Goal: Task Accomplishment & Management: Complete application form

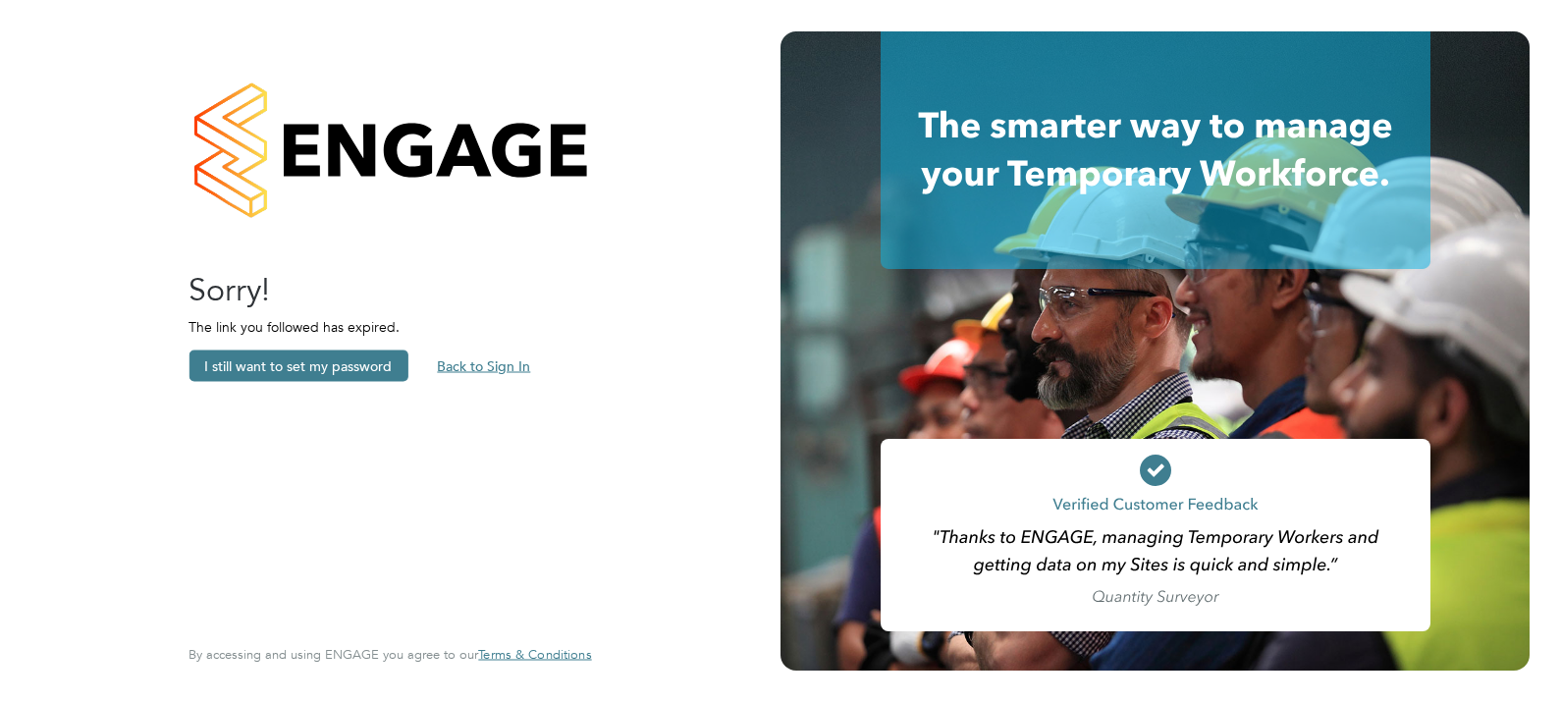
click at [500, 363] on button "Back to Sign In" at bounding box center [483, 366] width 125 height 31
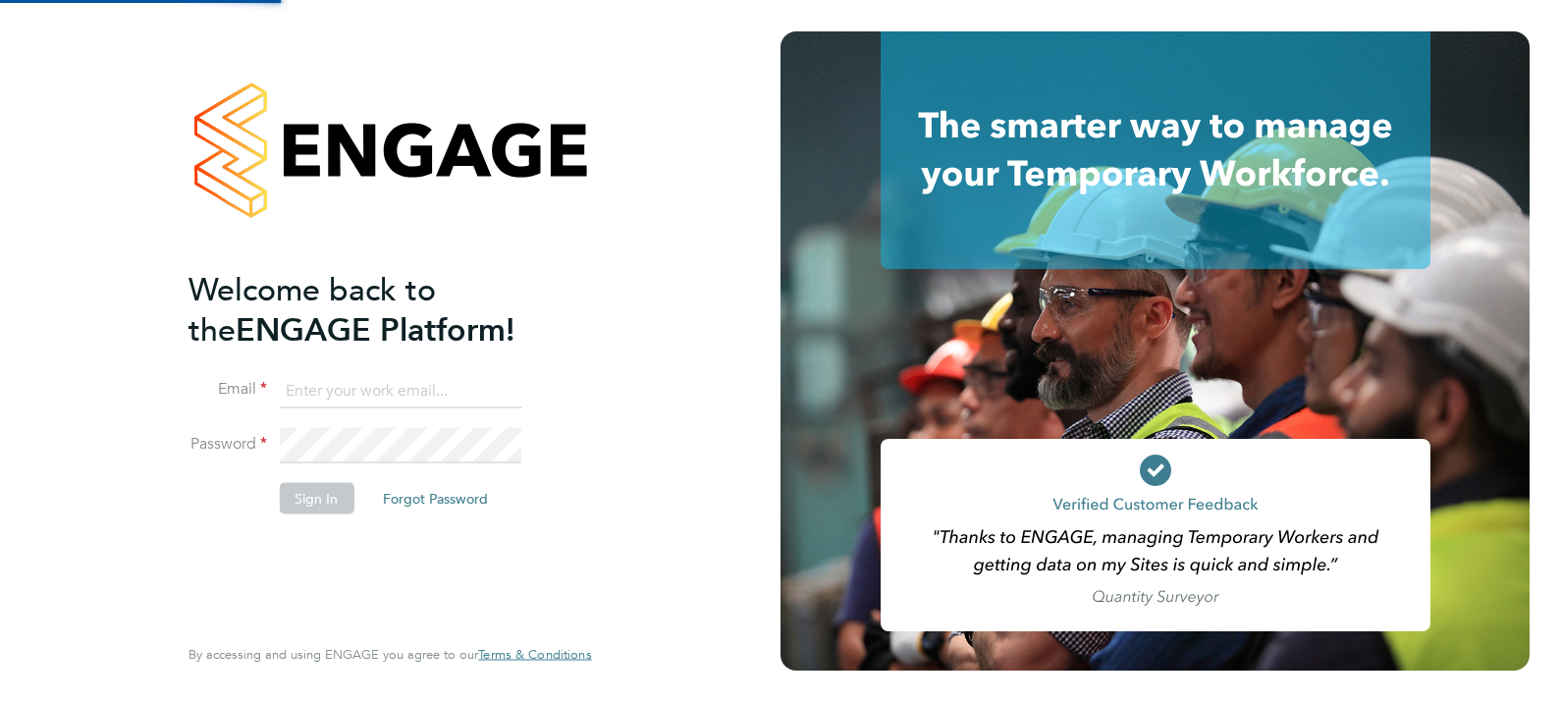
type input "Daniel.Proudfoot@search.co.uk"
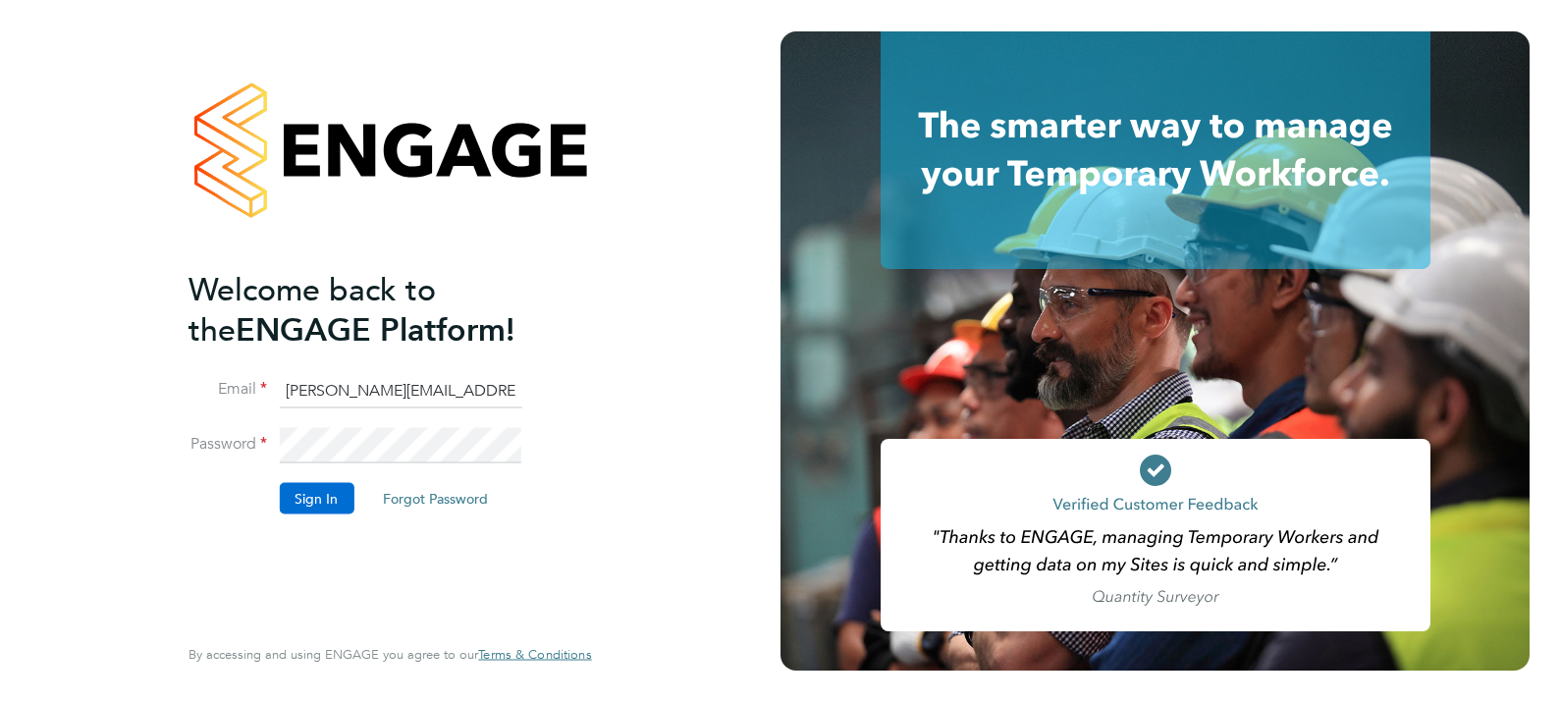
click at [313, 488] on button "Sign In" at bounding box center [316, 497] width 75 height 31
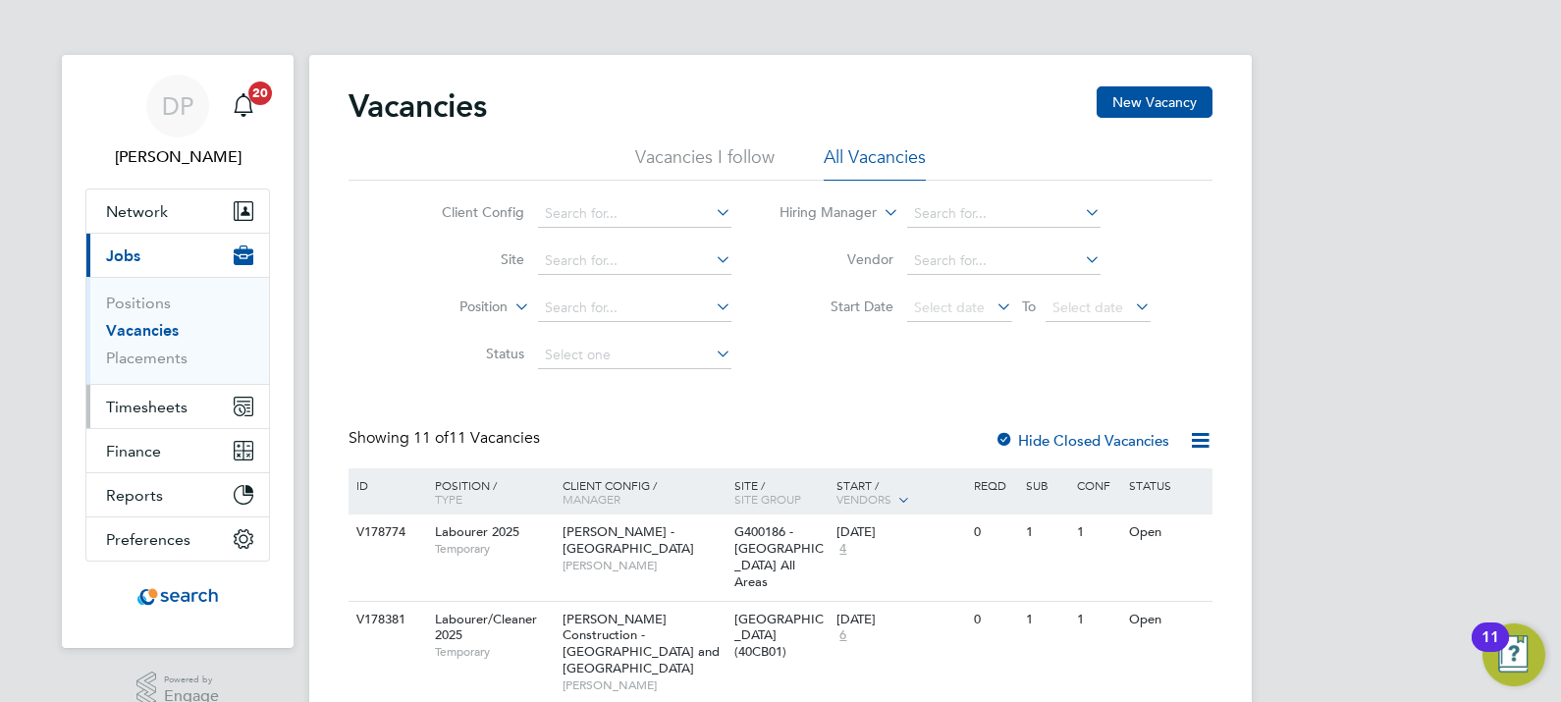
click at [153, 405] on span "Timesheets" at bounding box center [147, 407] width 82 height 19
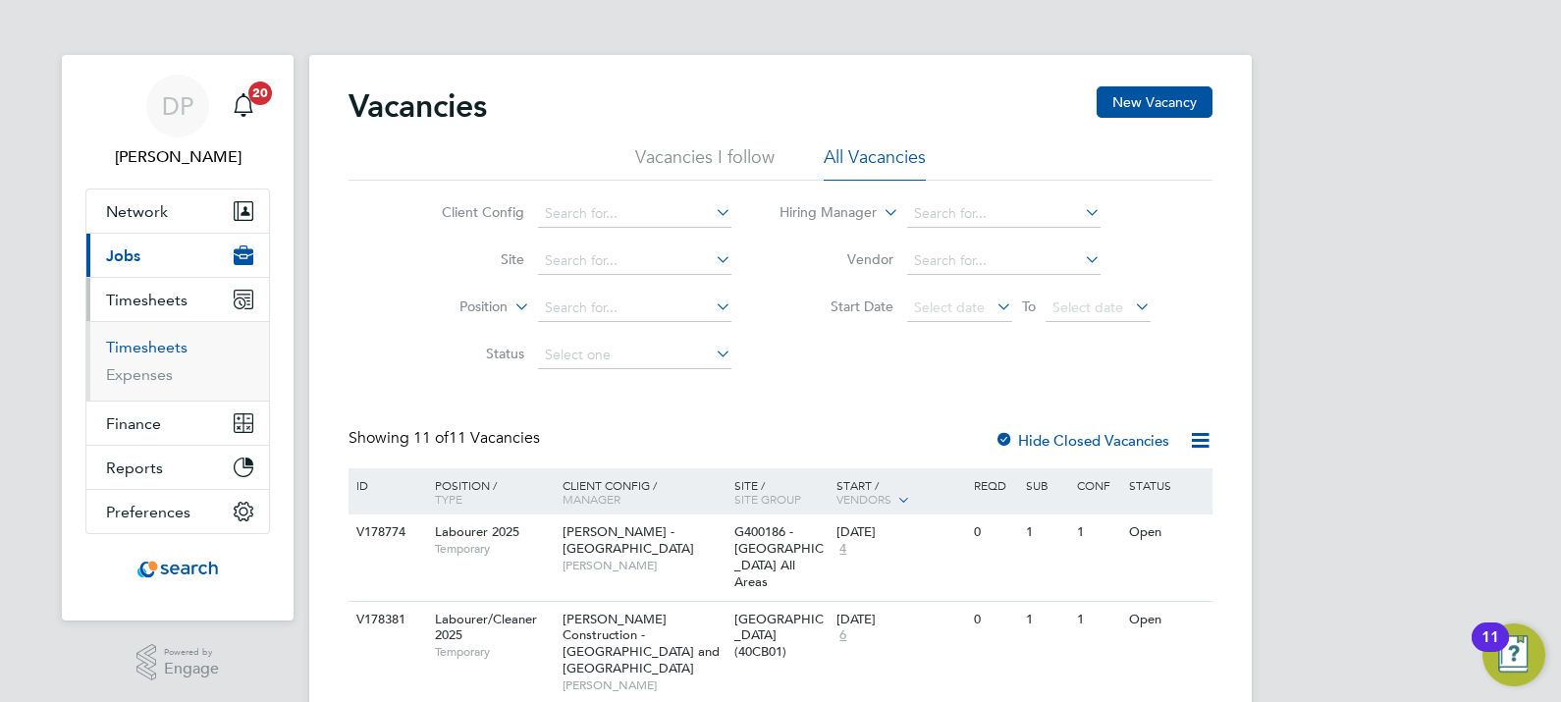
click at [142, 340] on link "Timesheets" at bounding box center [147, 347] width 82 height 19
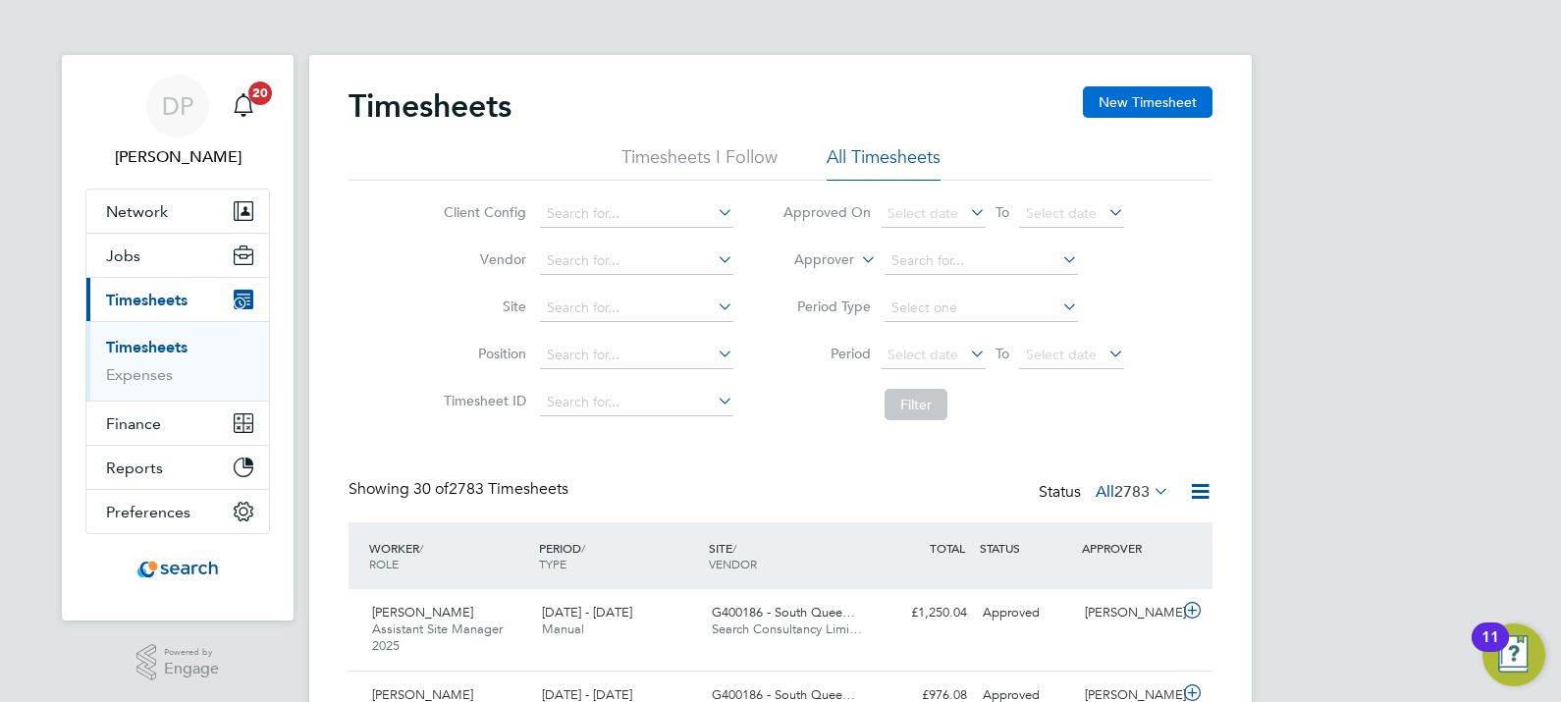
click at [1154, 91] on button "New Timesheet" at bounding box center [1148, 101] width 130 height 31
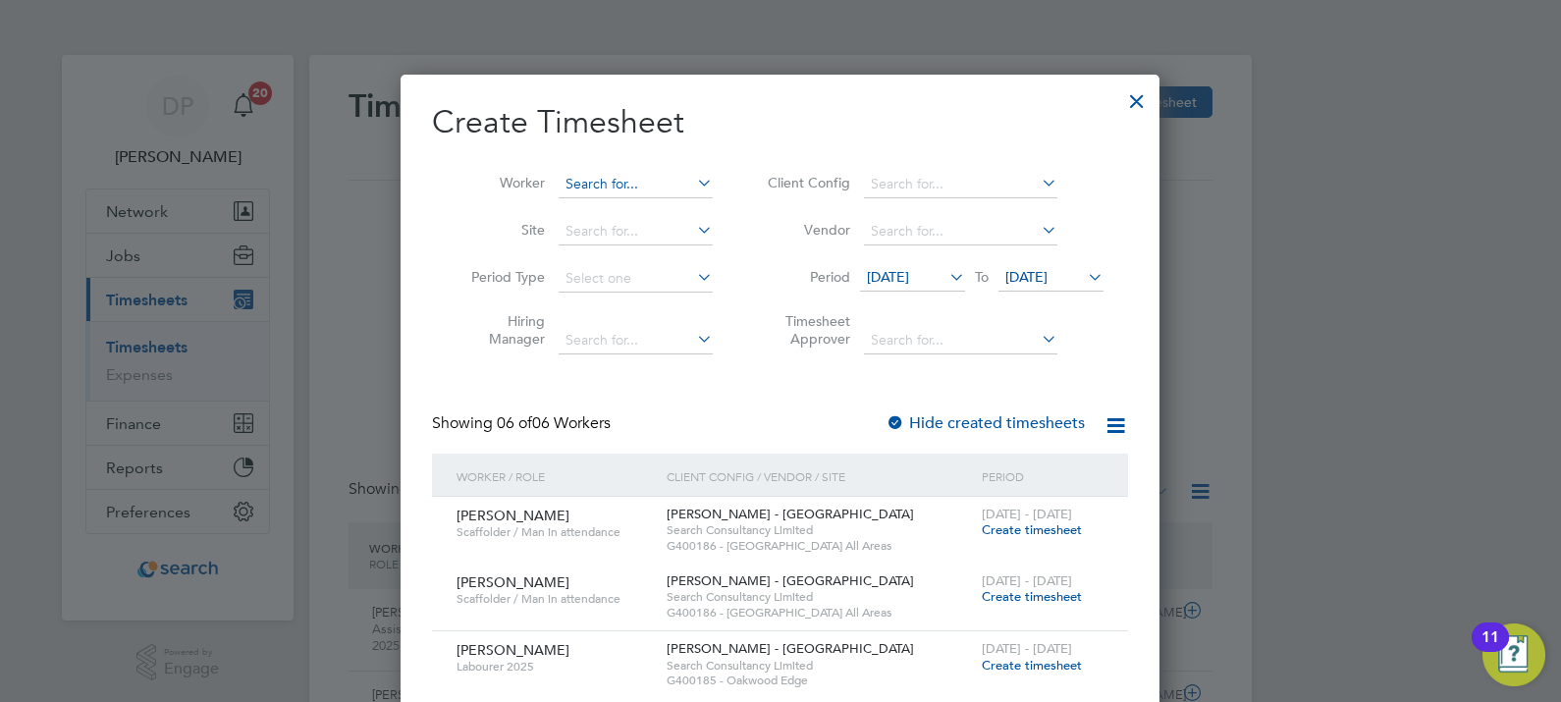
click at [597, 177] on input at bounding box center [636, 184] width 154 height 27
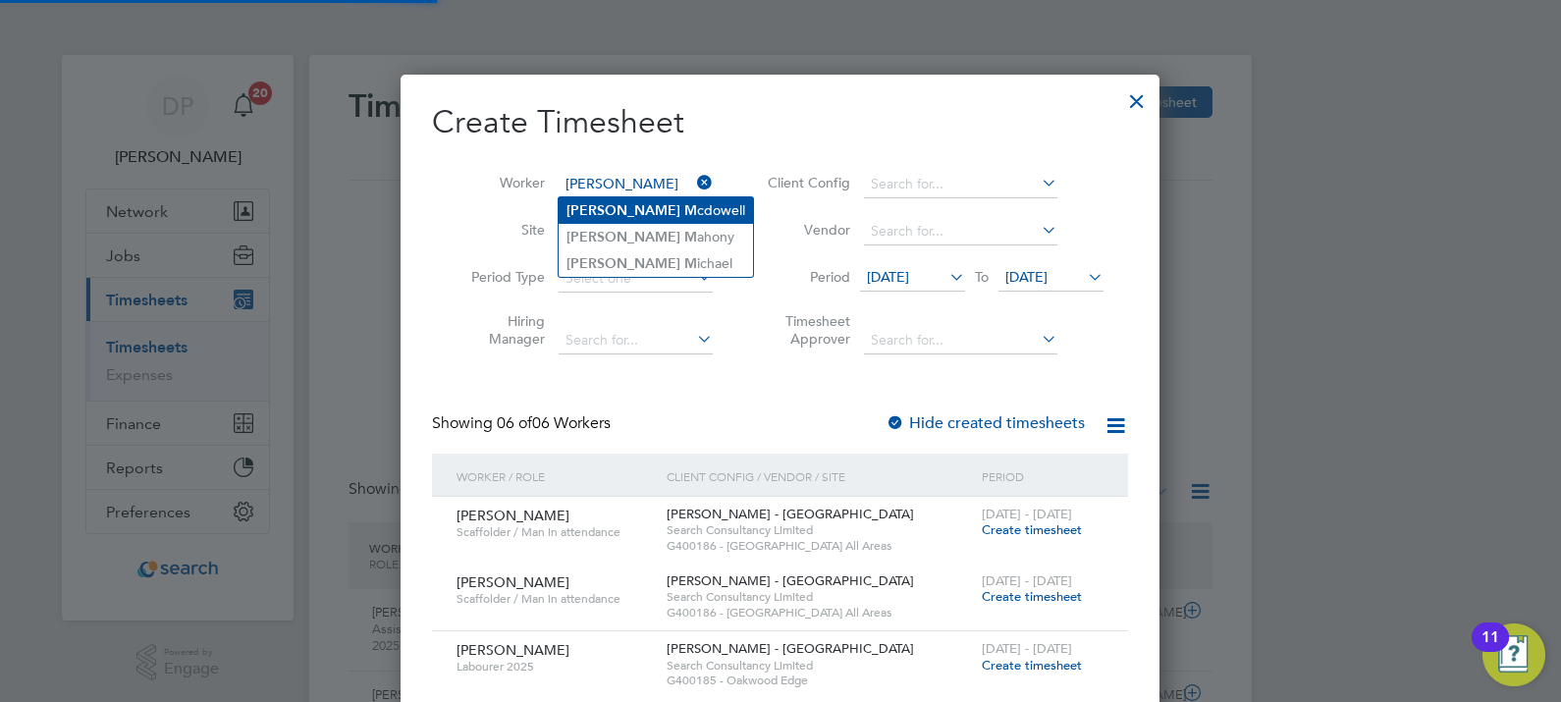
click at [684, 202] on b "M" at bounding box center [690, 210] width 13 height 17
type input "Paul Mcdowell"
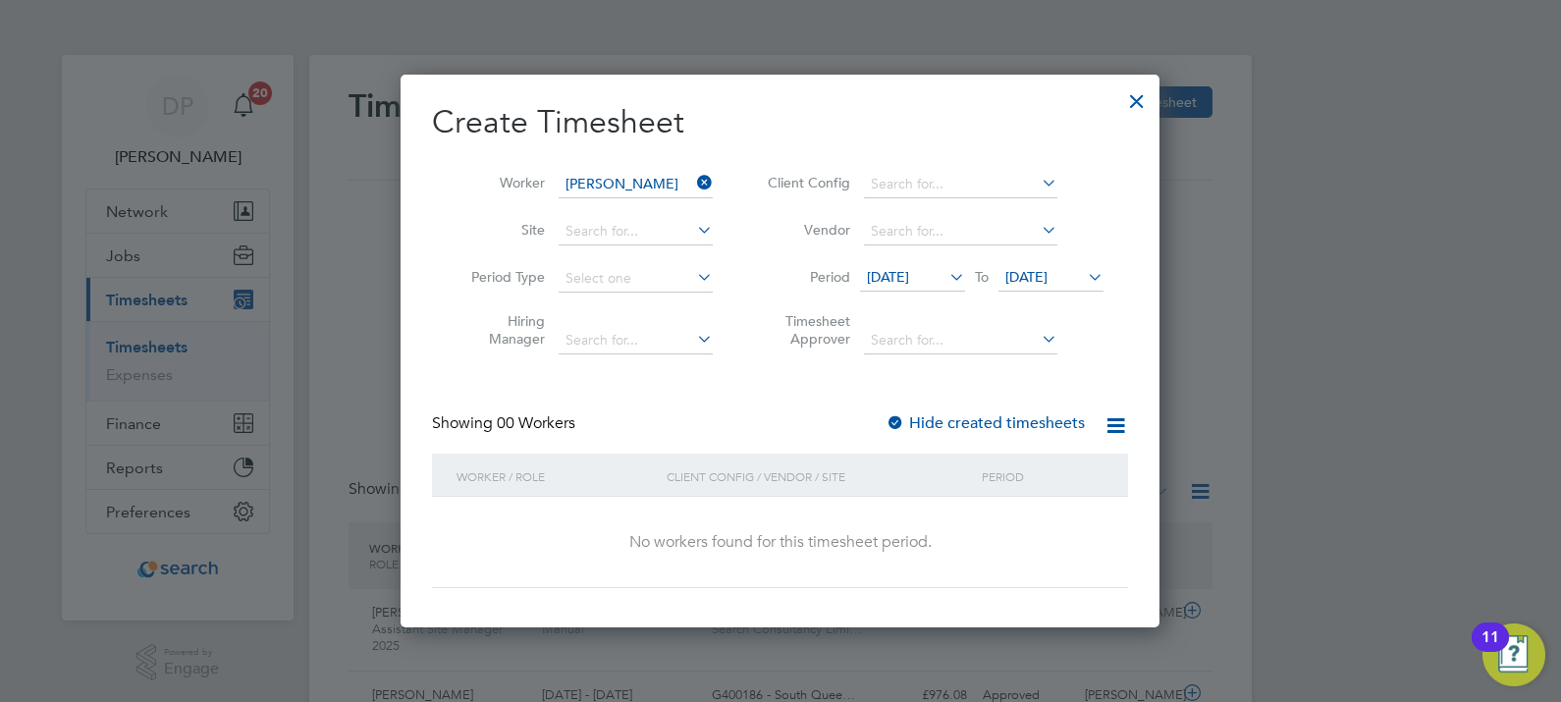
click at [693, 182] on icon at bounding box center [693, 182] width 0 height 27
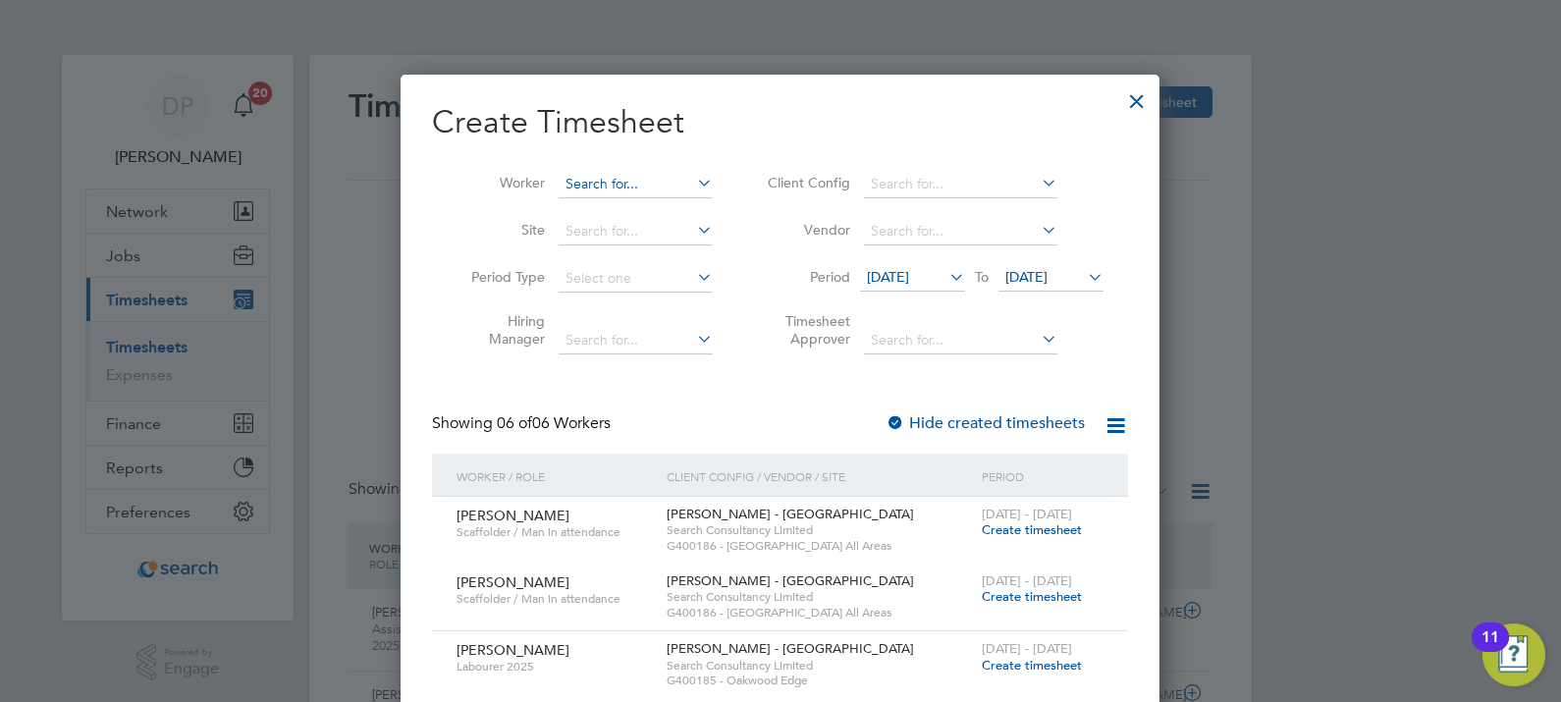
click at [661, 187] on input at bounding box center [636, 184] width 154 height 27
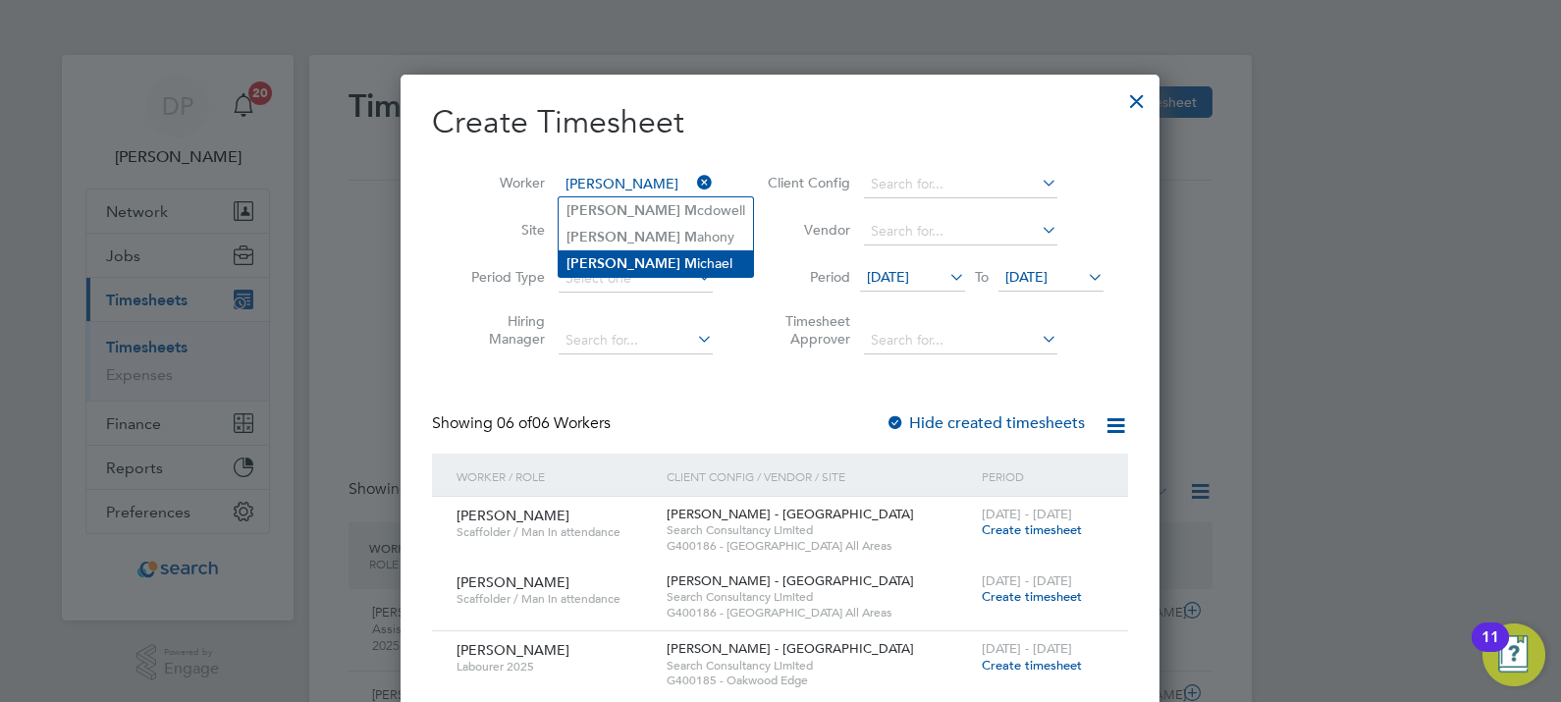
click at [684, 258] on b "M" at bounding box center [690, 263] width 13 height 17
type input "Paul Michael"
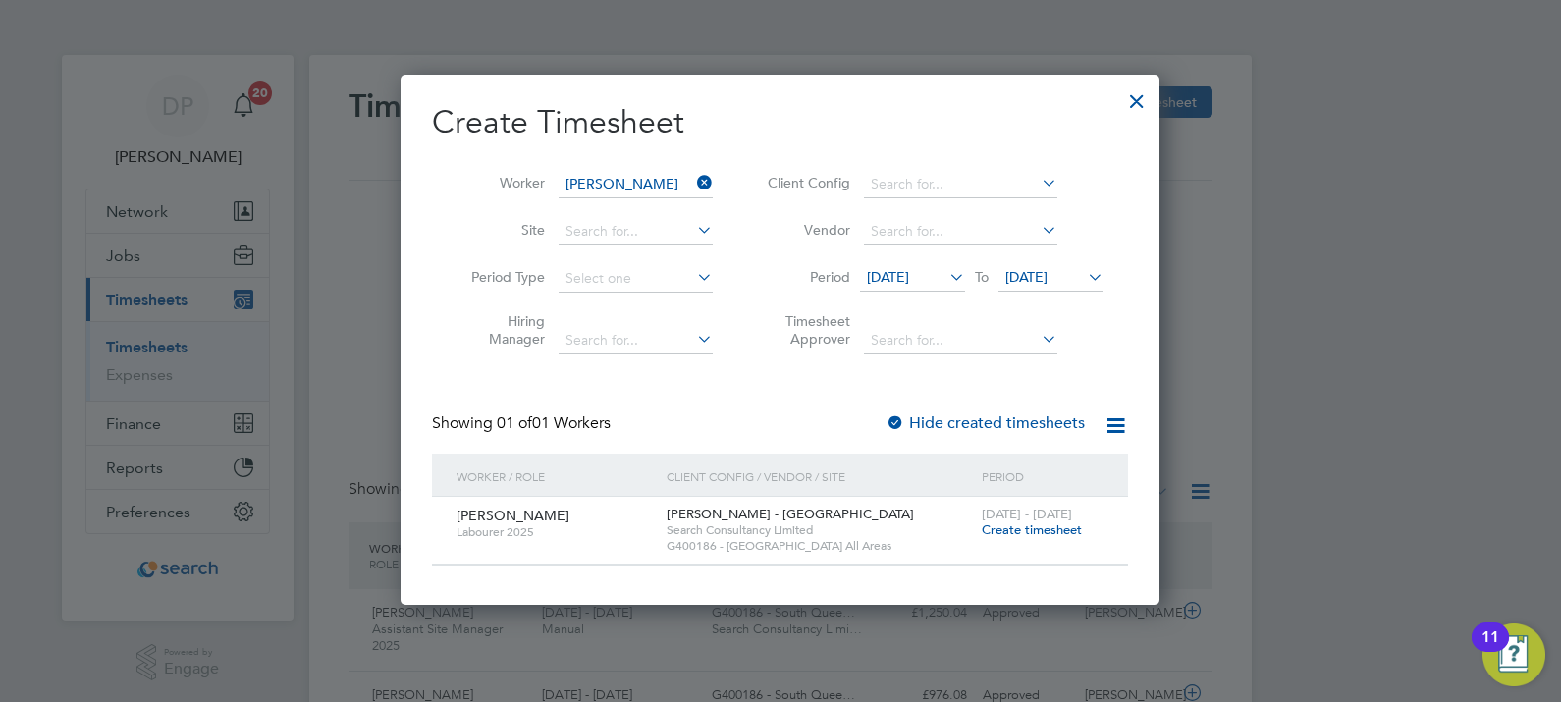
click at [958, 661] on div at bounding box center [780, 351] width 1561 height 702
click at [1126, 103] on div at bounding box center [1137, 96] width 35 height 35
click at [1142, 93] on div at bounding box center [1137, 96] width 35 height 35
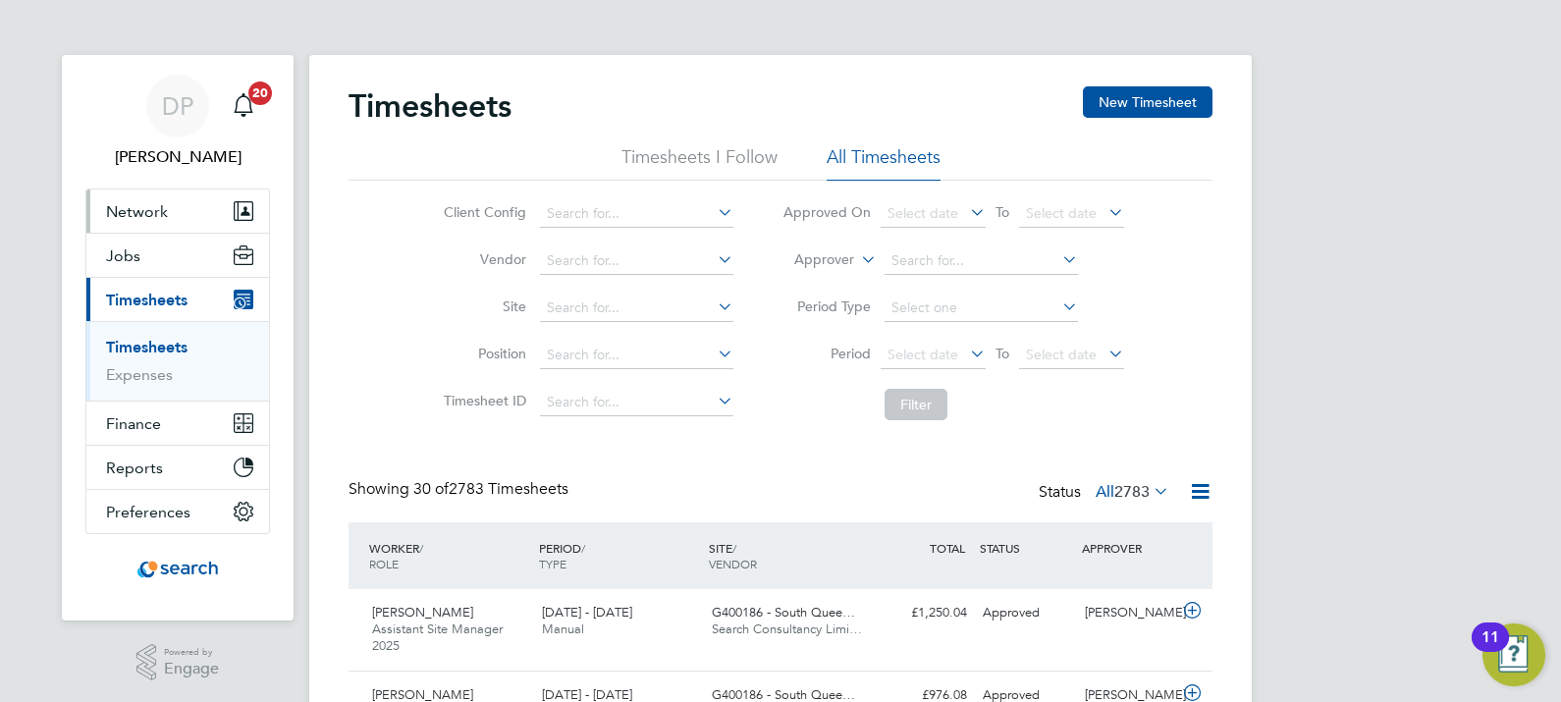
click at [148, 200] on button "Network" at bounding box center [177, 211] width 183 height 43
click at [137, 202] on span "Network" at bounding box center [137, 211] width 62 height 19
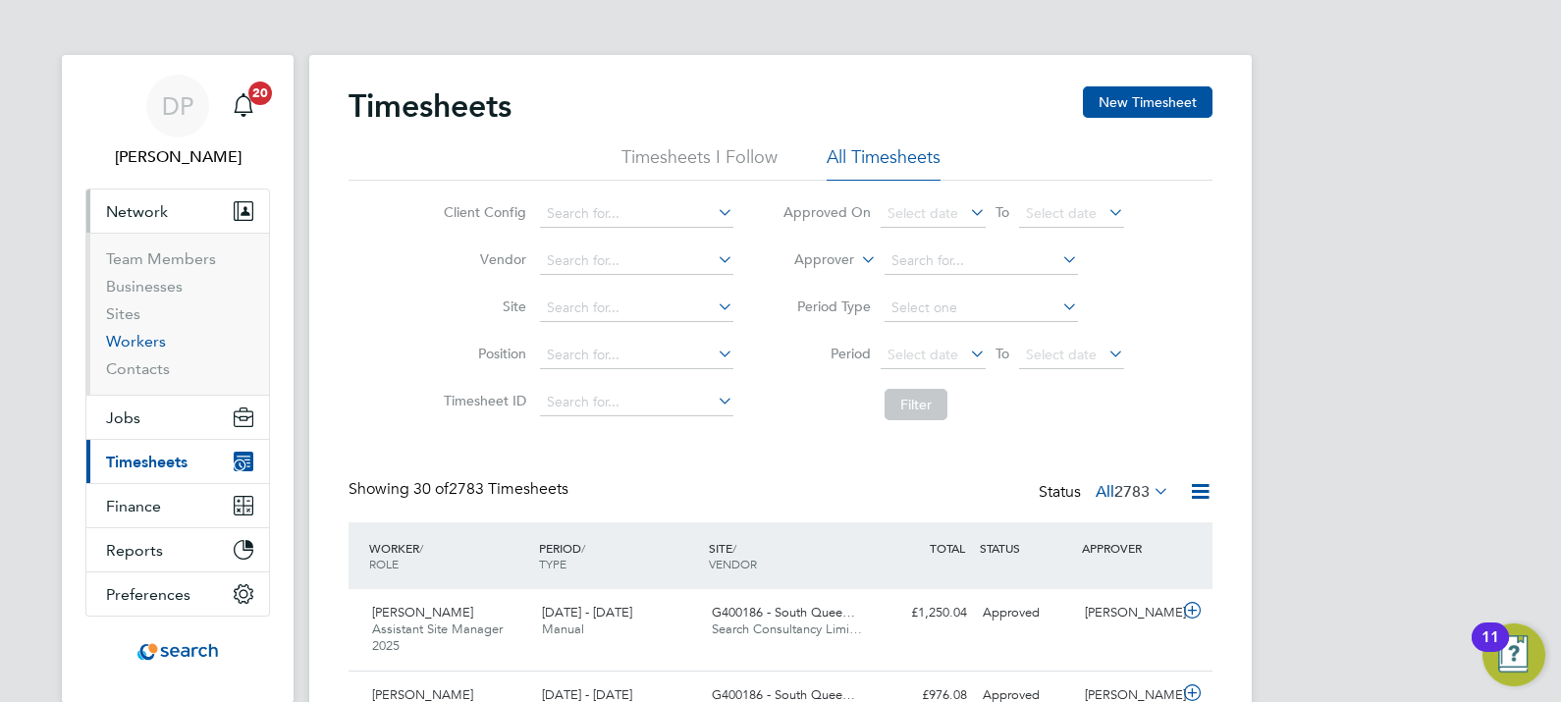
click at [145, 344] on link "Workers" at bounding box center [136, 341] width 60 height 19
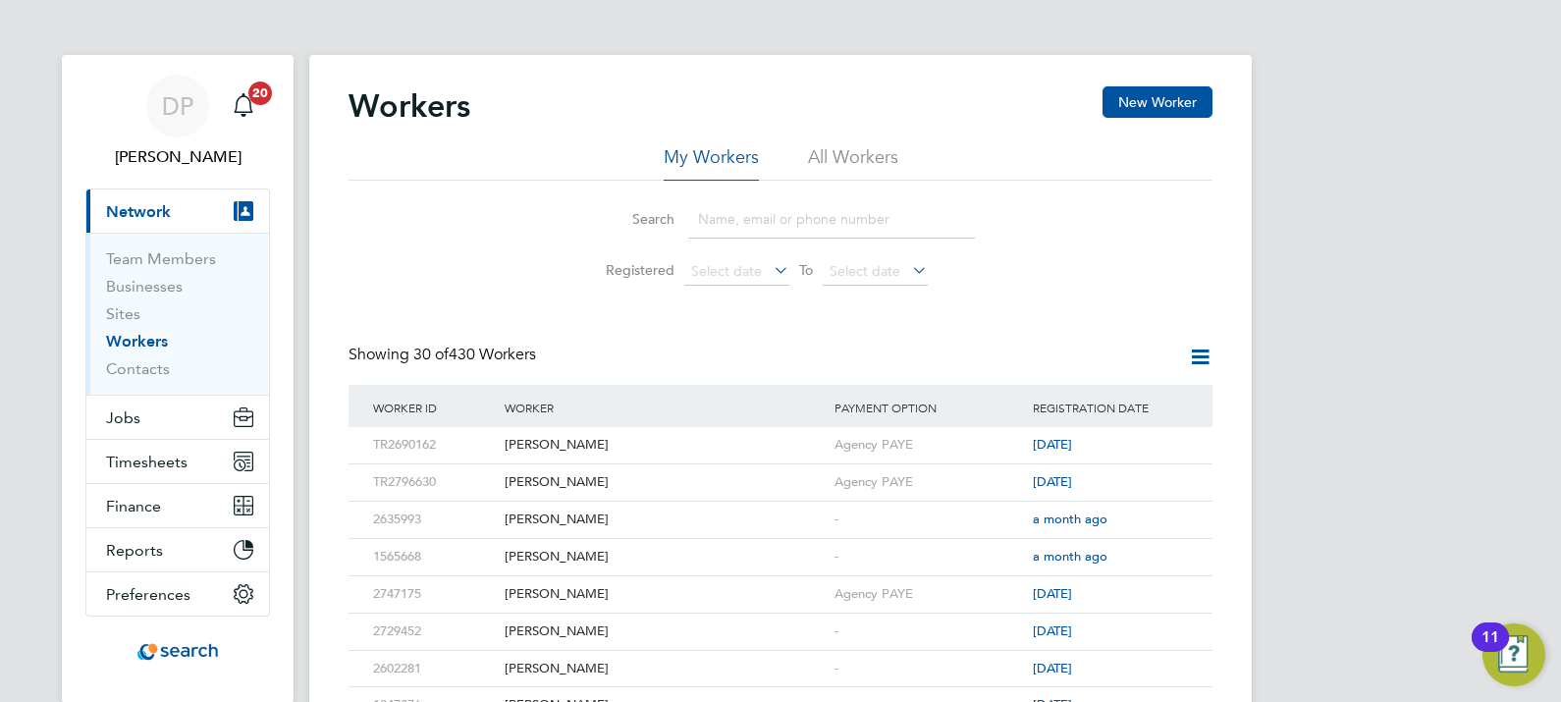
click at [738, 226] on input at bounding box center [831, 219] width 287 height 38
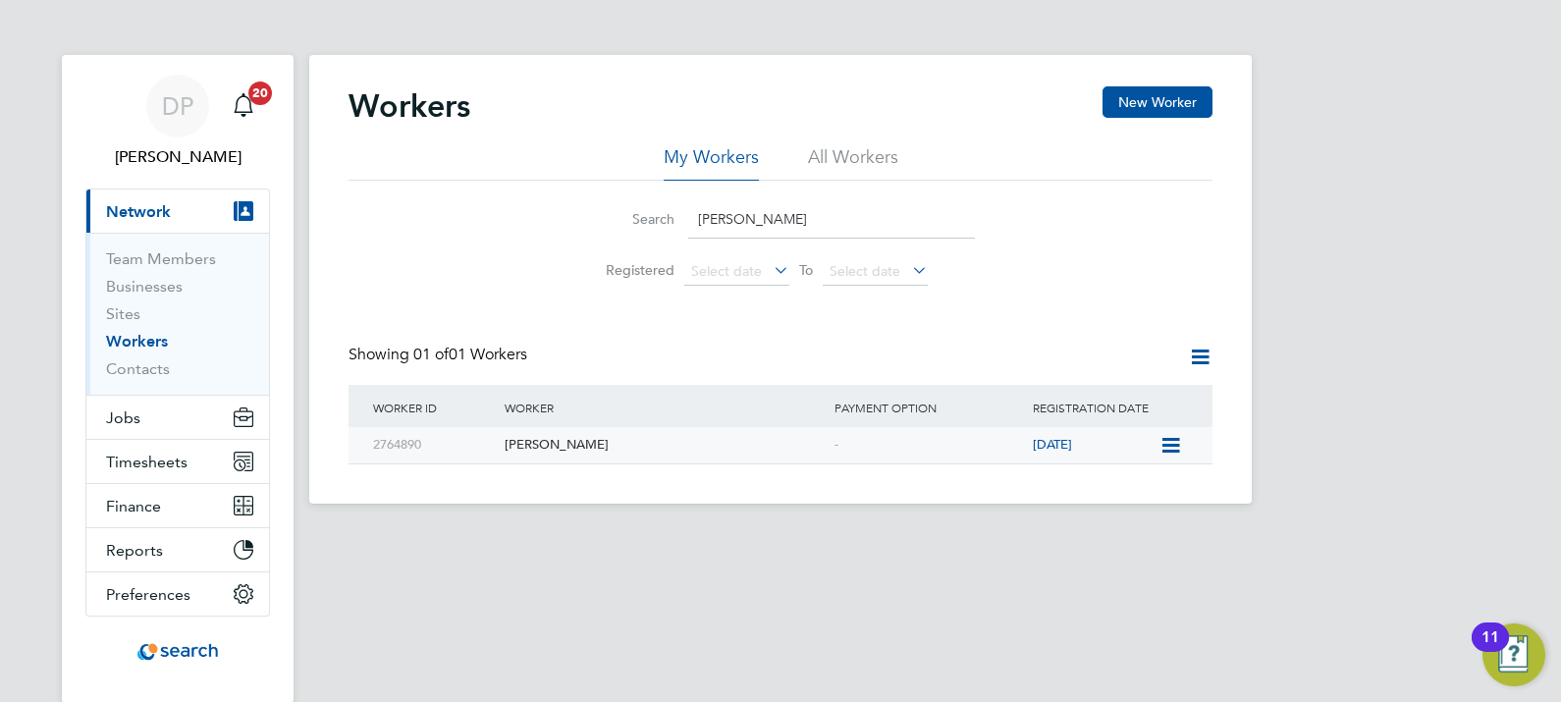
type input "paul michael"
click at [626, 442] on div "Paul Michael" at bounding box center [665, 445] width 330 height 36
click at [128, 417] on span "Jobs" at bounding box center [123, 418] width 34 height 19
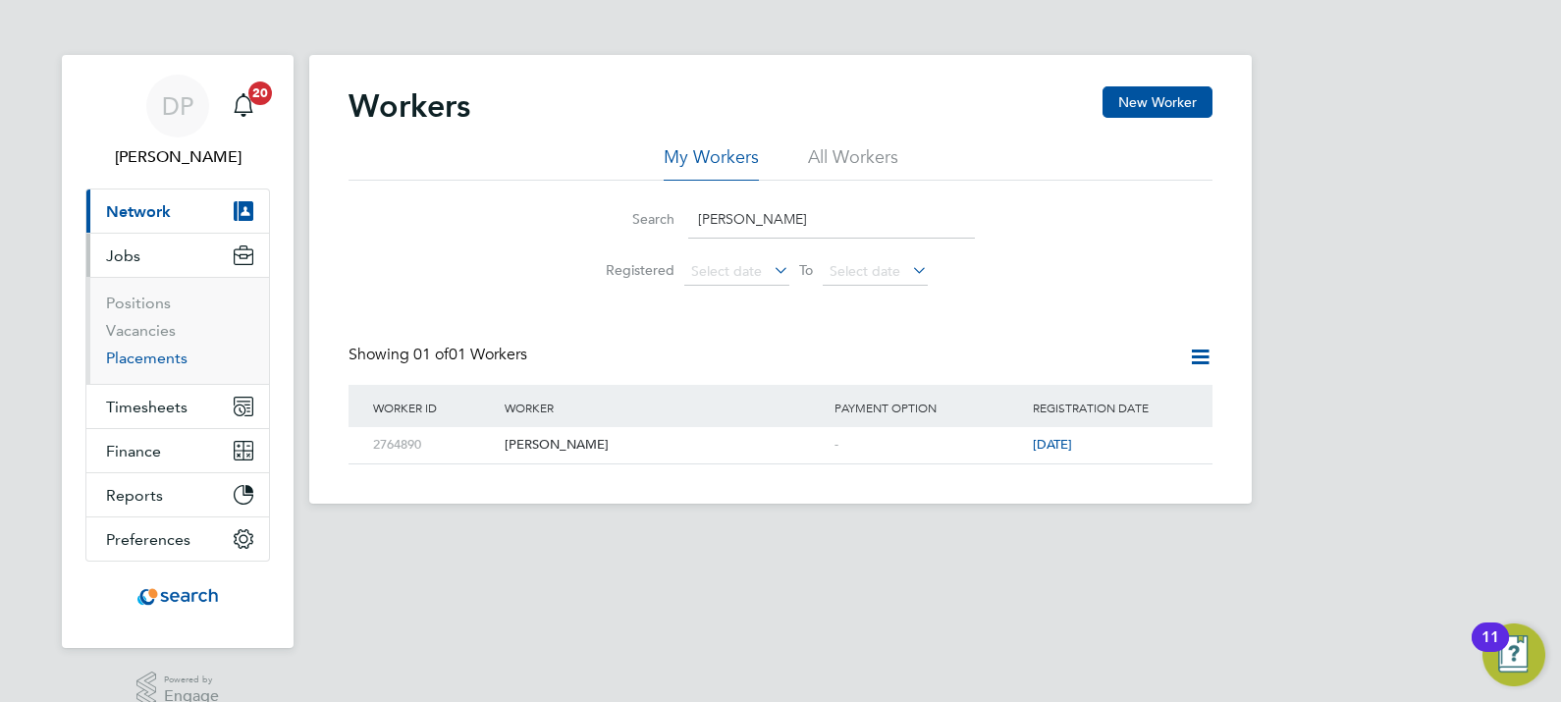
click at [147, 352] on link "Placements" at bounding box center [147, 358] width 82 height 19
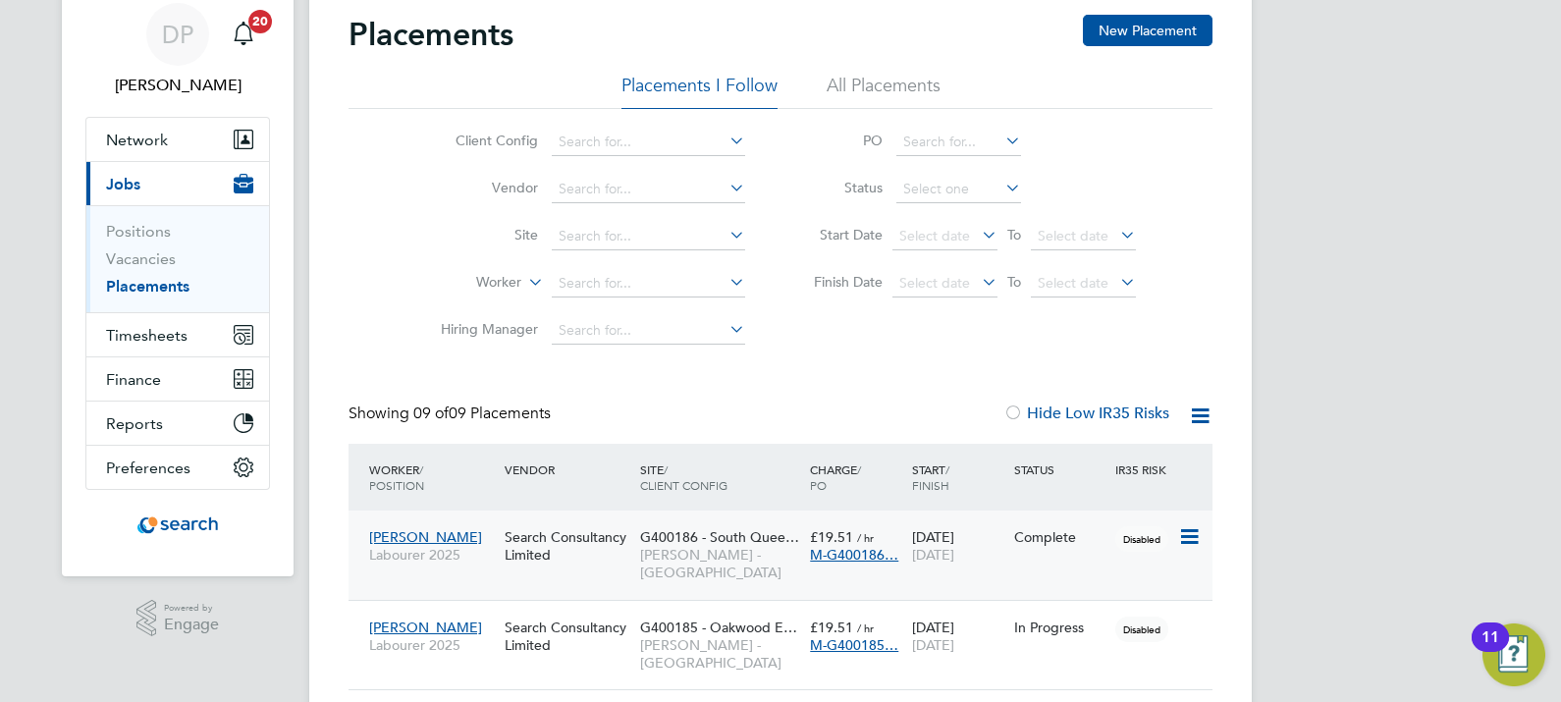
click at [1191, 532] on icon at bounding box center [1188, 537] width 20 height 24
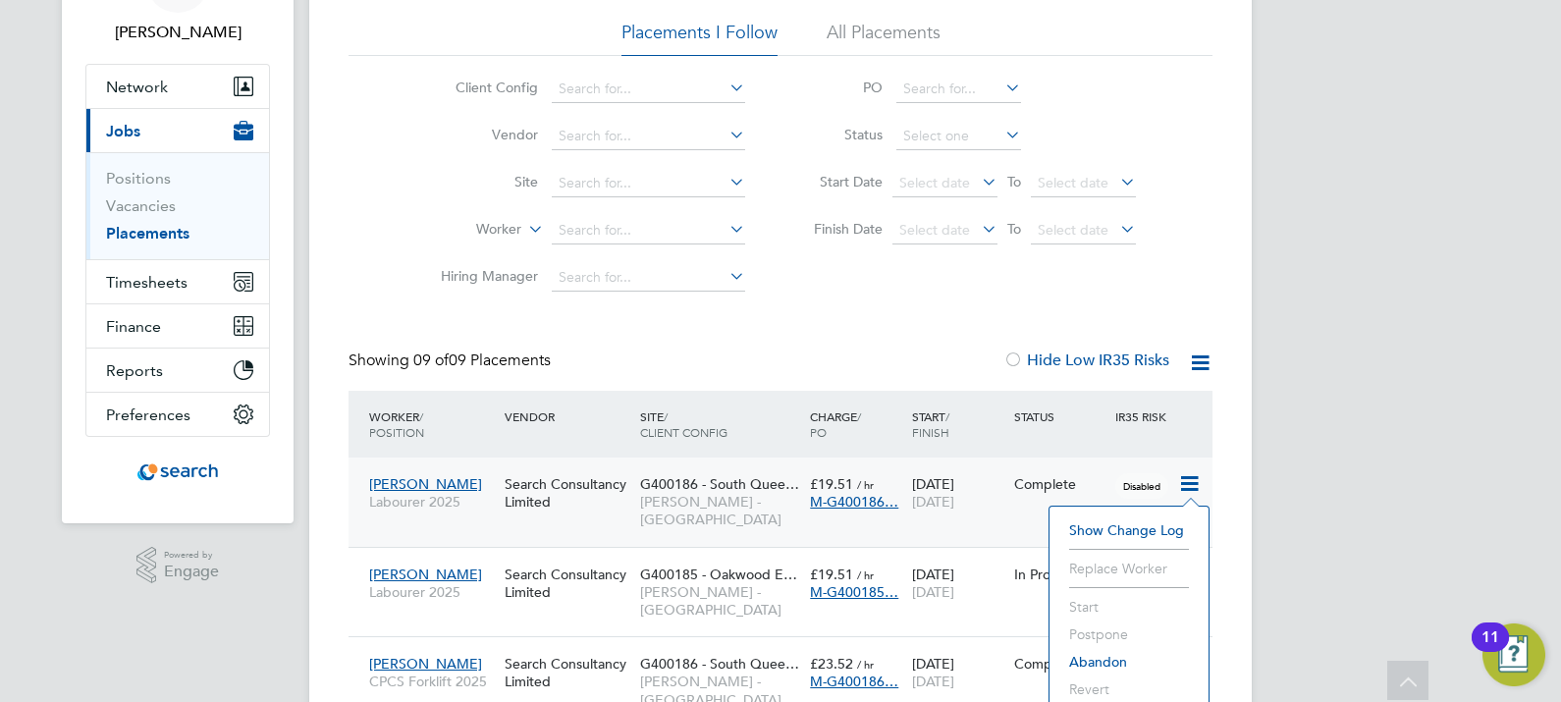
click at [685, 480] on span "G400186 - South Quee…" at bounding box center [719, 484] width 159 height 18
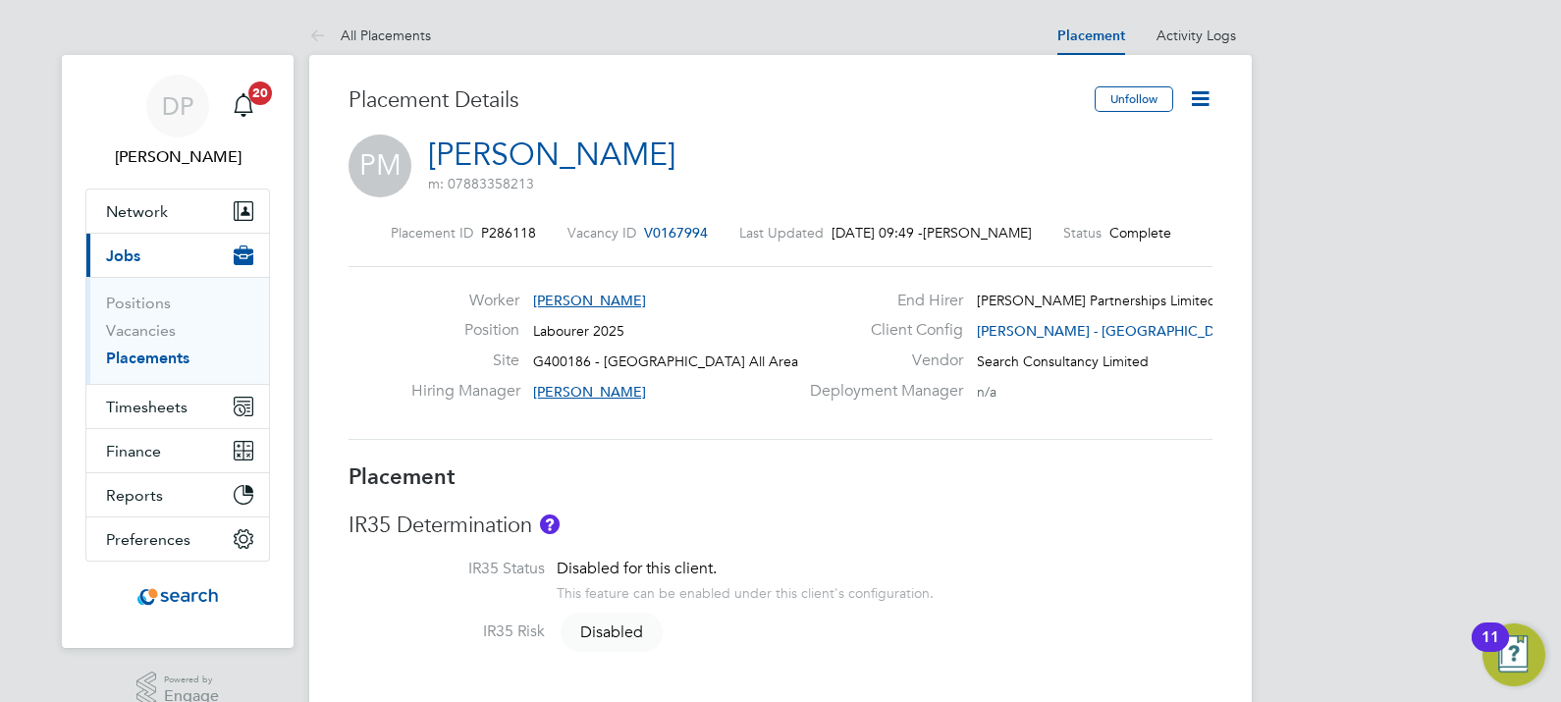
click at [1201, 103] on icon at bounding box center [1200, 98] width 25 height 25
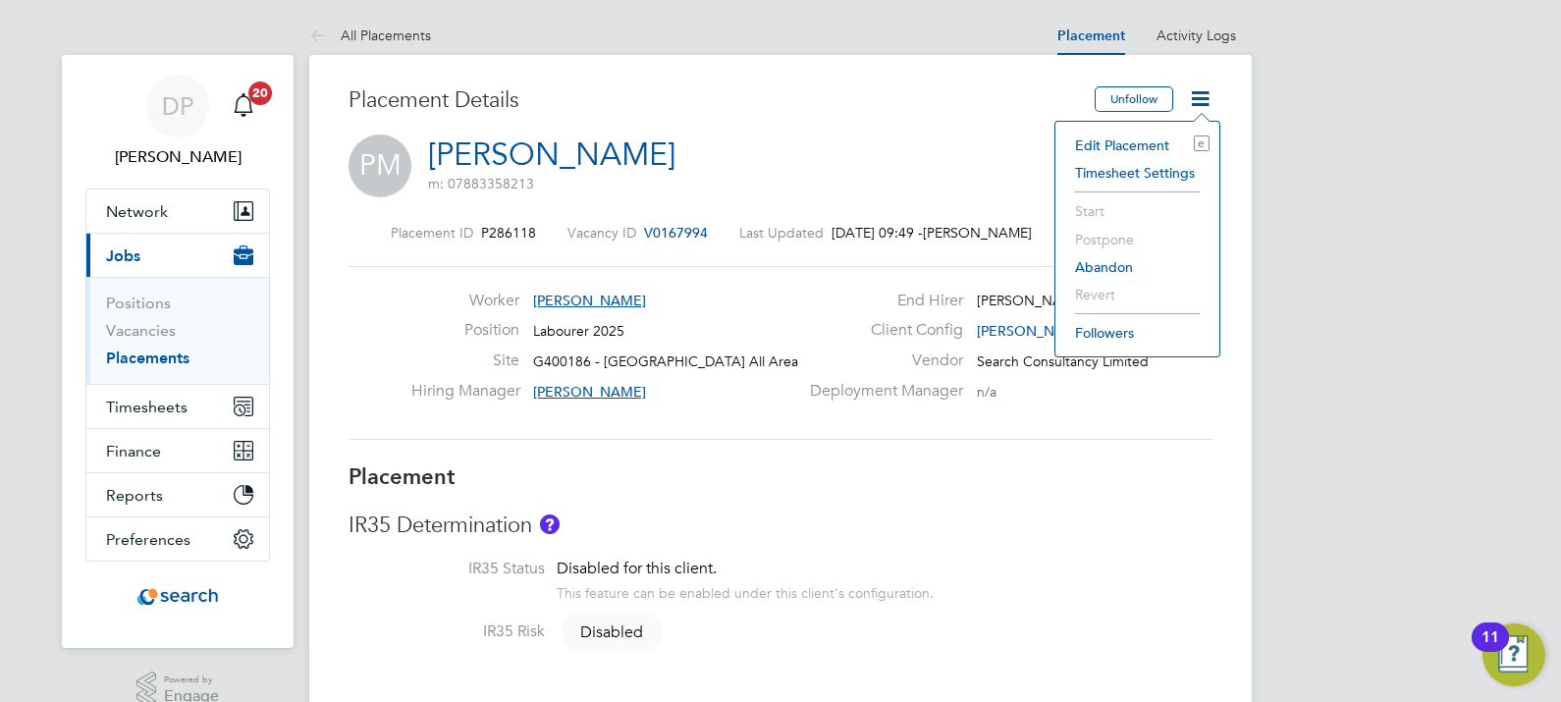
click at [1134, 140] on li "Edit Placement e" at bounding box center [1138, 145] width 144 height 27
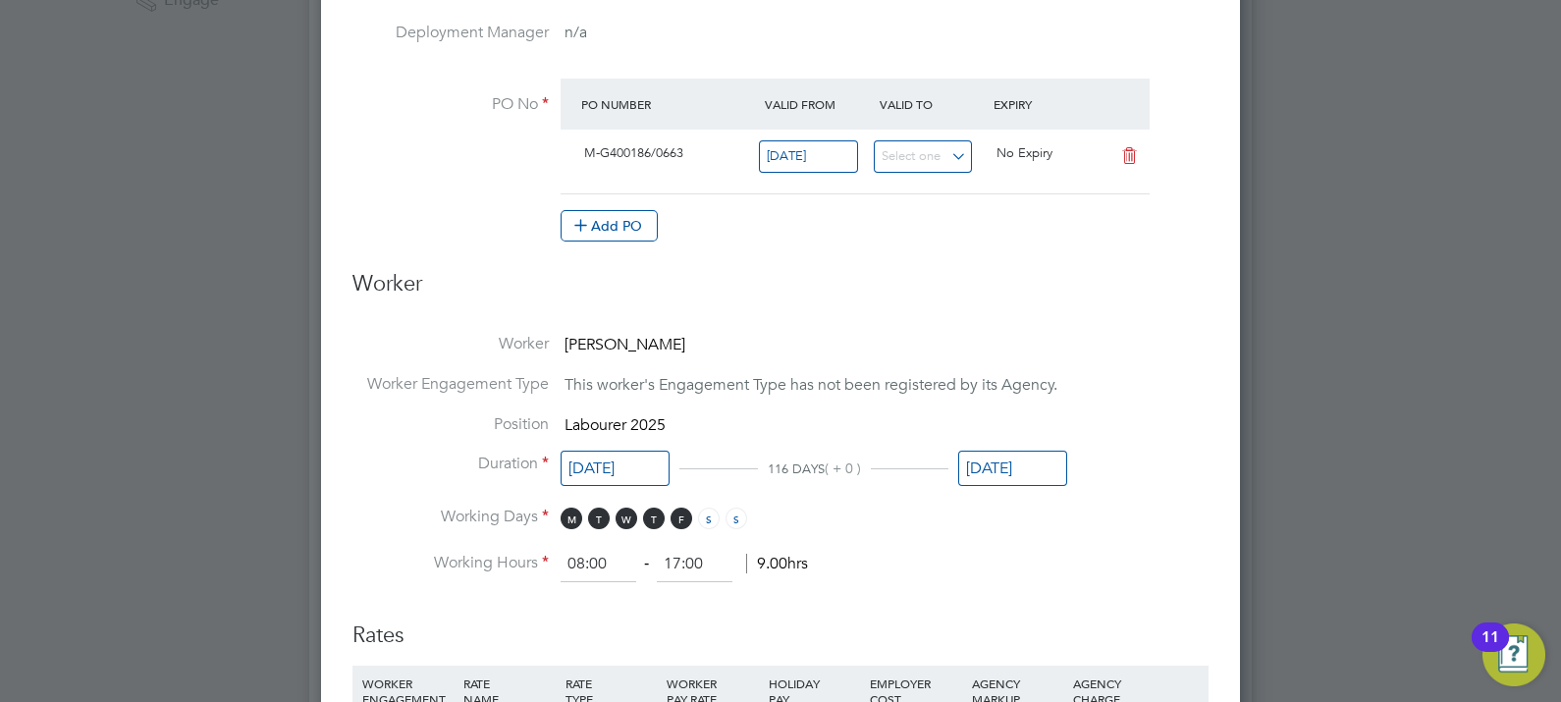
click at [993, 464] on input "22 Aug 2025" at bounding box center [1012, 469] width 109 height 36
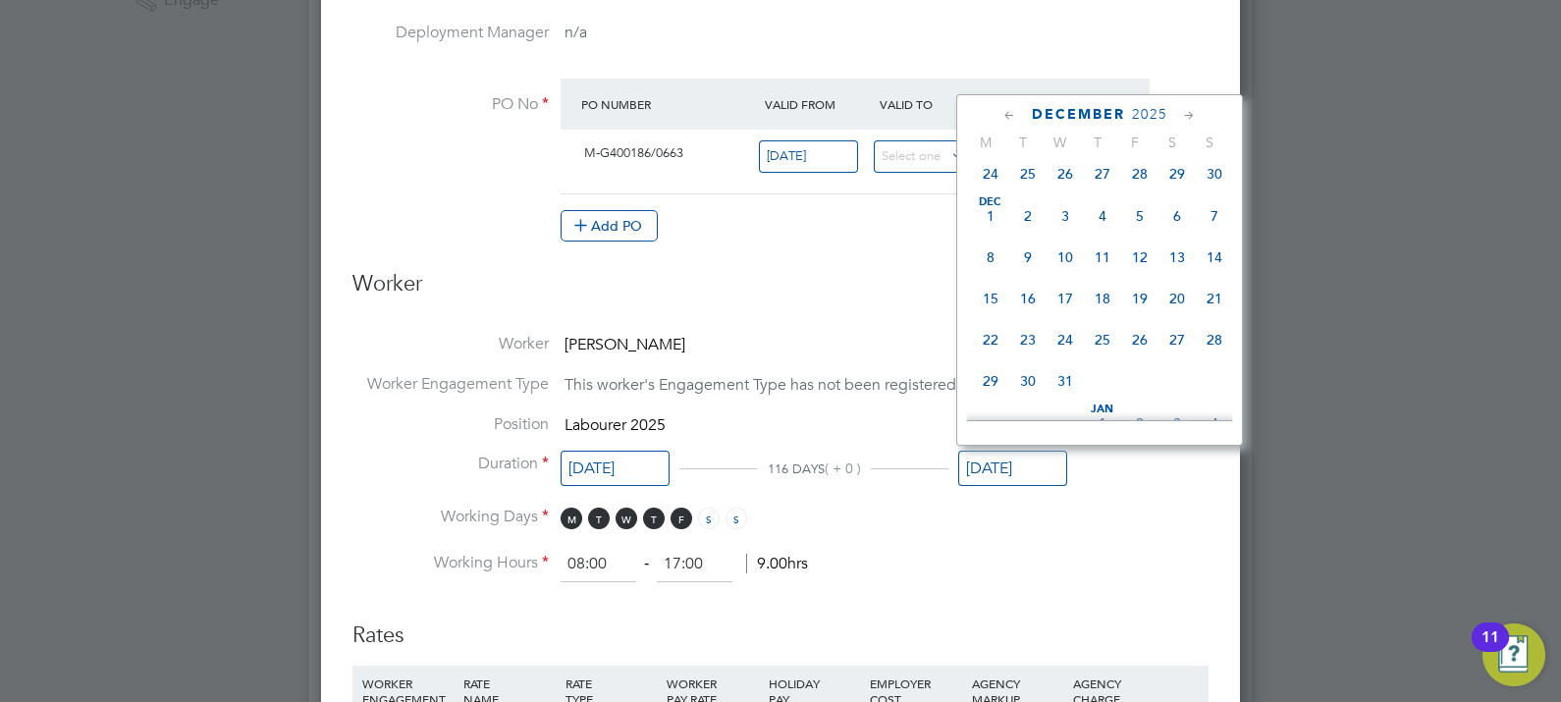
click at [991, 235] on span "Dec 1" at bounding box center [990, 215] width 37 height 37
type input "01 Dec 2025"
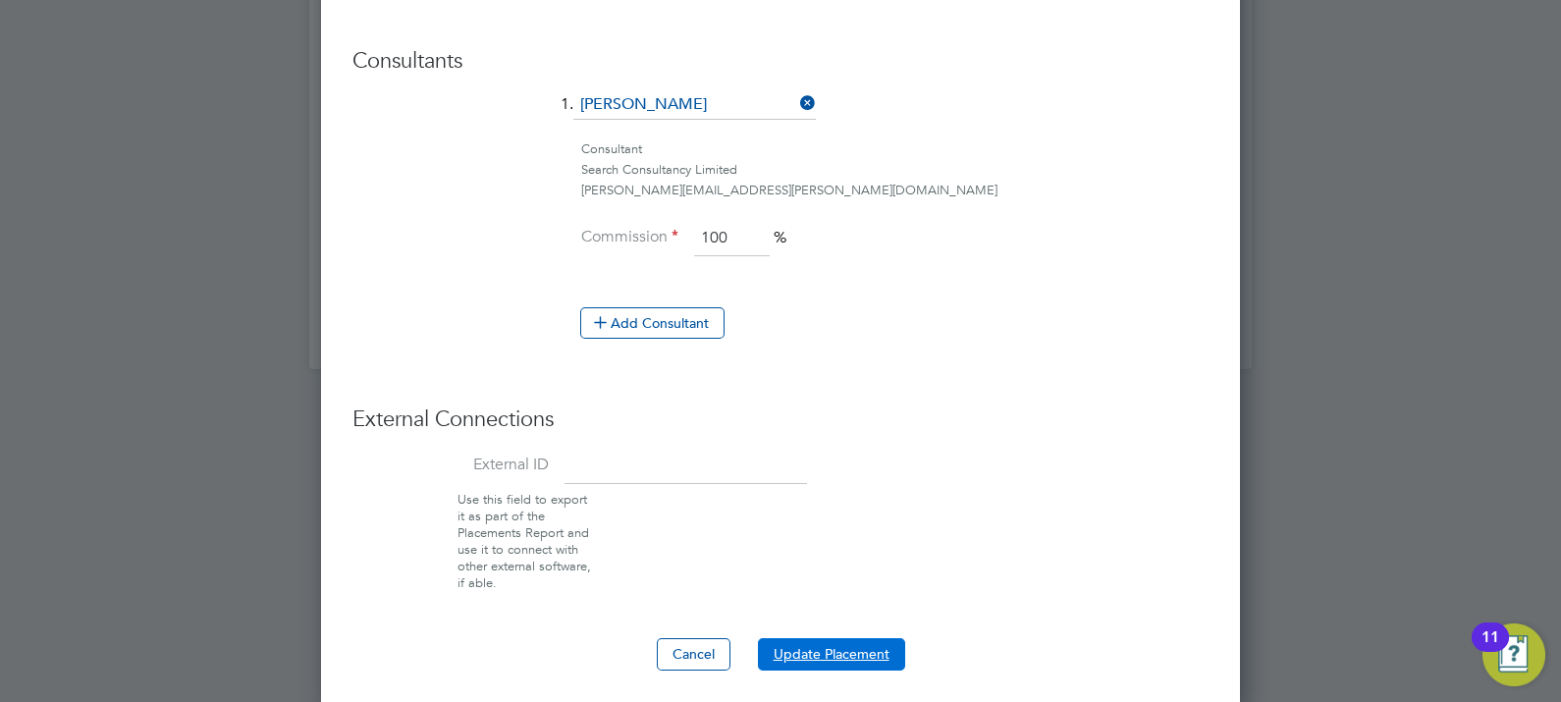
click at [846, 656] on button "Update Placement" at bounding box center [831, 653] width 147 height 31
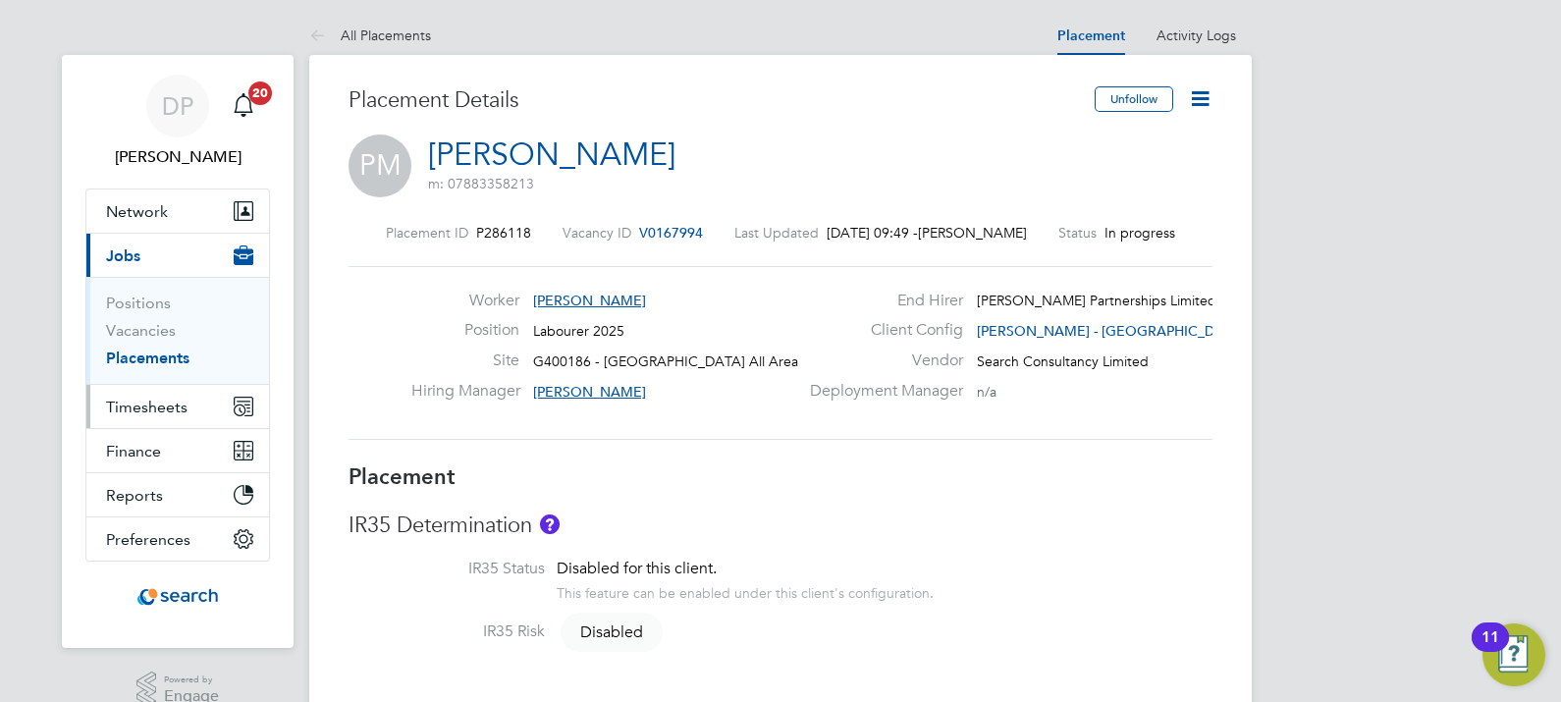
click at [167, 403] on span "Timesheets" at bounding box center [147, 407] width 82 height 19
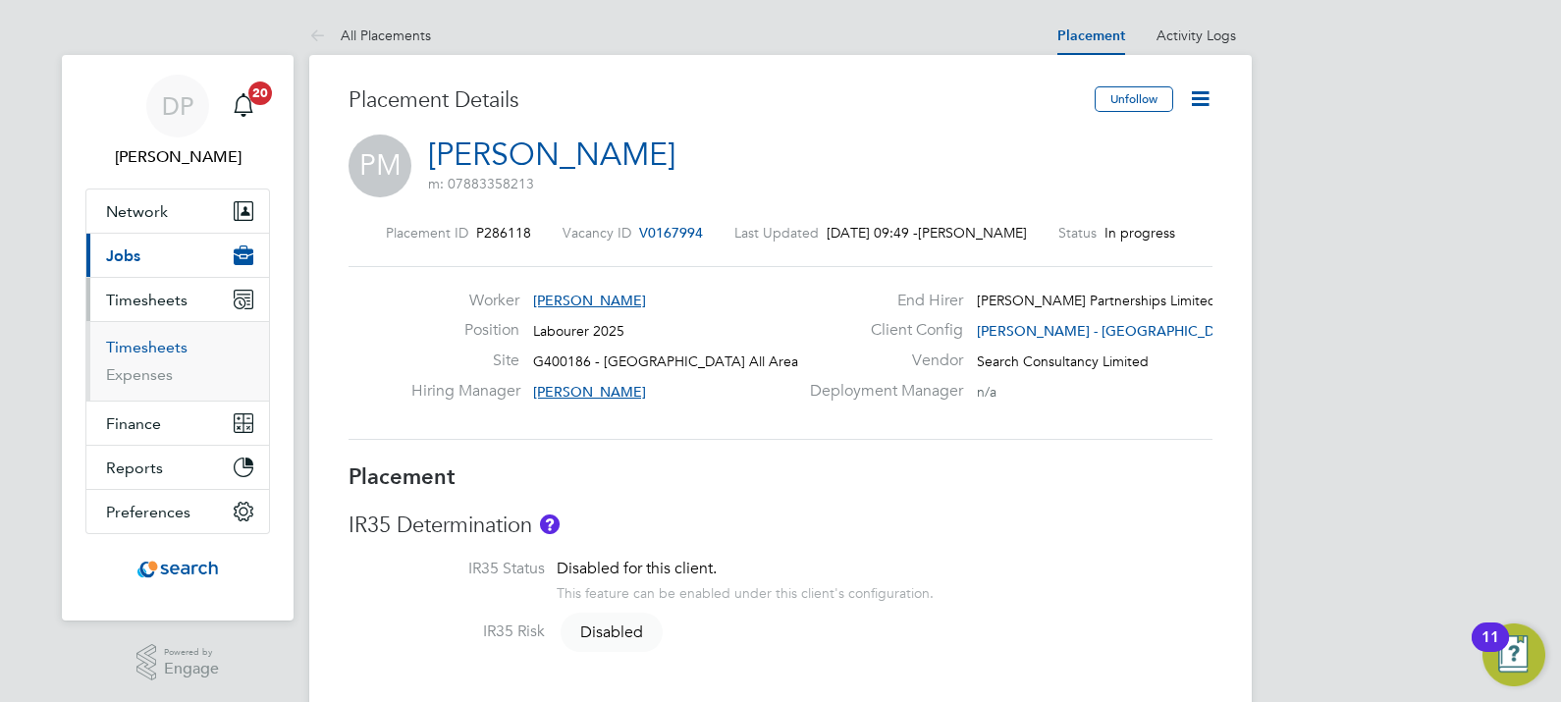
click at [166, 342] on link "Timesheets" at bounding box center [147, 347] width 82 height 19
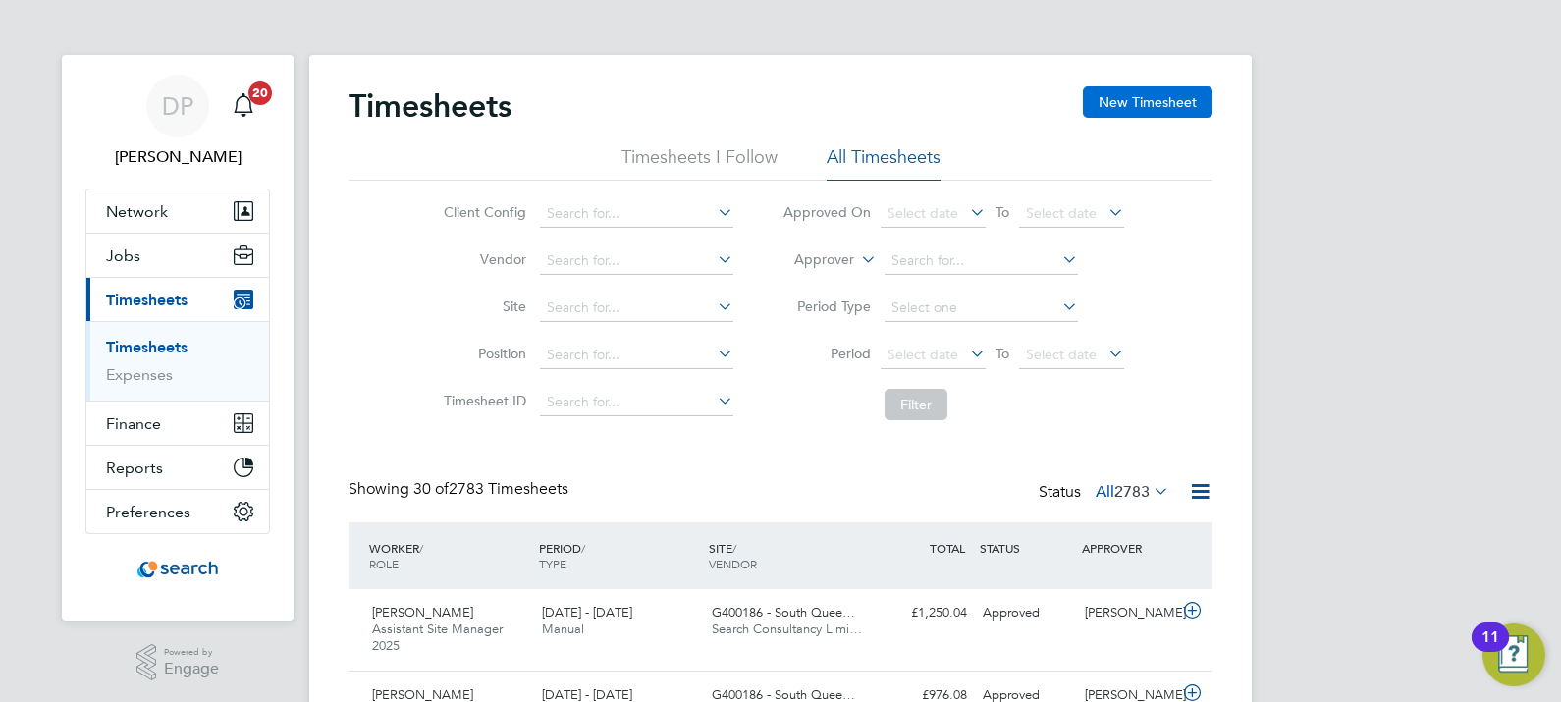
click at [1108, 107] on button "New Timesheet" at bounding box center [1148, 101] width 130 height 31
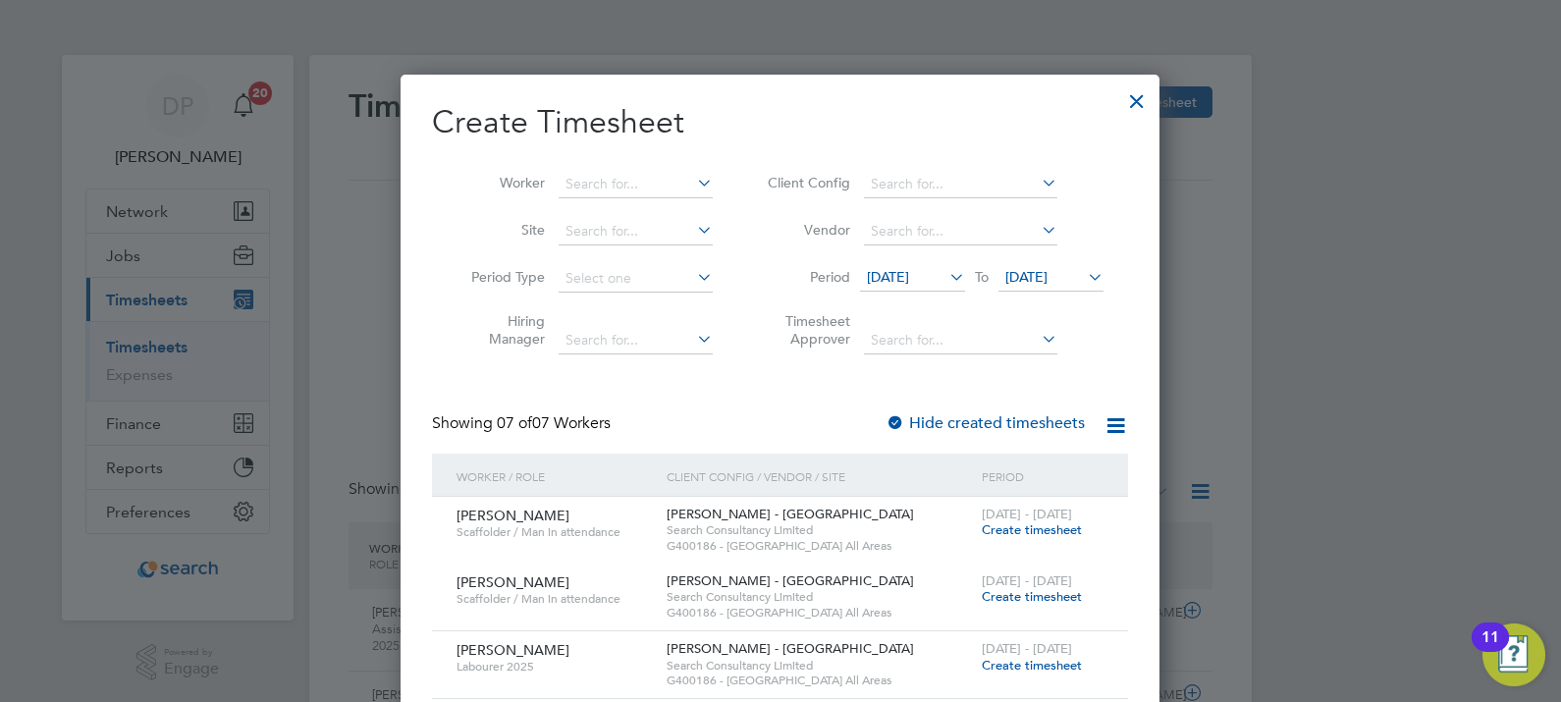
click at [1025, 664] on span "Create timesheet" at bounding box center [1032, 665] width 100 height 17
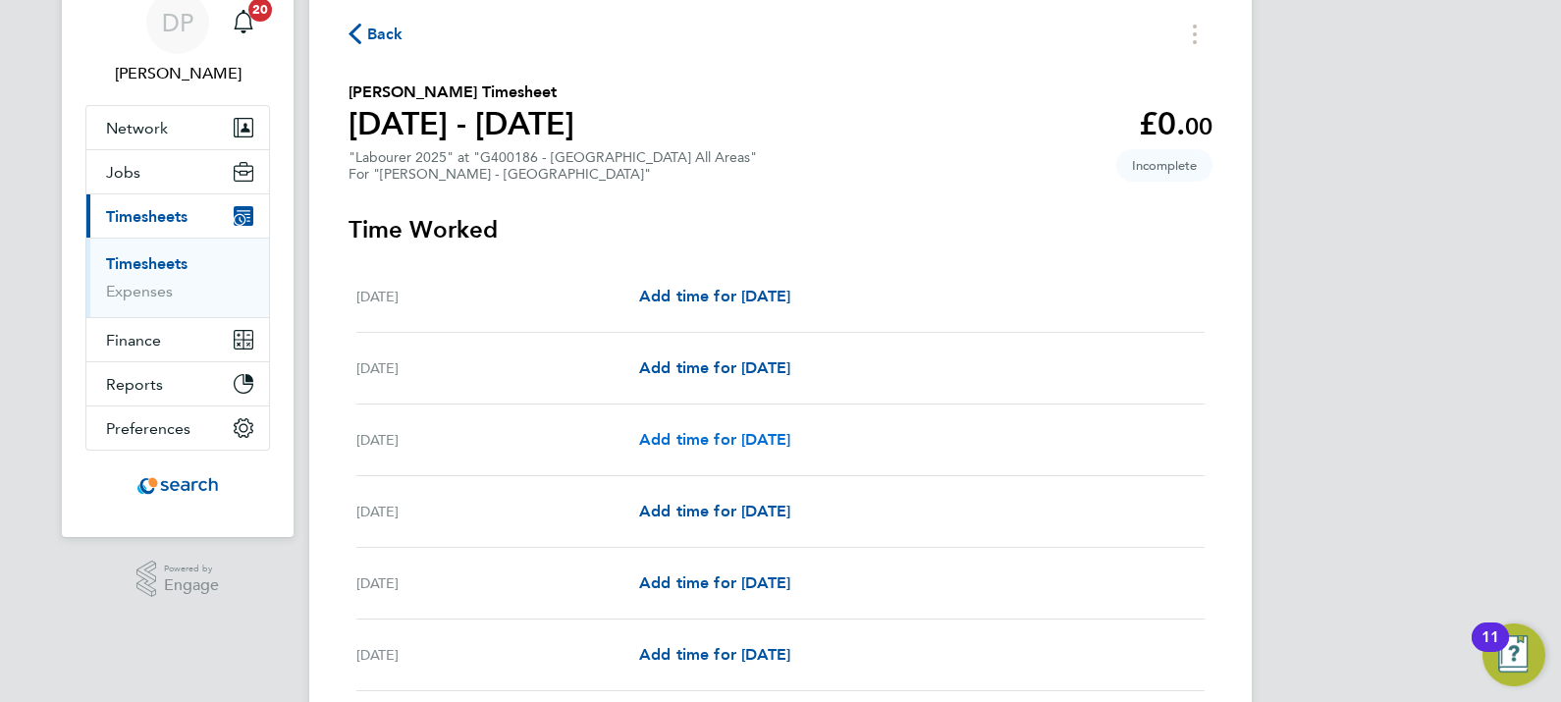
click at [724, 442] on span "Add time for Mon 25 Aug" at bounding box center [714, 439] width 151 height 19
select select "30"
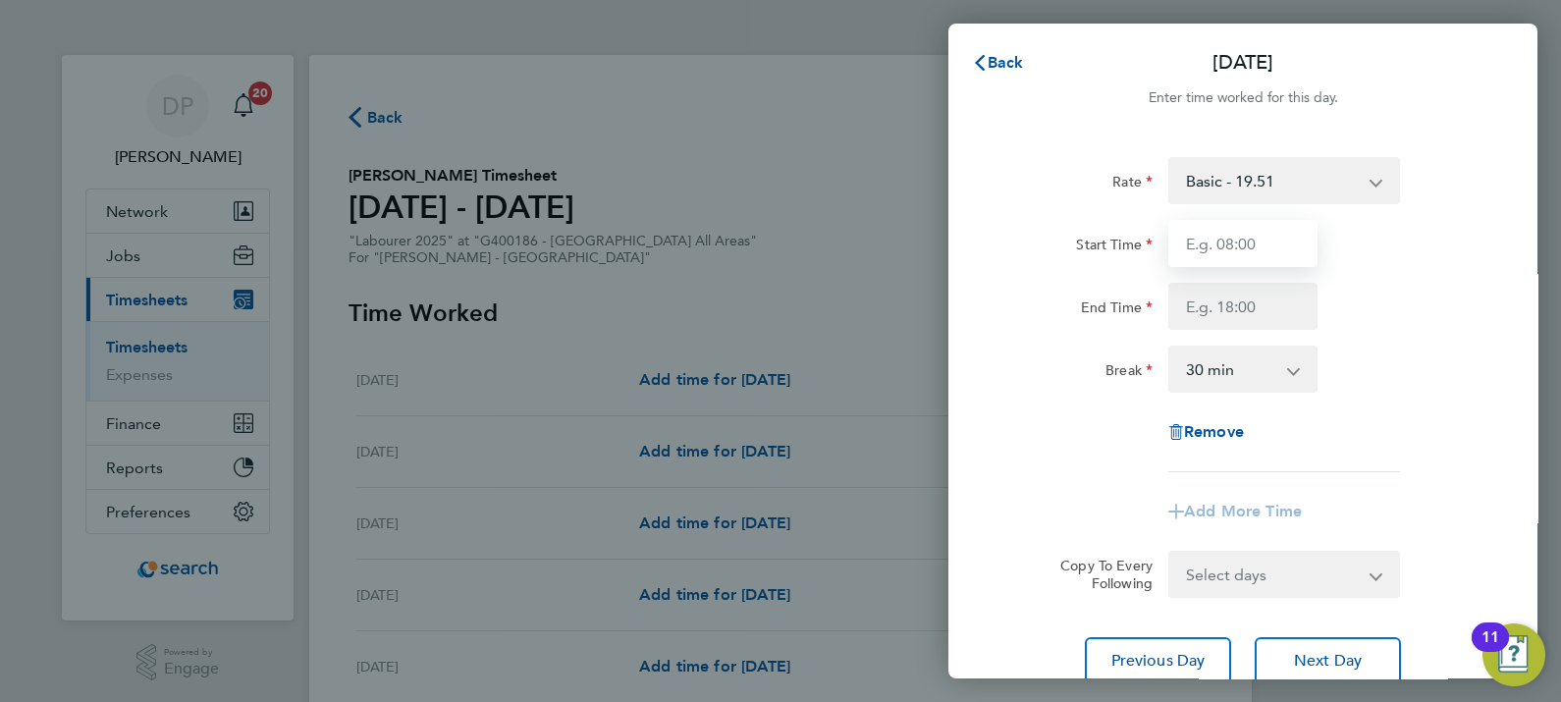
click at [1200, 241] on input "Start Time" at bounding box center [1243, 243] width 149 height 47
type input "07:30"
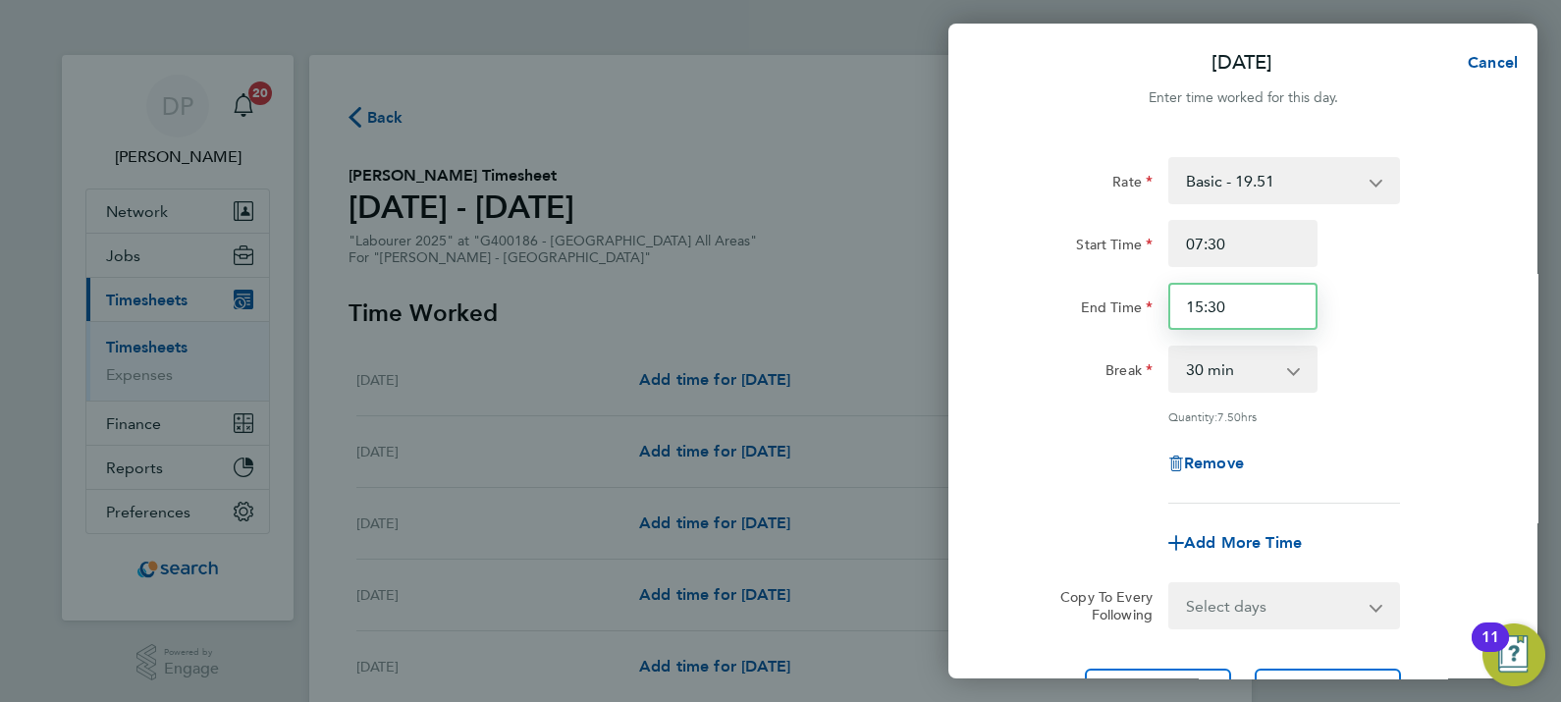
click at [1198, 306] on input "15:30" at bounding box center [1243, 306] width 149 height 47
click at [1204, 311] on input "15:30" at bounding box center [1243, 306] width 149 height 47
type input "16:30"
click at [1041, 503] on app-timesheet-line-form-group "Rate Basic - 19.51 Overtime - 28.12 Overtime 2 - 36.73 Start Time 07:30 End Tim…" at bounding box center [1243, 362] width 479 height 410
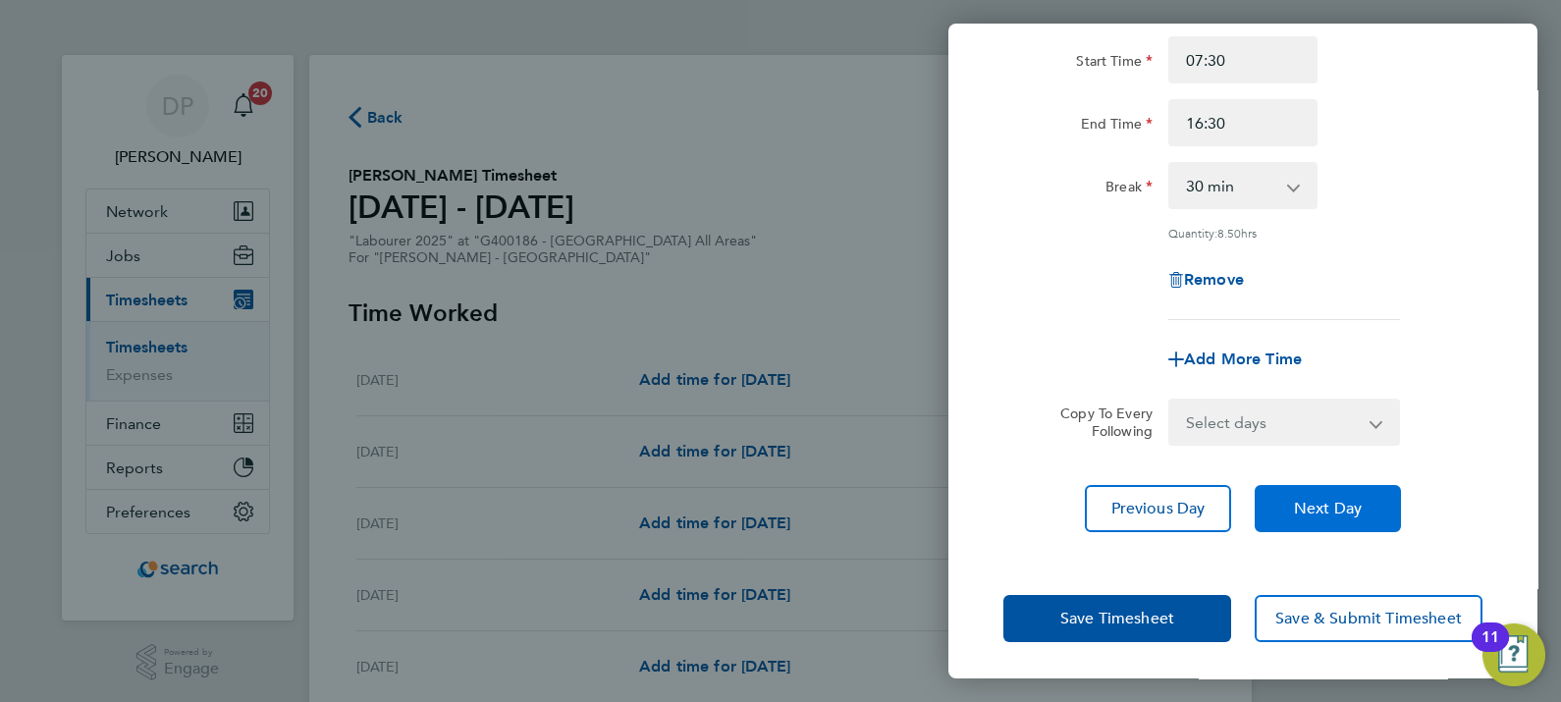
click at [1300, 499] on span "Next Day" at bounding box center [1328, 509] width 68 height 20
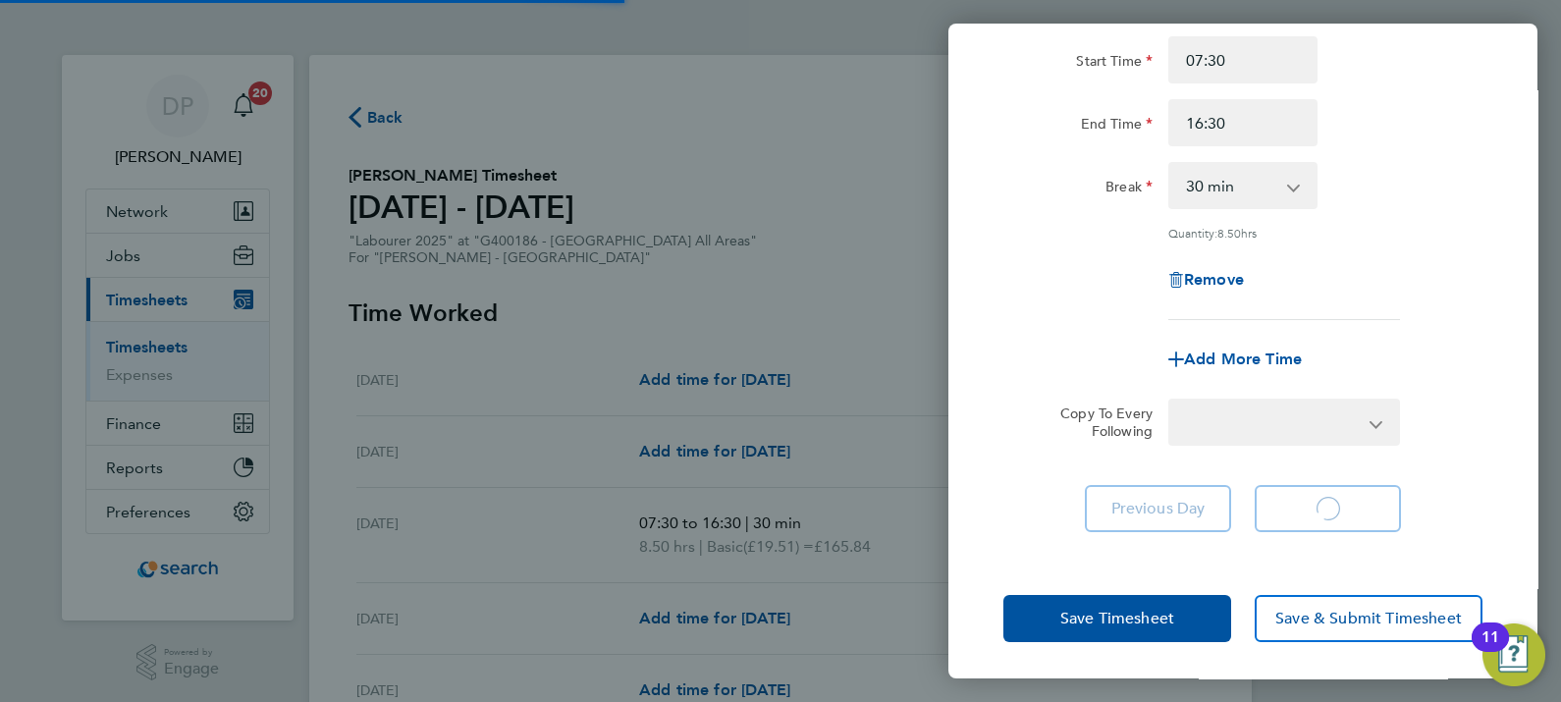
select select "30"
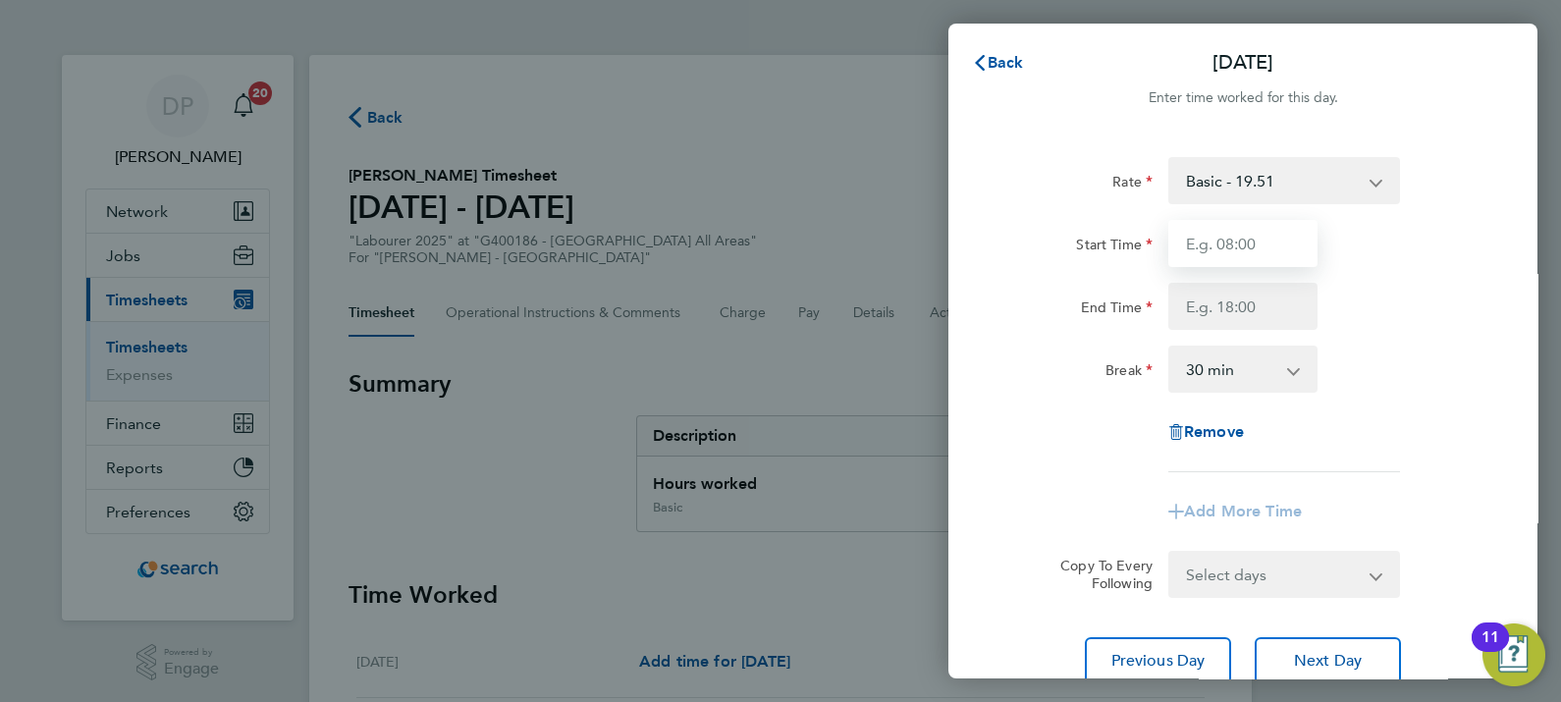
click at [1215, 250] on input "Start Time" at bounding box center [1243, 243] width 149 height 47
type input "07:30"
type input "16:30"
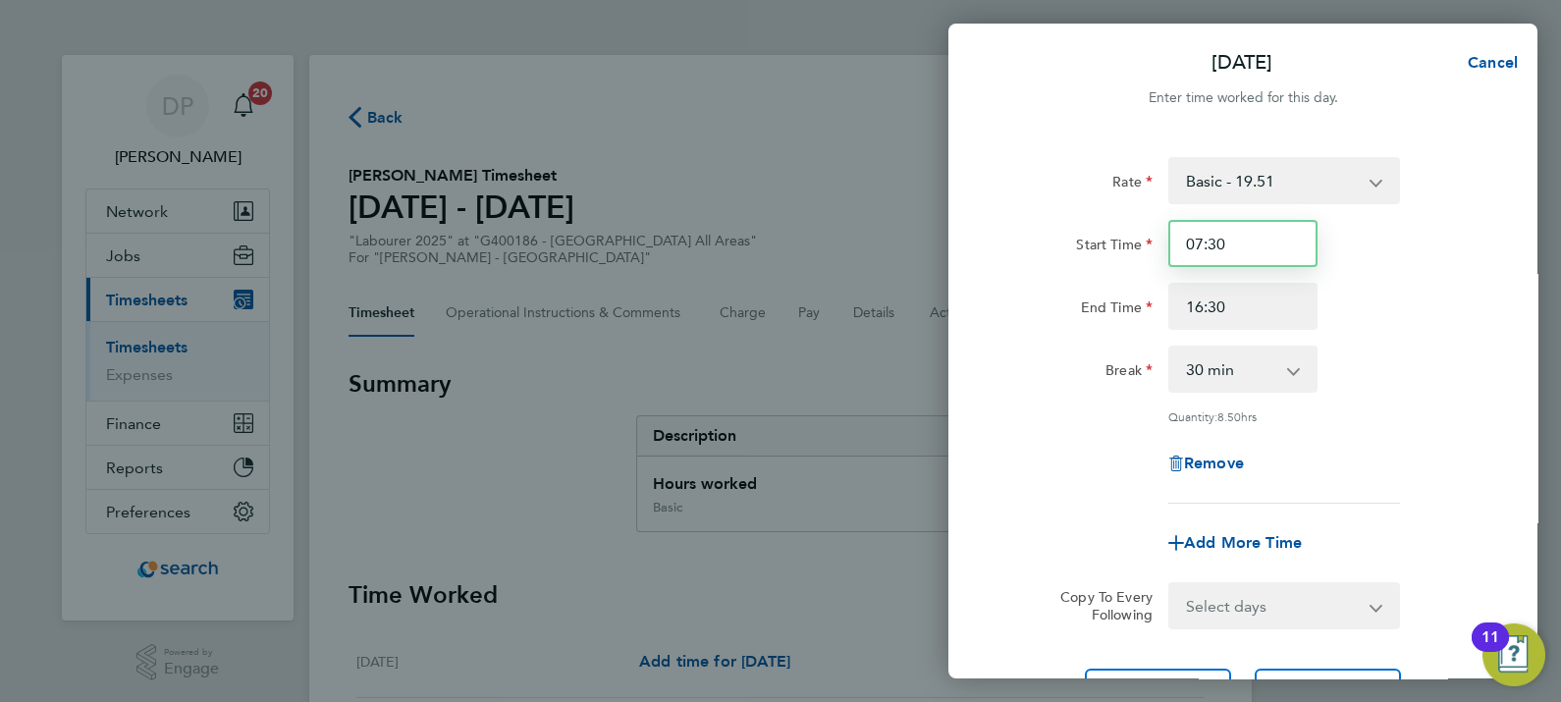
scroll to position [184, 0]
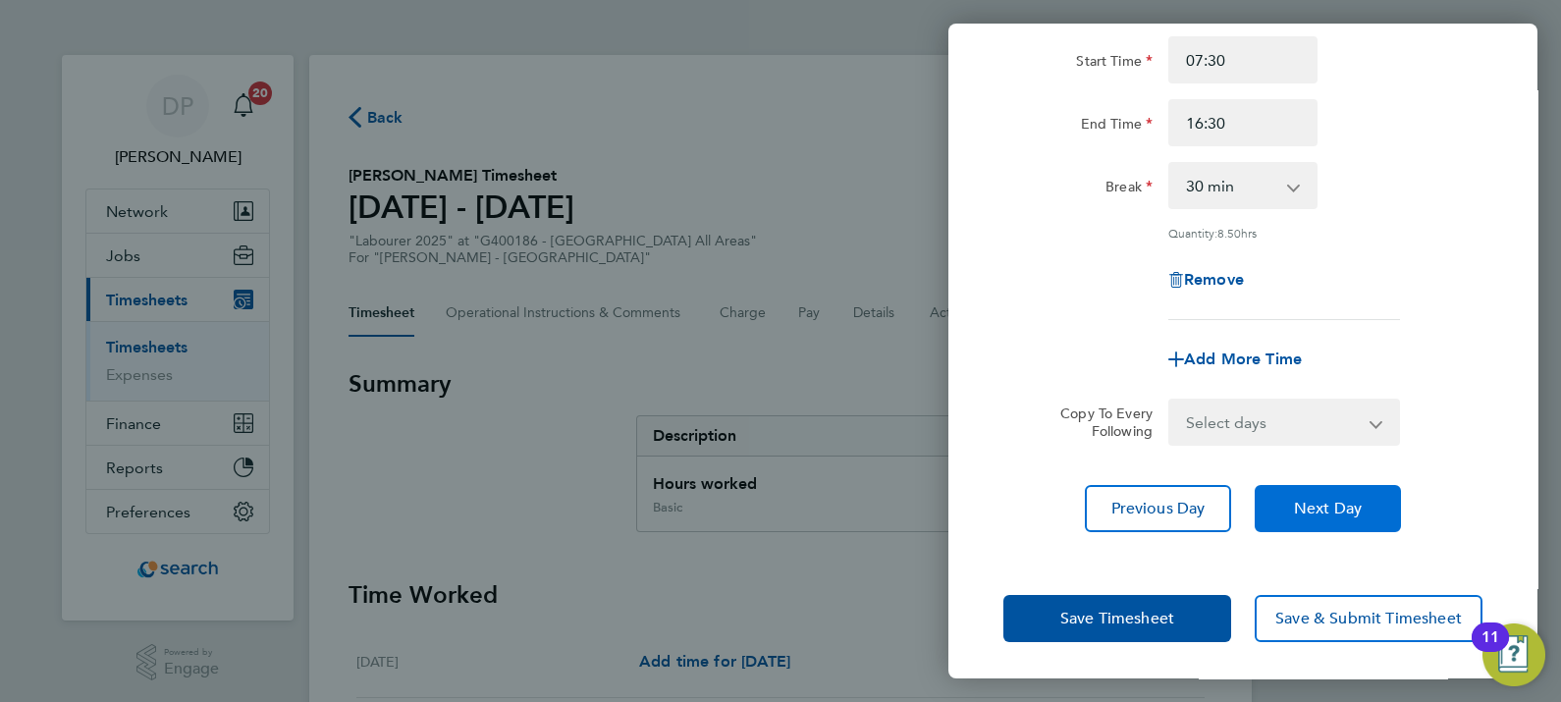
click at [1375, 505] on button "Next Day" at bounding box center [1328, 508] width 146 height 47
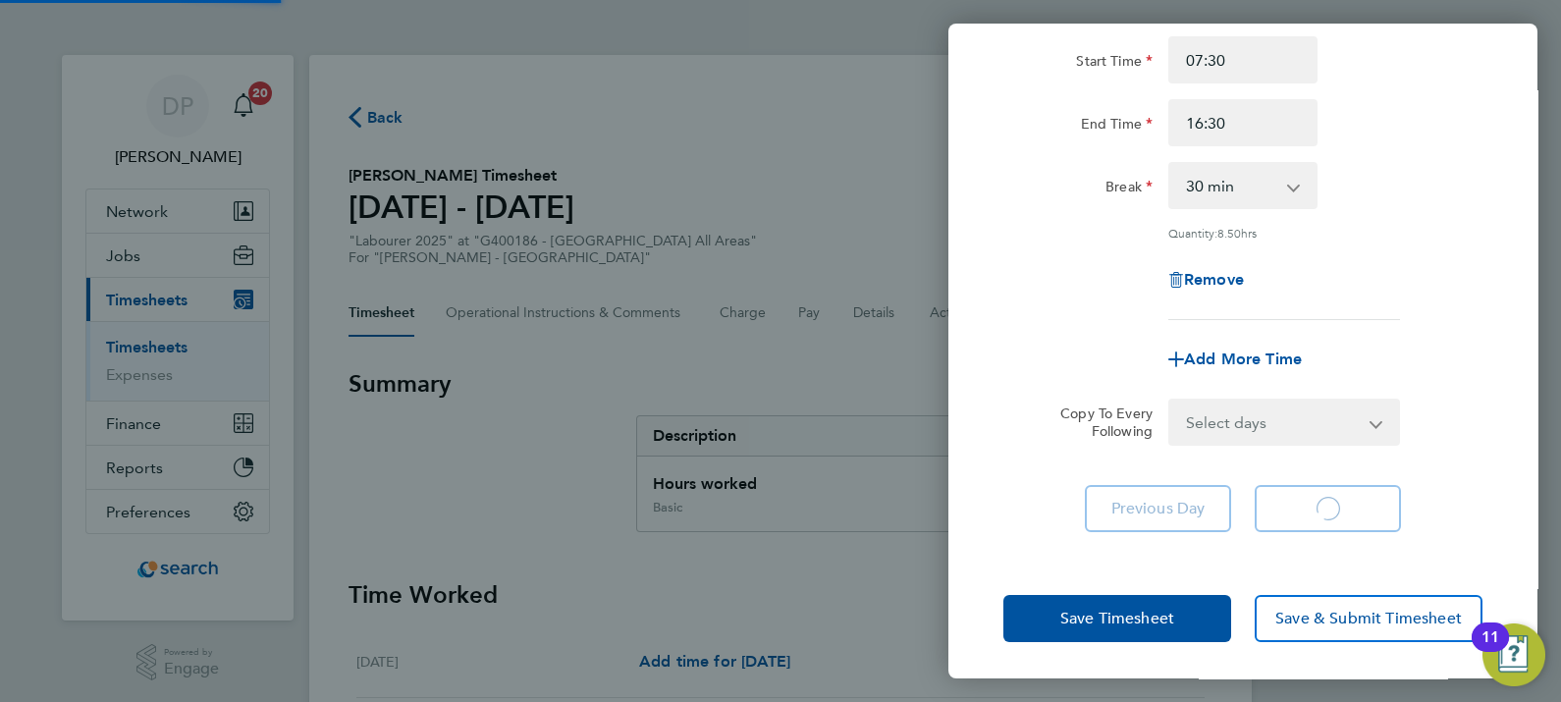
select select "30"
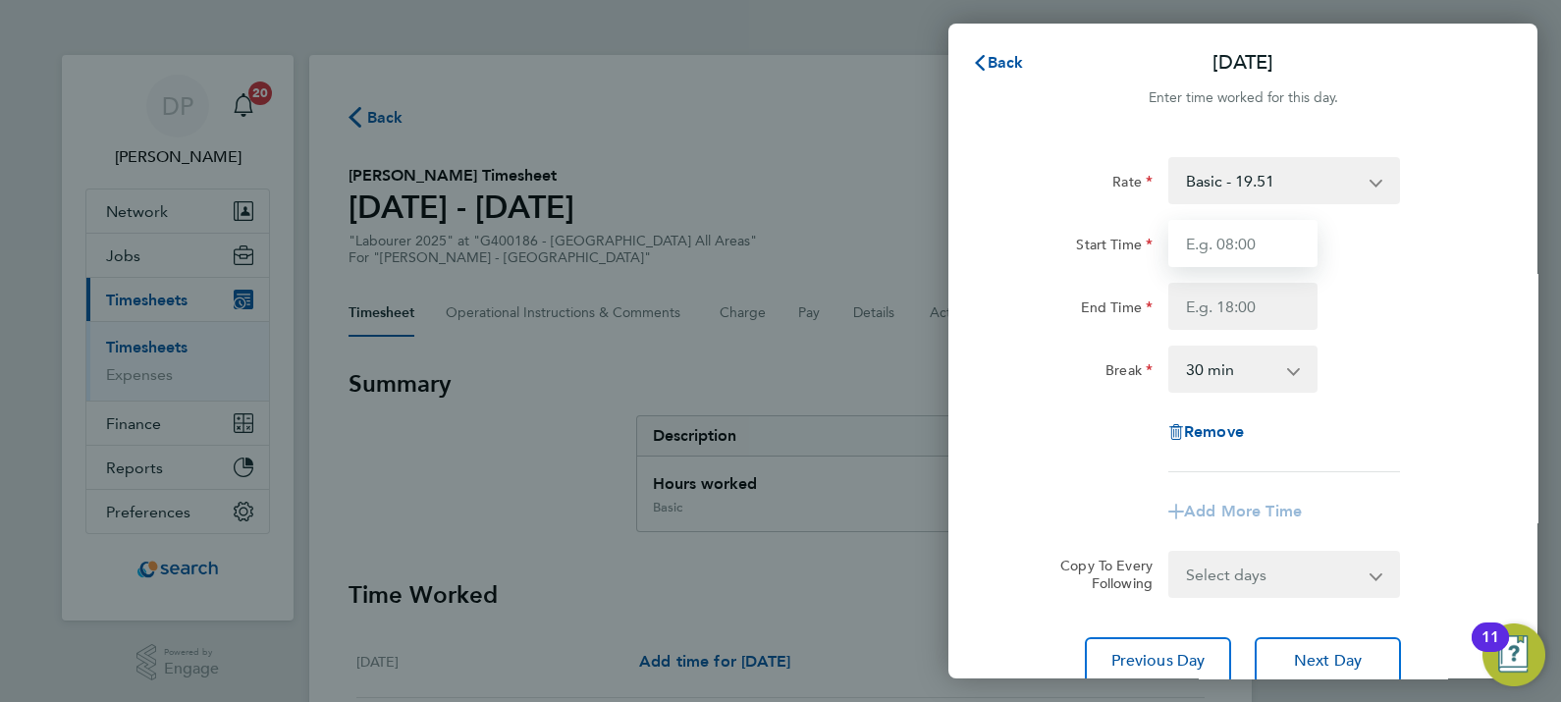
click at [1262, 249] on input "Start Time" at bounding box center [1243, 243] width 149 height 47
type input "07:30"
type input "16:30"
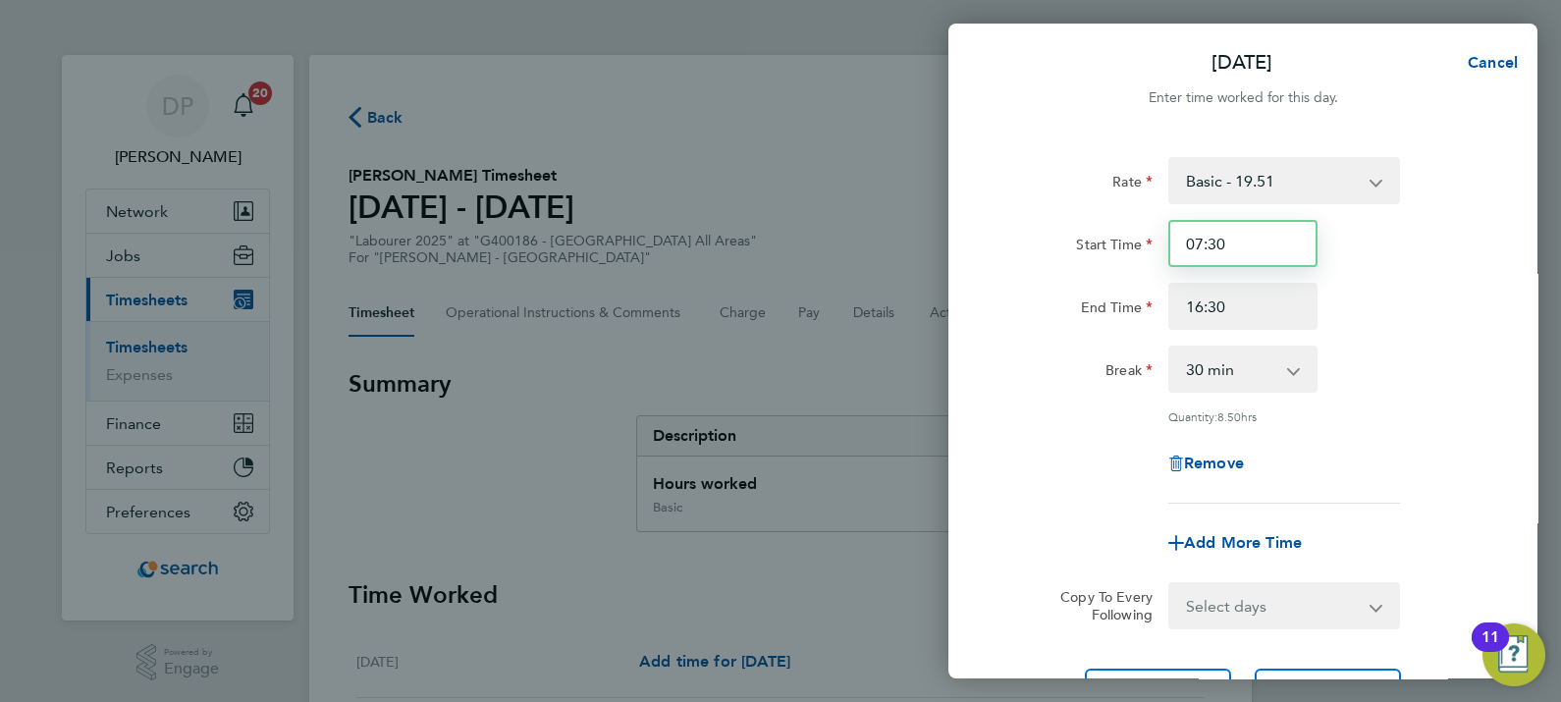
scroll to position [184, 0]
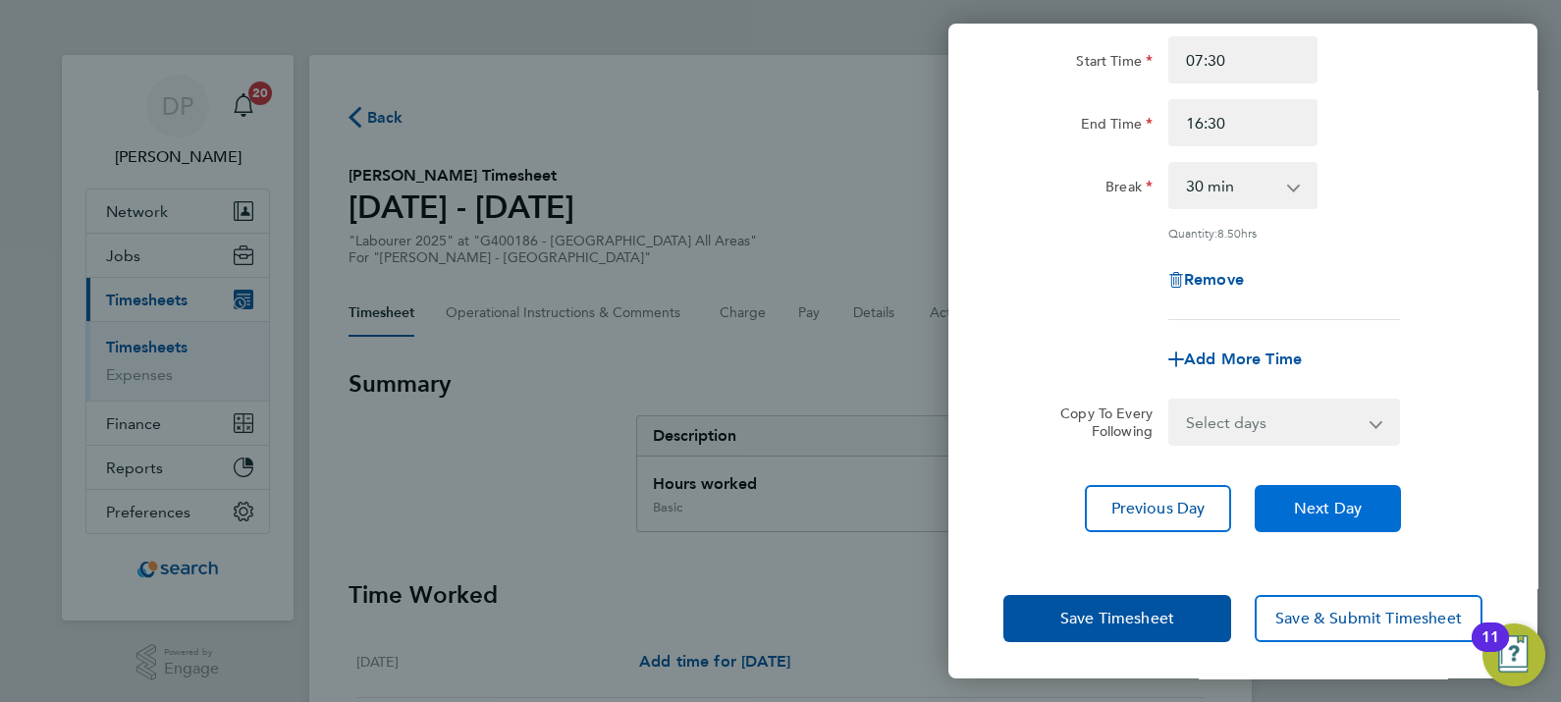
click at [1325, 516] on button "Next Day" at bounding box center [1328, 508] width 146 height 47
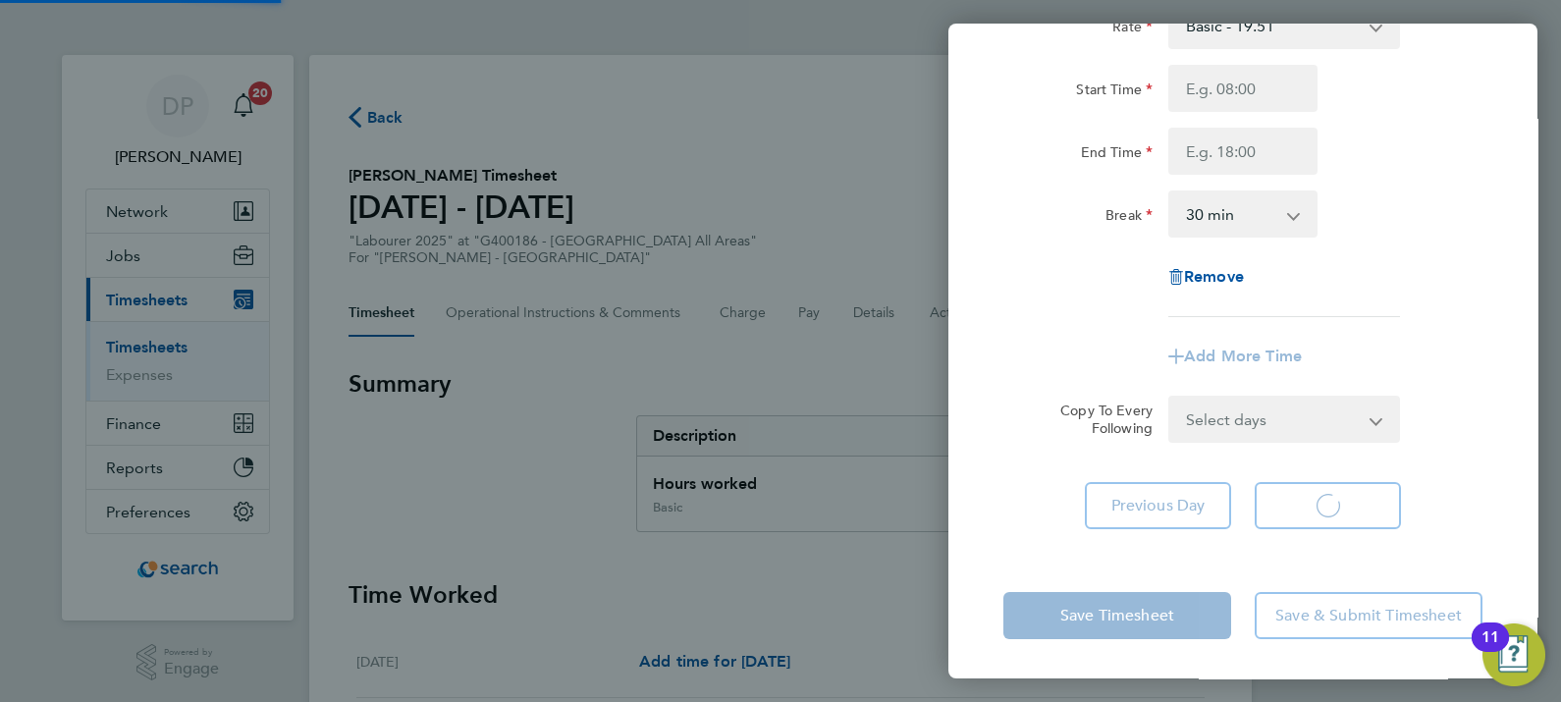
scroll to position [154, 0]
select select "30"
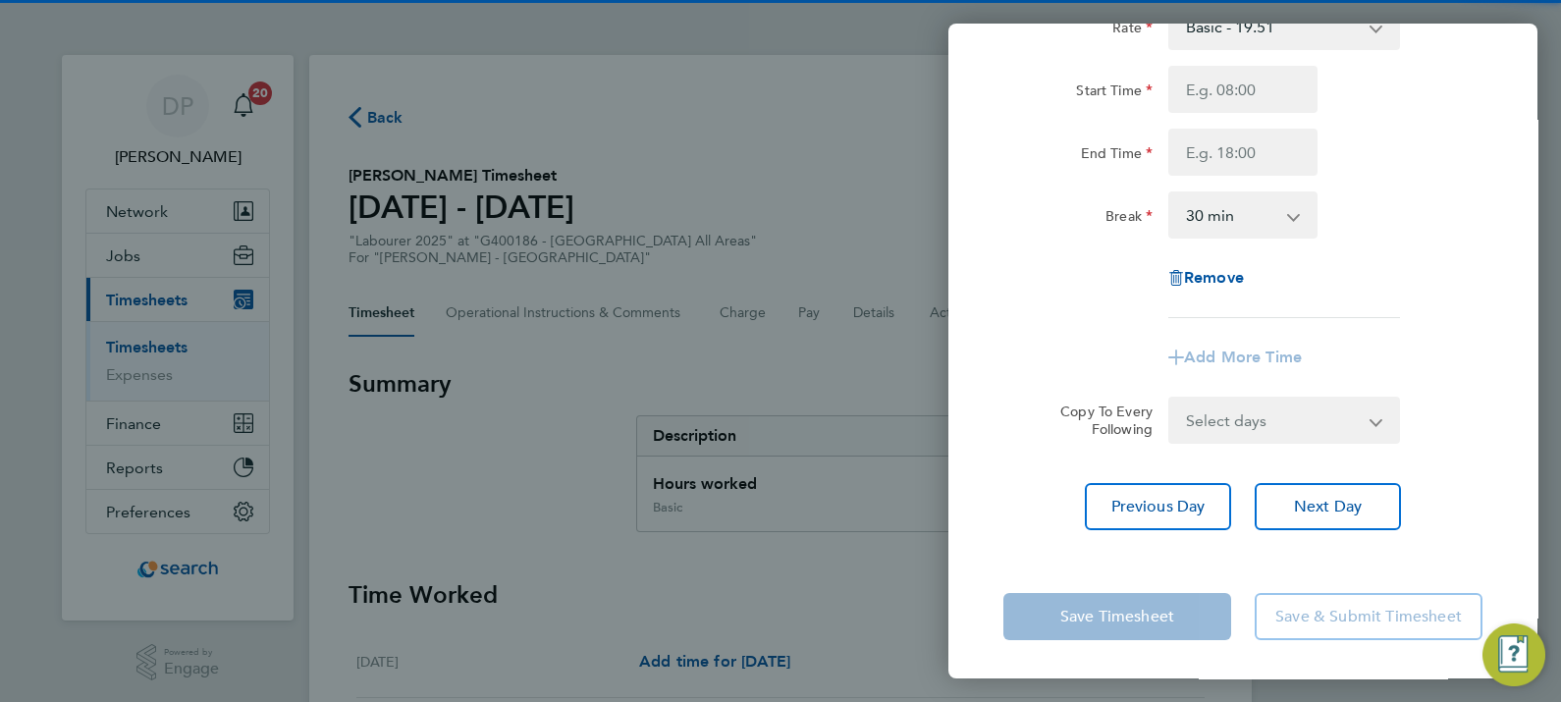
scroll to position [0, 0]
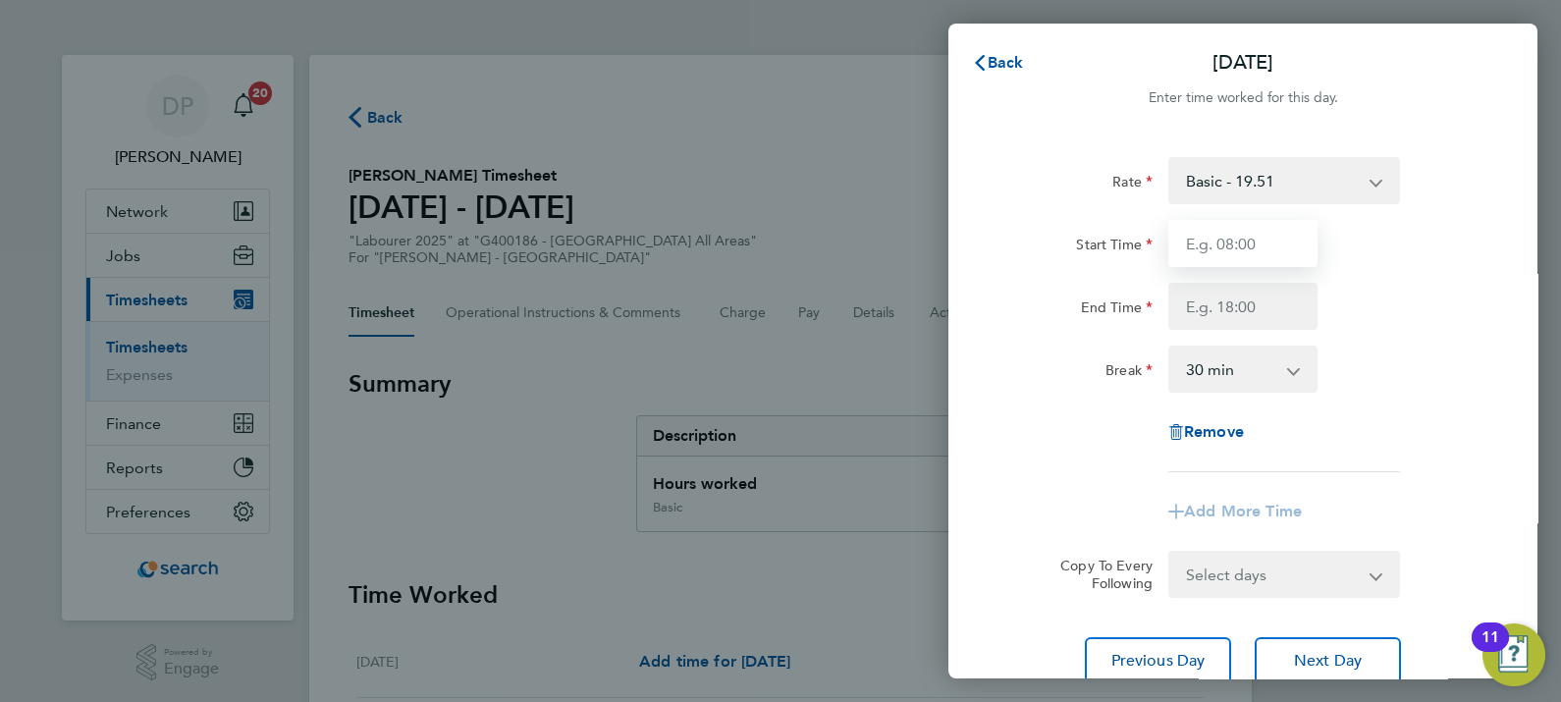
click at [1206, 265] on input "Start Time" at bounding box center [1243, 243] width 149 height 47
type input "07:30"
type input "16:30"
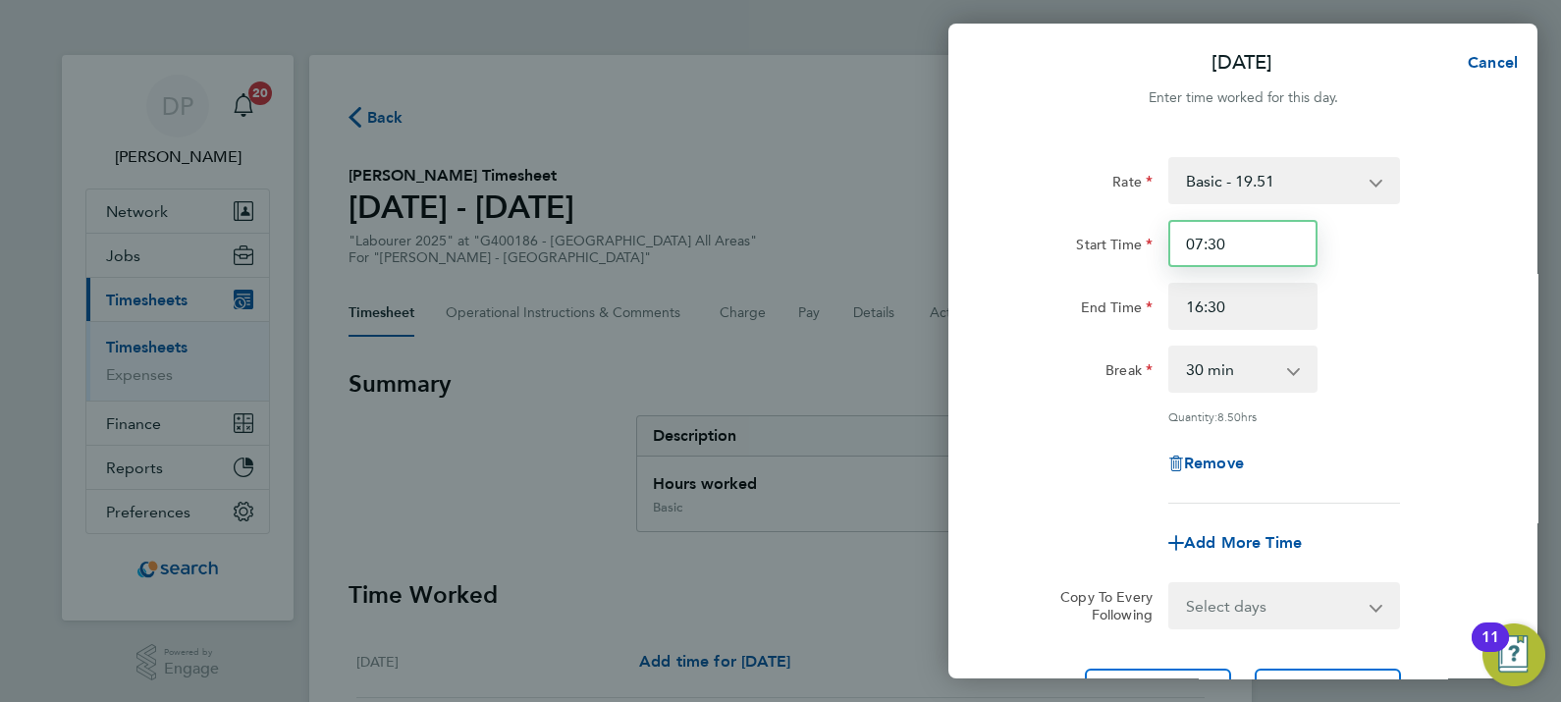
scroll to position [184, 0]
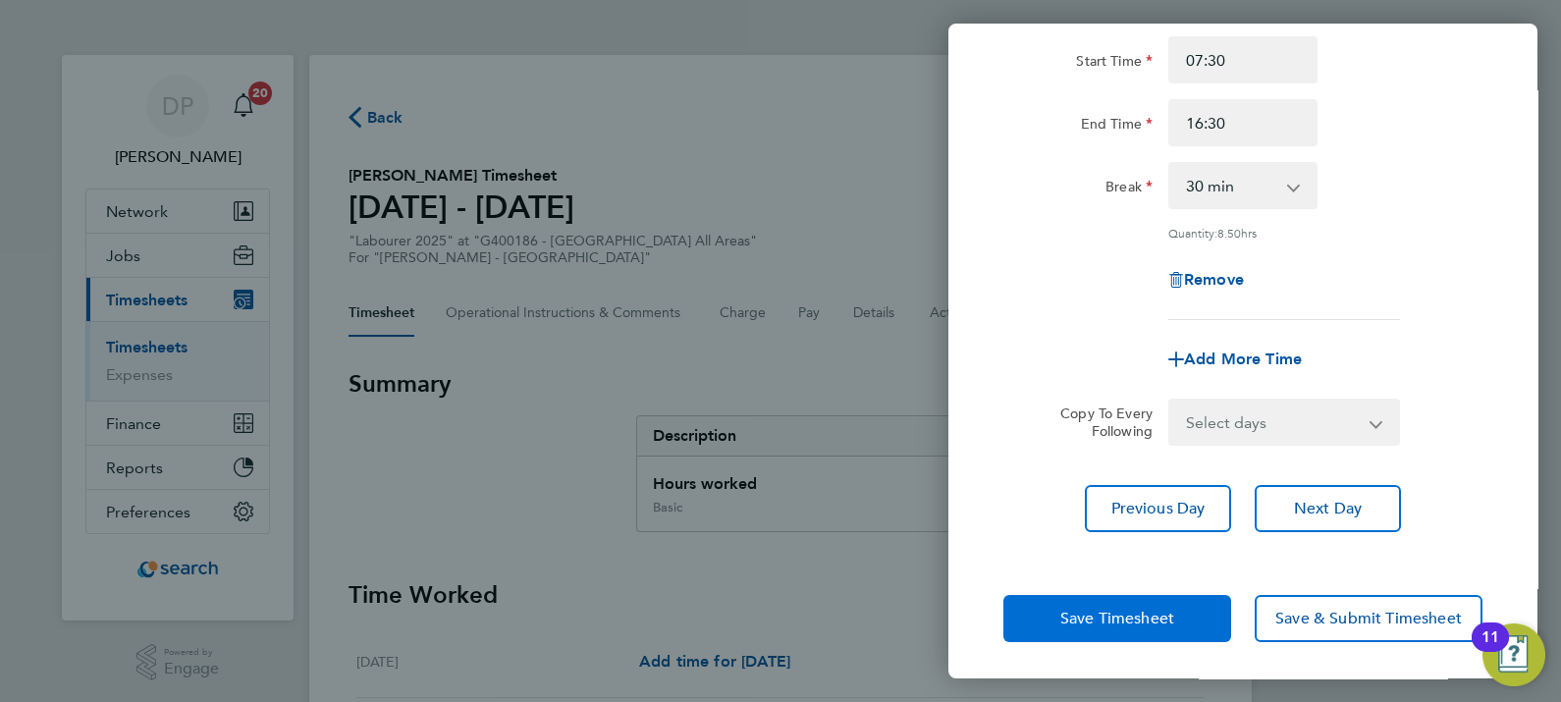
click at [1154, 599] on button "Save Timesheet" at bounding box center [1118, 618] width 228 height 47
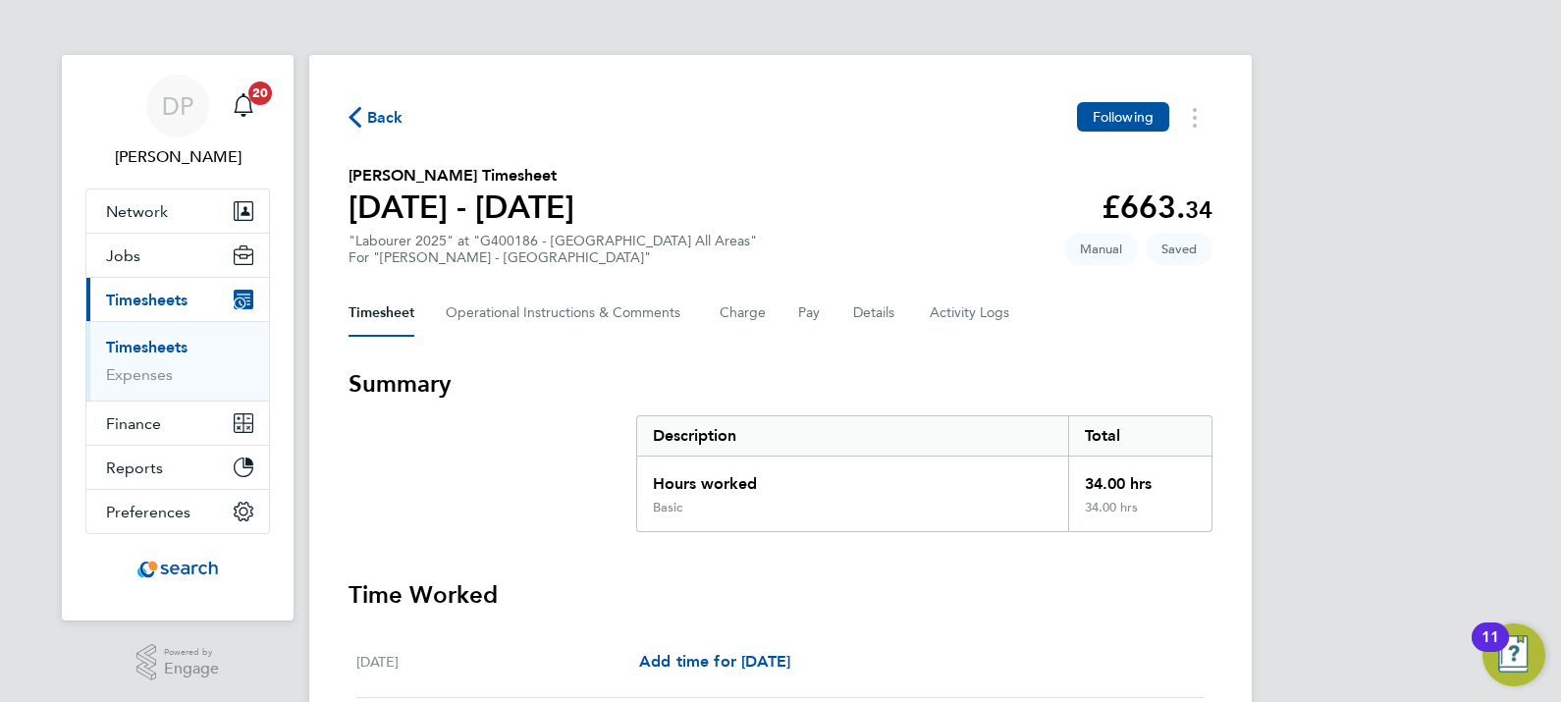
scroll to position [690, 0]
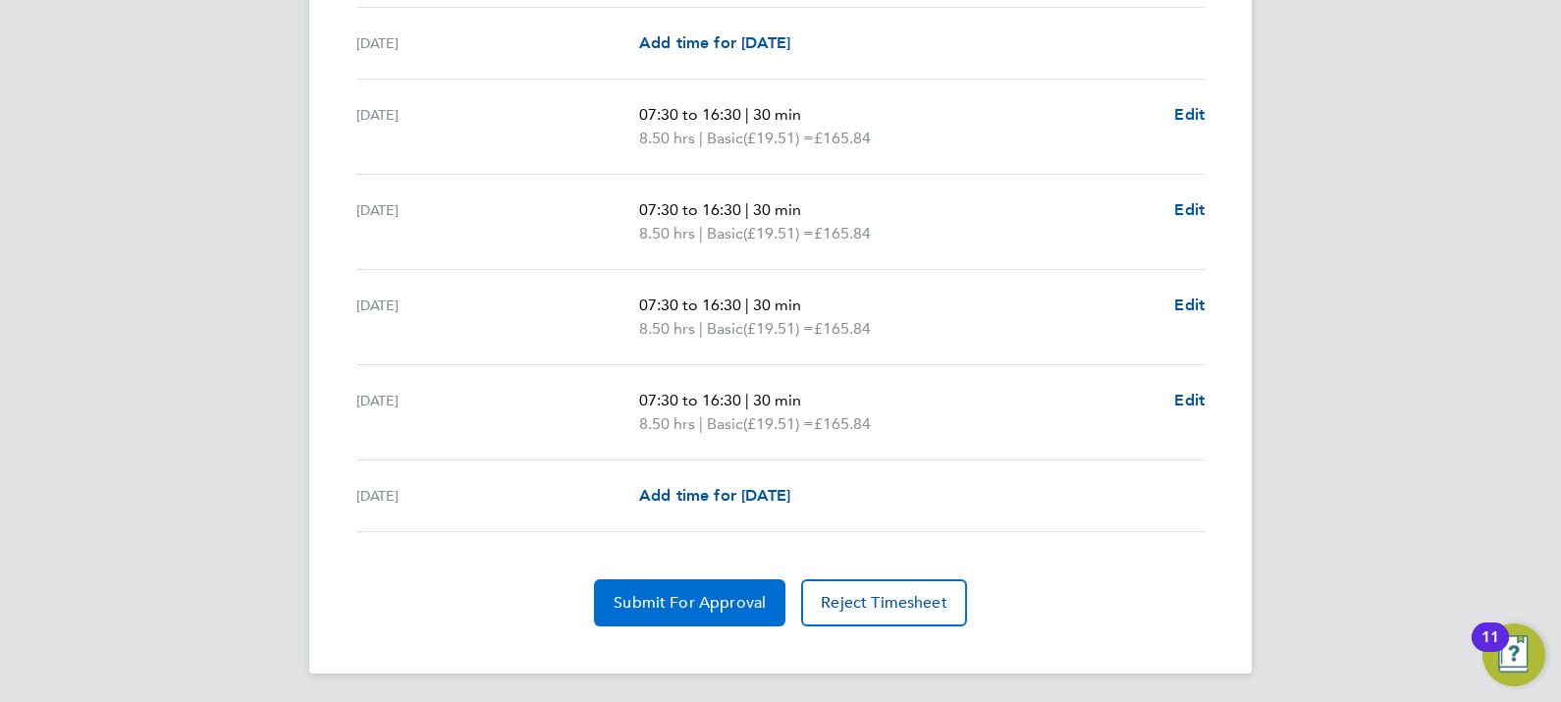
click at [712, 600] on span "Submit For Approval" at bounding box center [690, 603] width 152 height 20
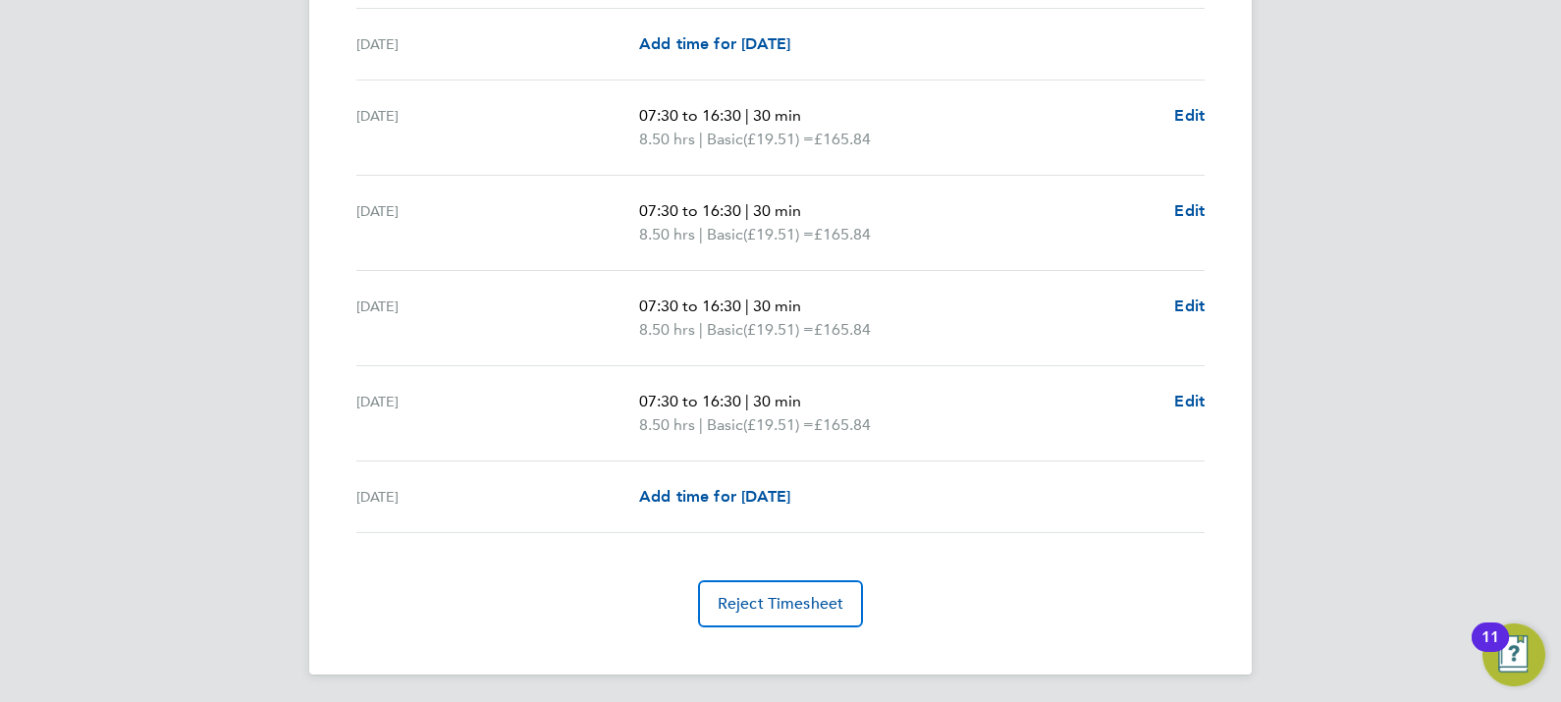
scroll to position [0, 0]
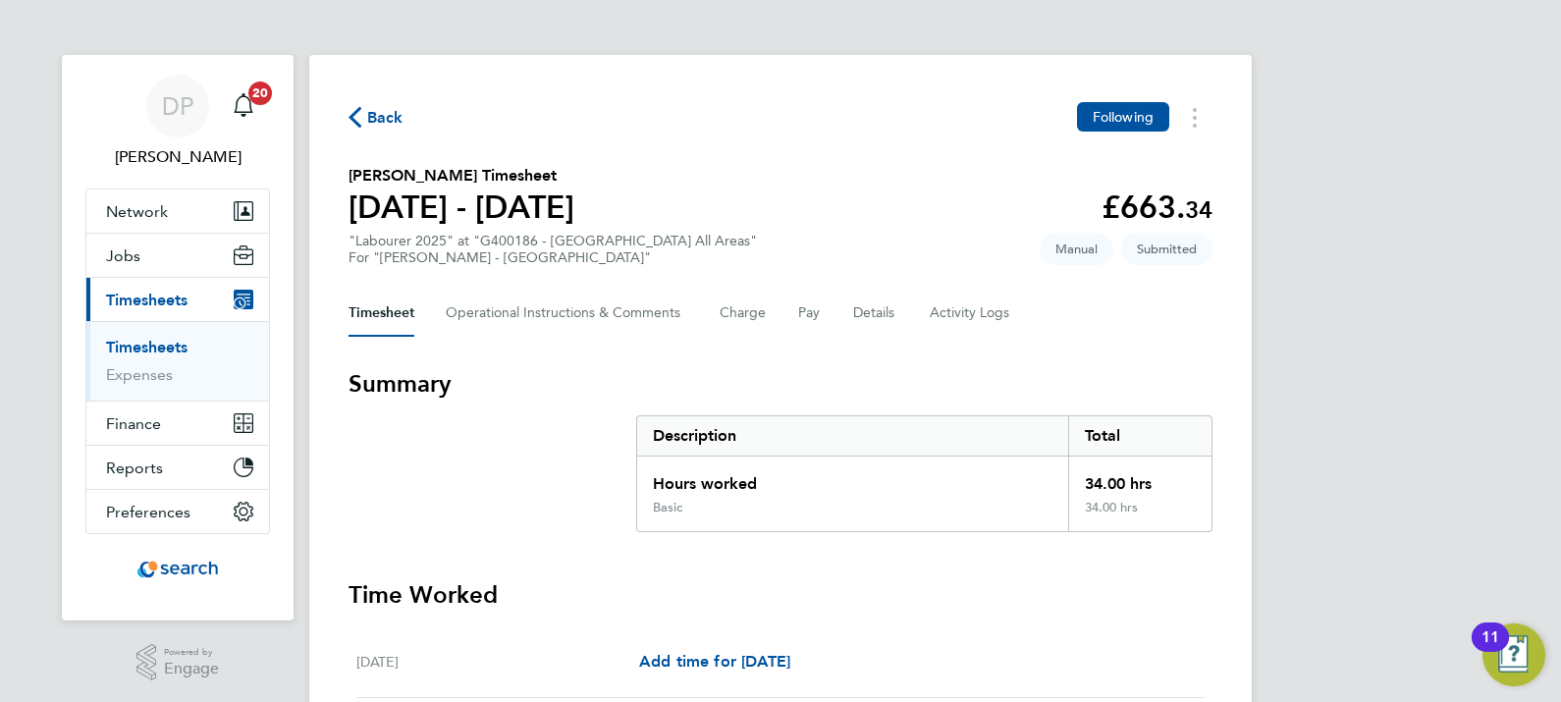
click at [140, 341] on link "Timesheets" at bounding box center [147, 347] width 82 height 19
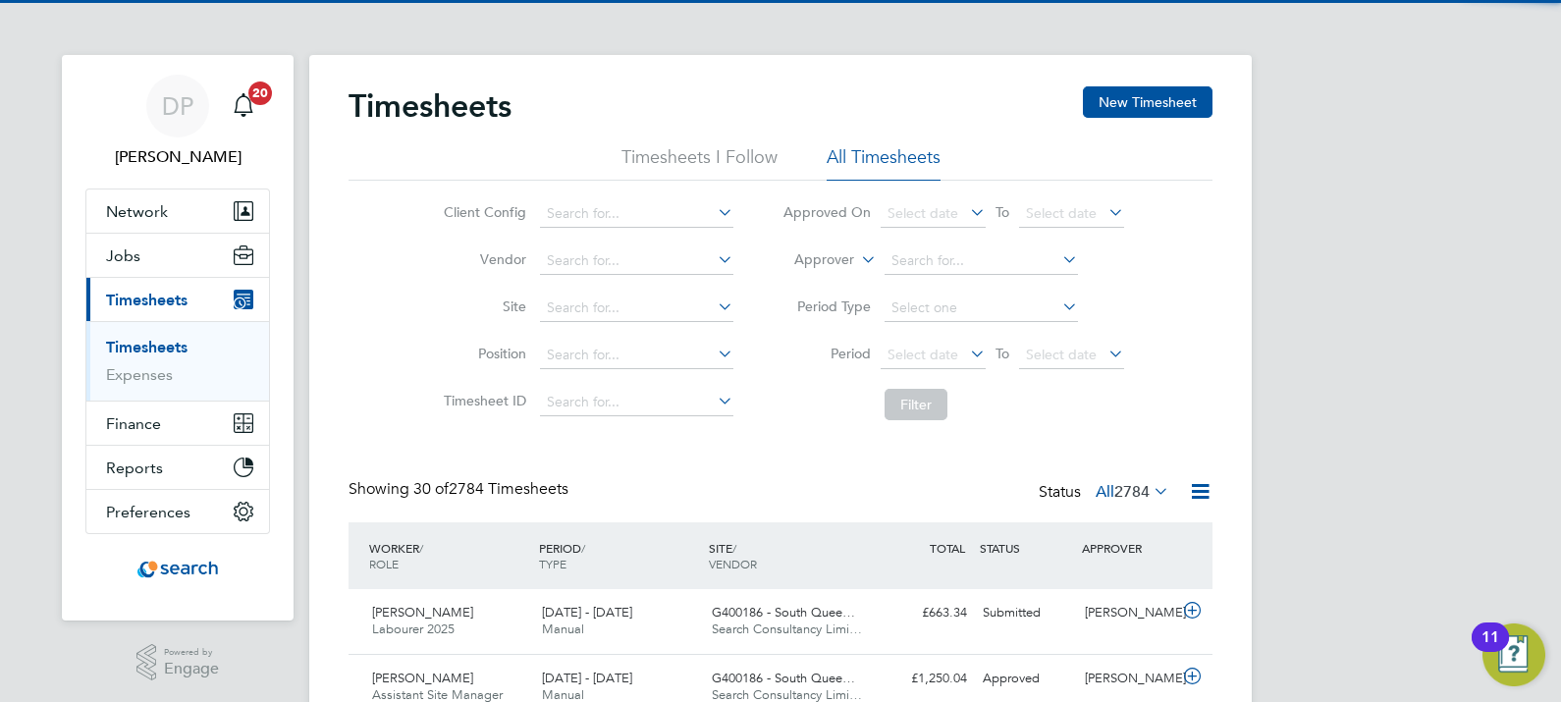
scroll to position [49, 170]
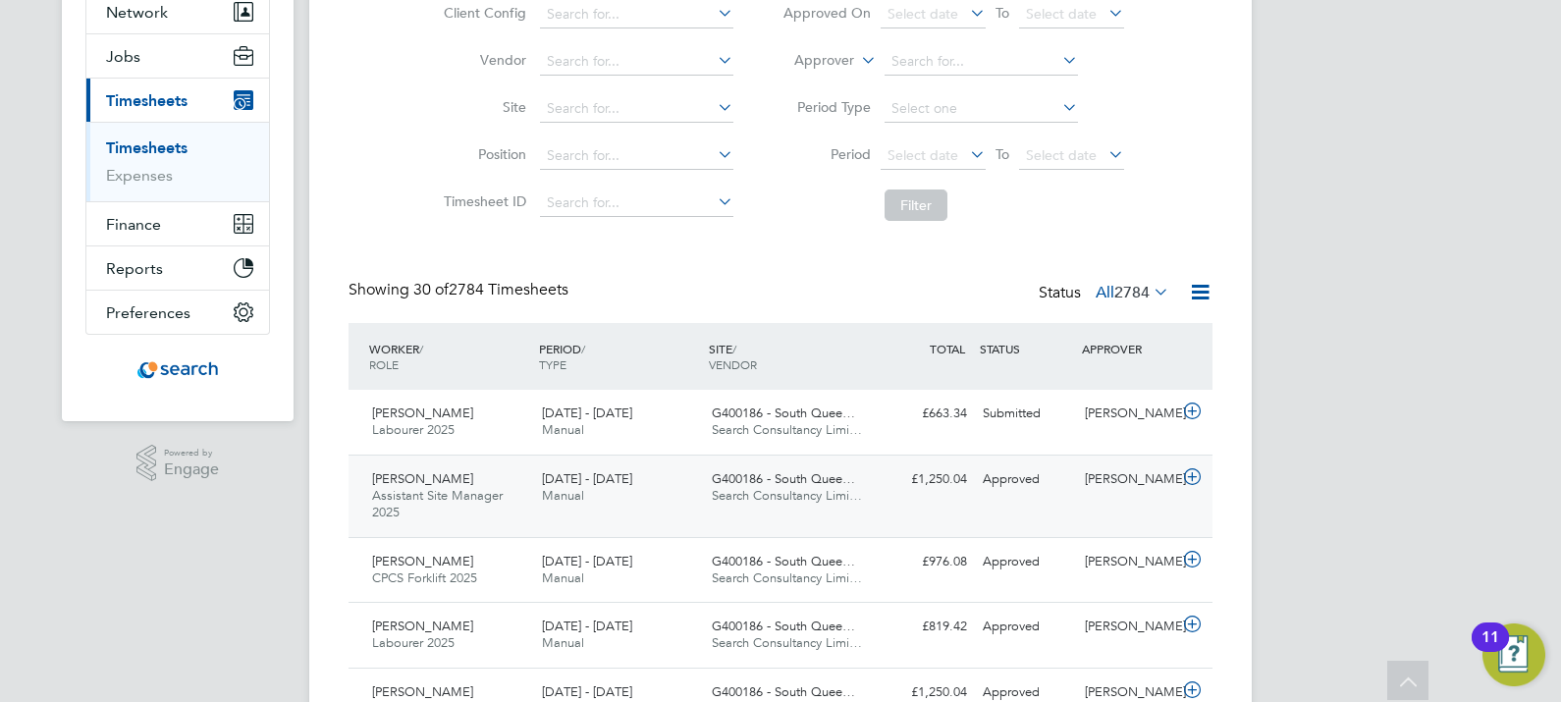
click at [781, 486] on div "G400186 - South Quee… Search Consultancy Limi…" at bounding box center [789, 488] width 170 height 49
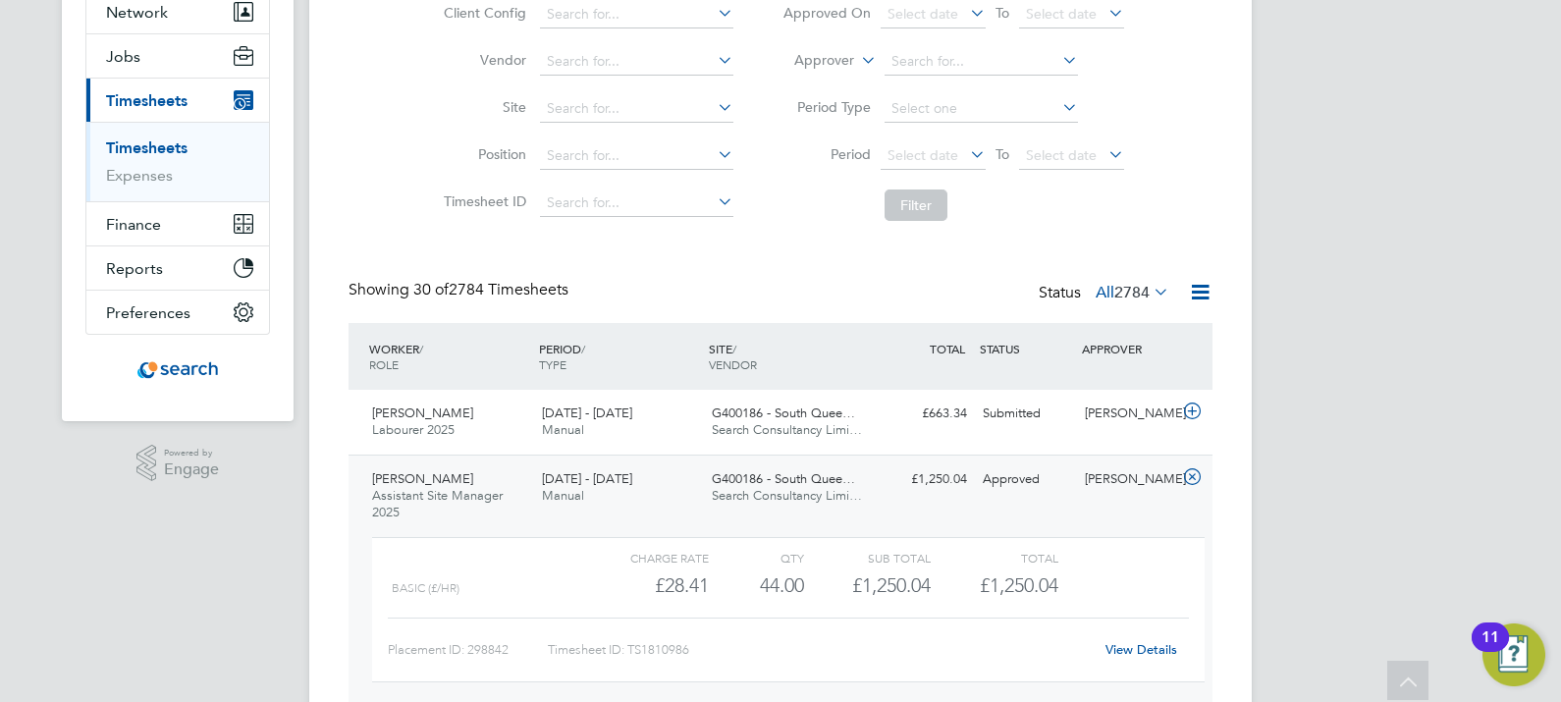
click at [1125, 656] on div "View Details" at bounding box center [1141, 649] width 96 height 31
click at [1129, 652] on link "View Details" at bounding box center [1142, 649] width 72 height 17
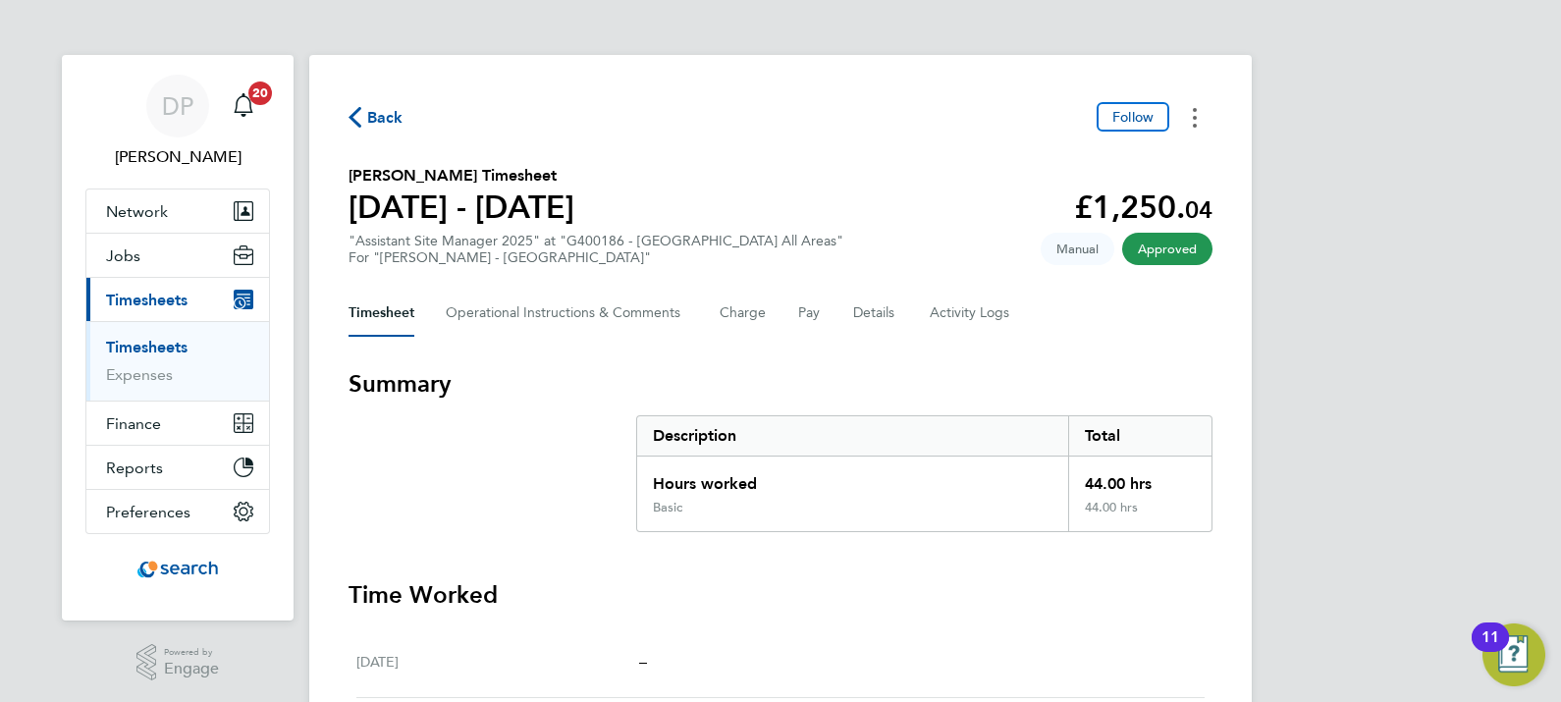
click at [1194, 111] on circle "Timesheets Menu" at bounding box center [1195, 110] width 4 height 4
click at [1088, 144] on link "Download timesheet" at bounding box center [1095, 160] width 236 height 39
click at [142, 349] on link "Timesheets" at bounding box center [147, 347] width 82 height 19
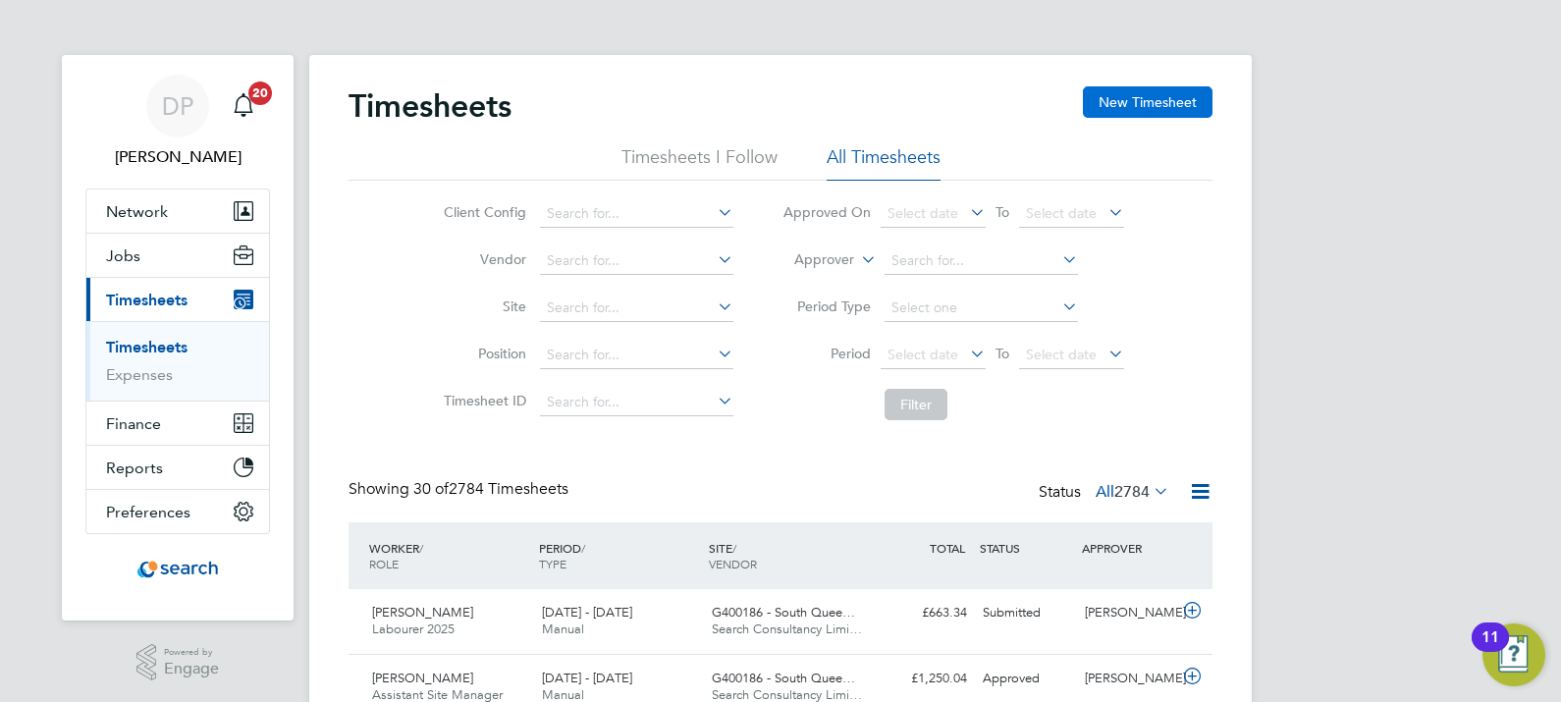
click at [1144, 108] on button "New Timesheet" at bounding box center [1148, 101] width 130 height 31
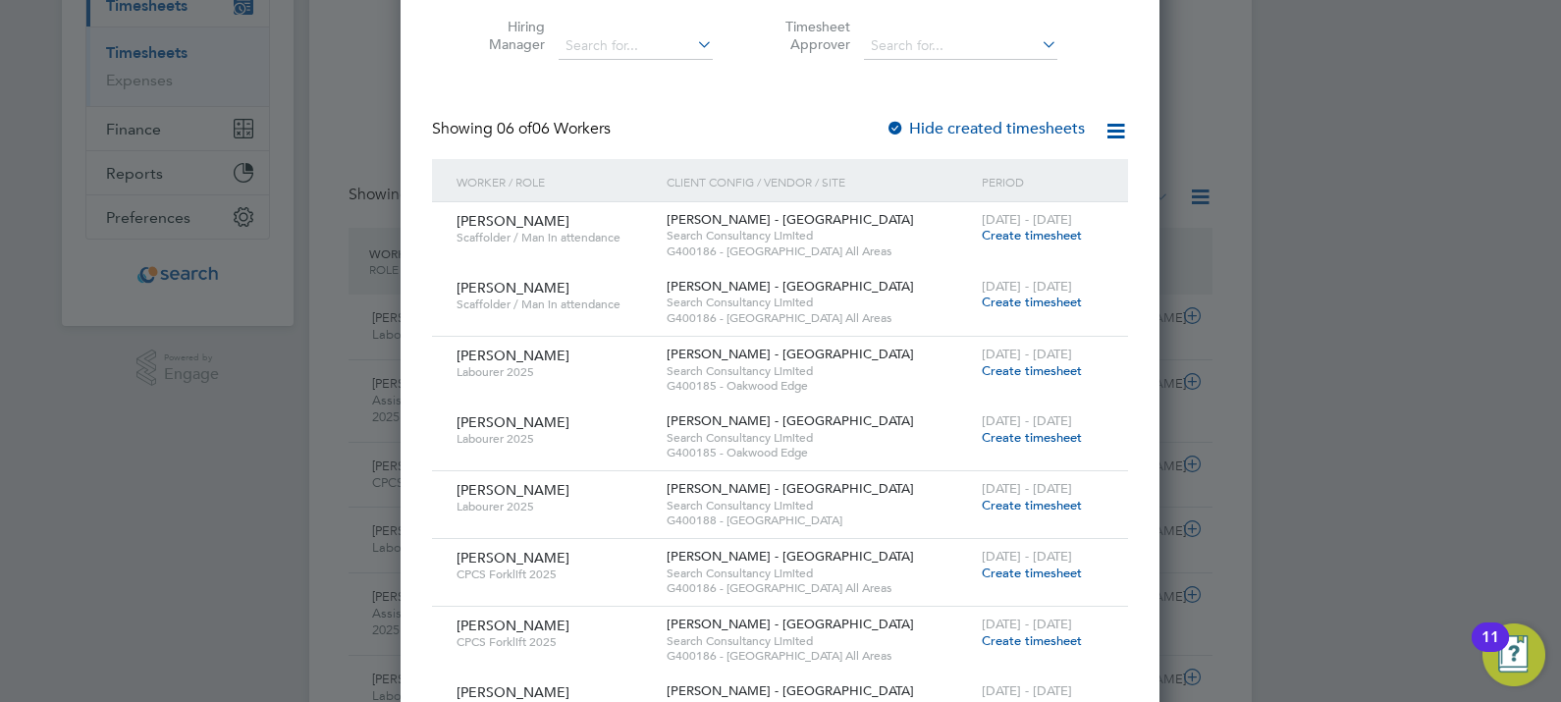
scroll to position [297, 0]
click at [996, 566] on span "Create timesheet" at bounding box center [1032, 571] width 100 height 17
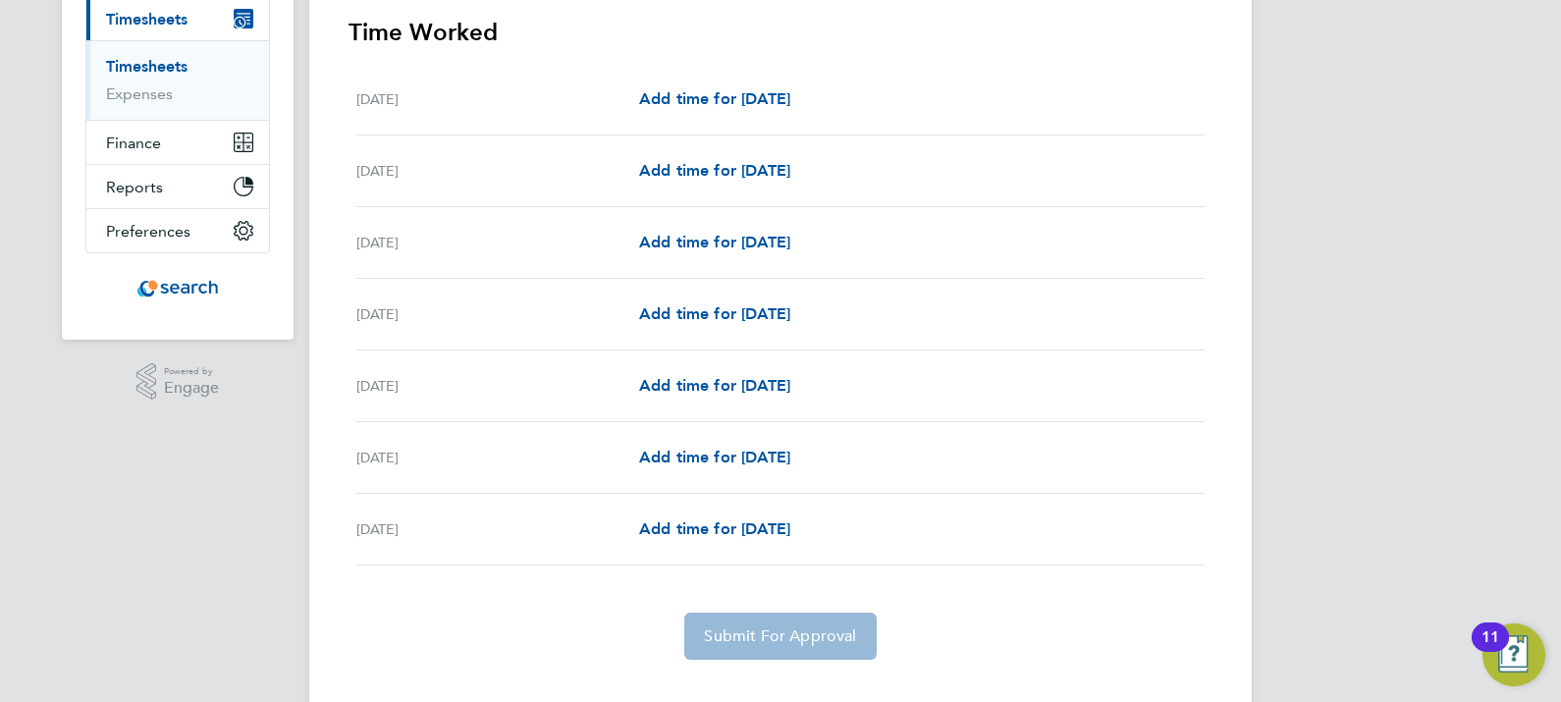
scroll to position [280, 0]
click at [755, 241] on span "Add time for Mon 25 Aug" at bounding box center [714, 243] width 151 height 19
select select "30"
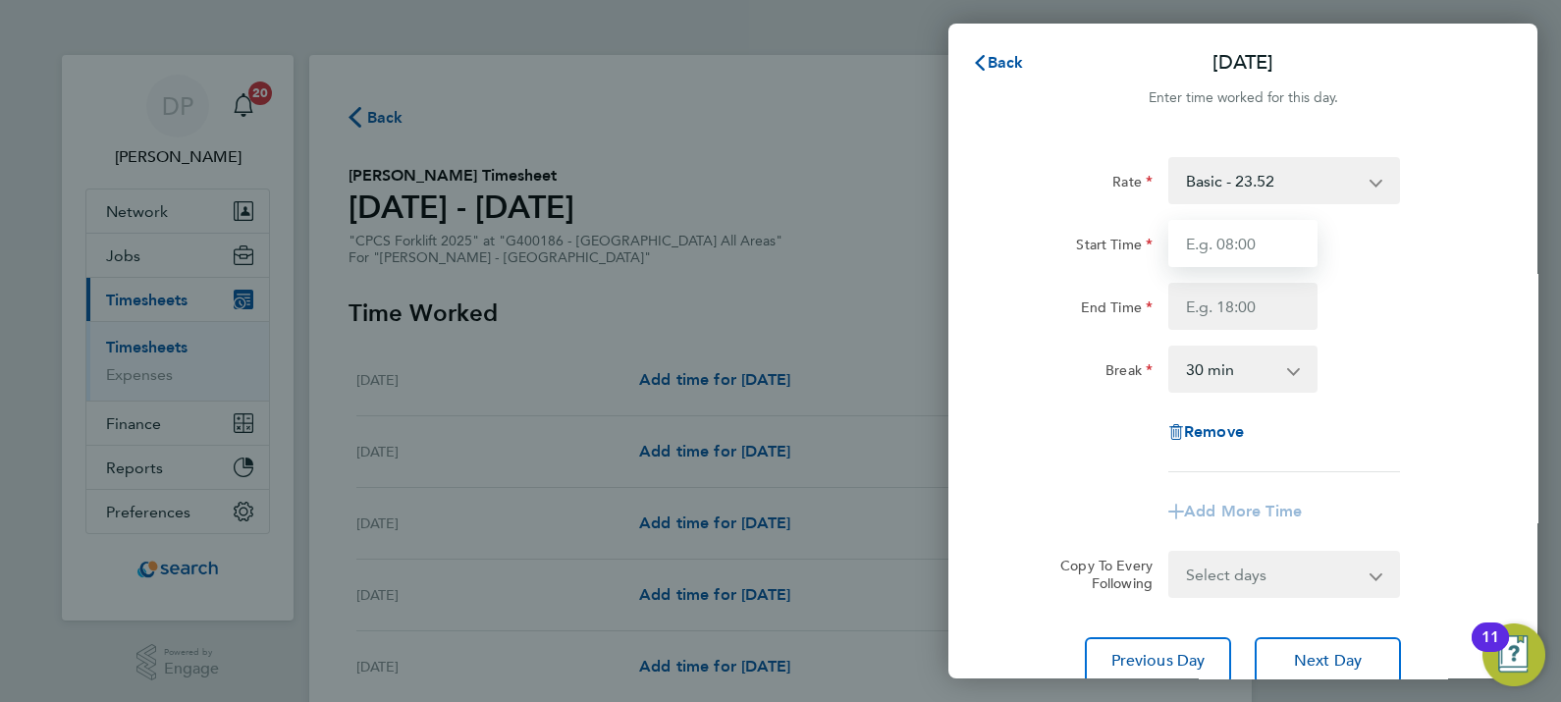
click at [1224, 256] on input "Start Time" at bounding box center [1243, 243] width 149 height 47
type input "07:30"
type input "16:30"
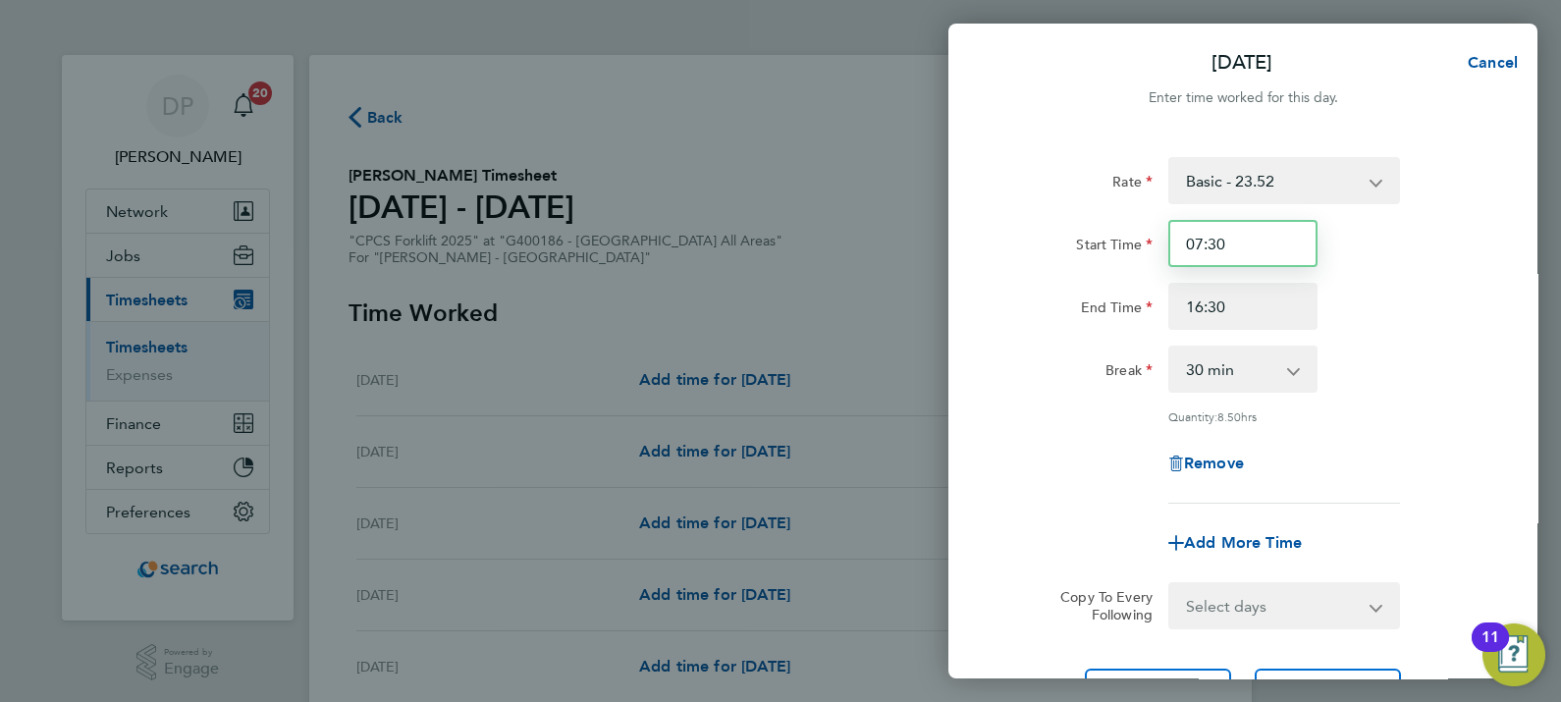
scroll to position [184, 0]
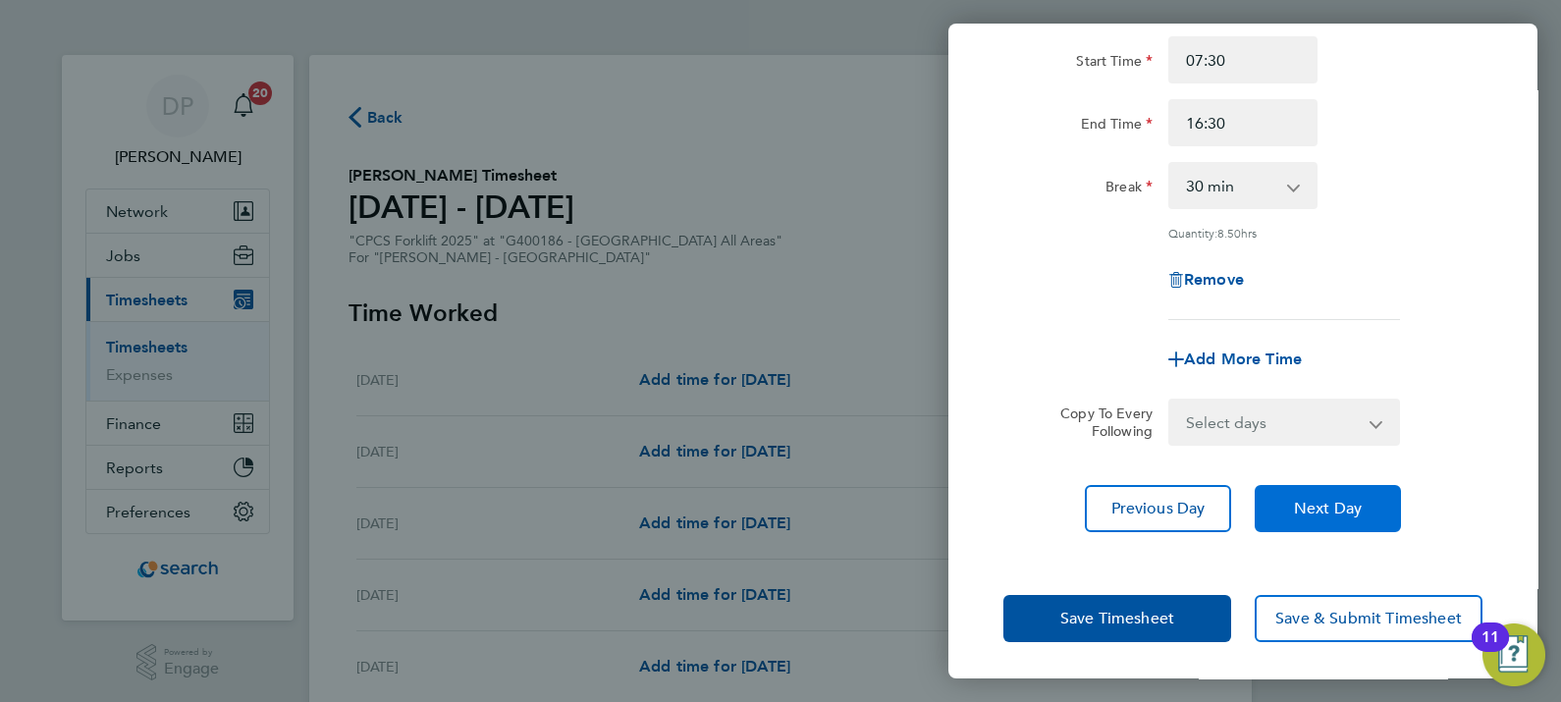
click at [1298, 516] on button "Next Day" at bounding box center [1328, 508] width 146 height 47
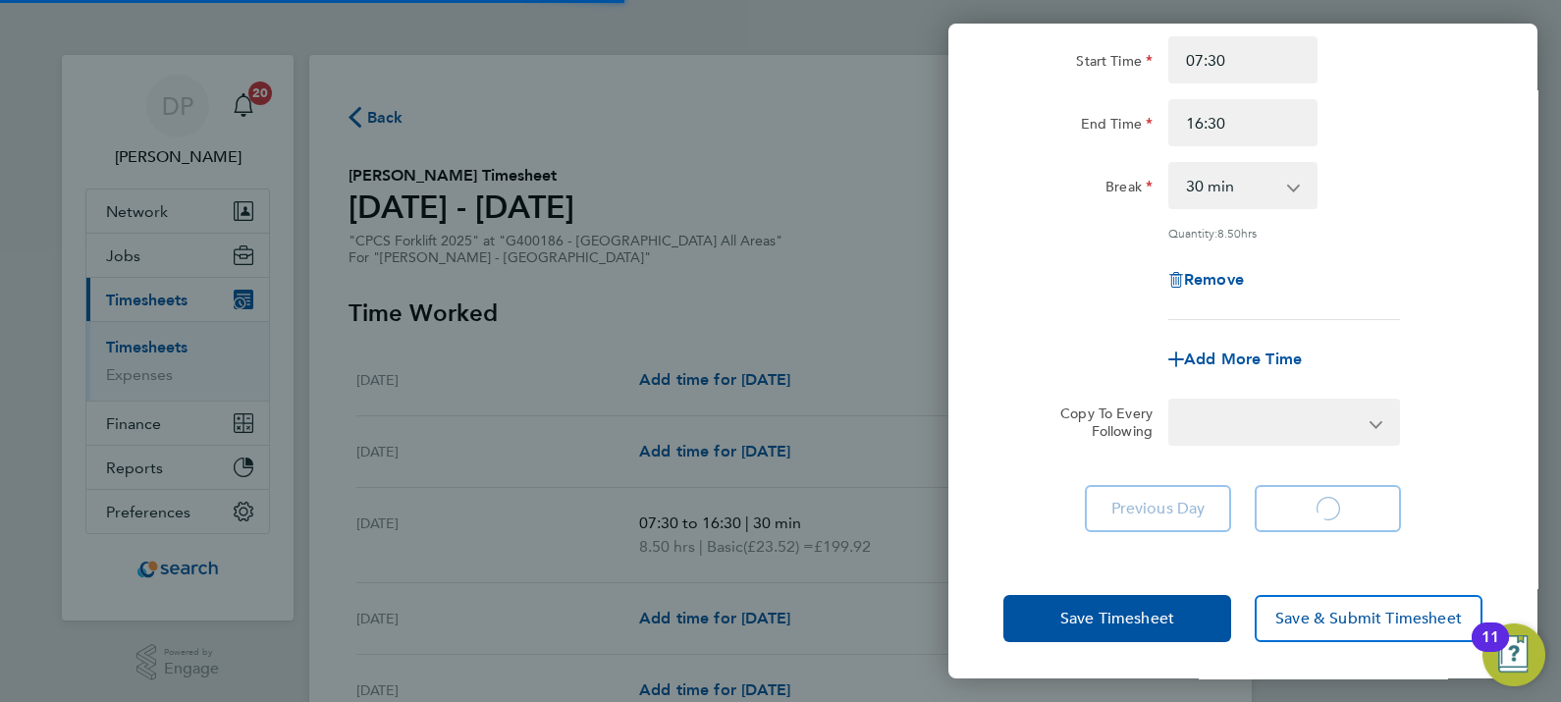
select select "30"
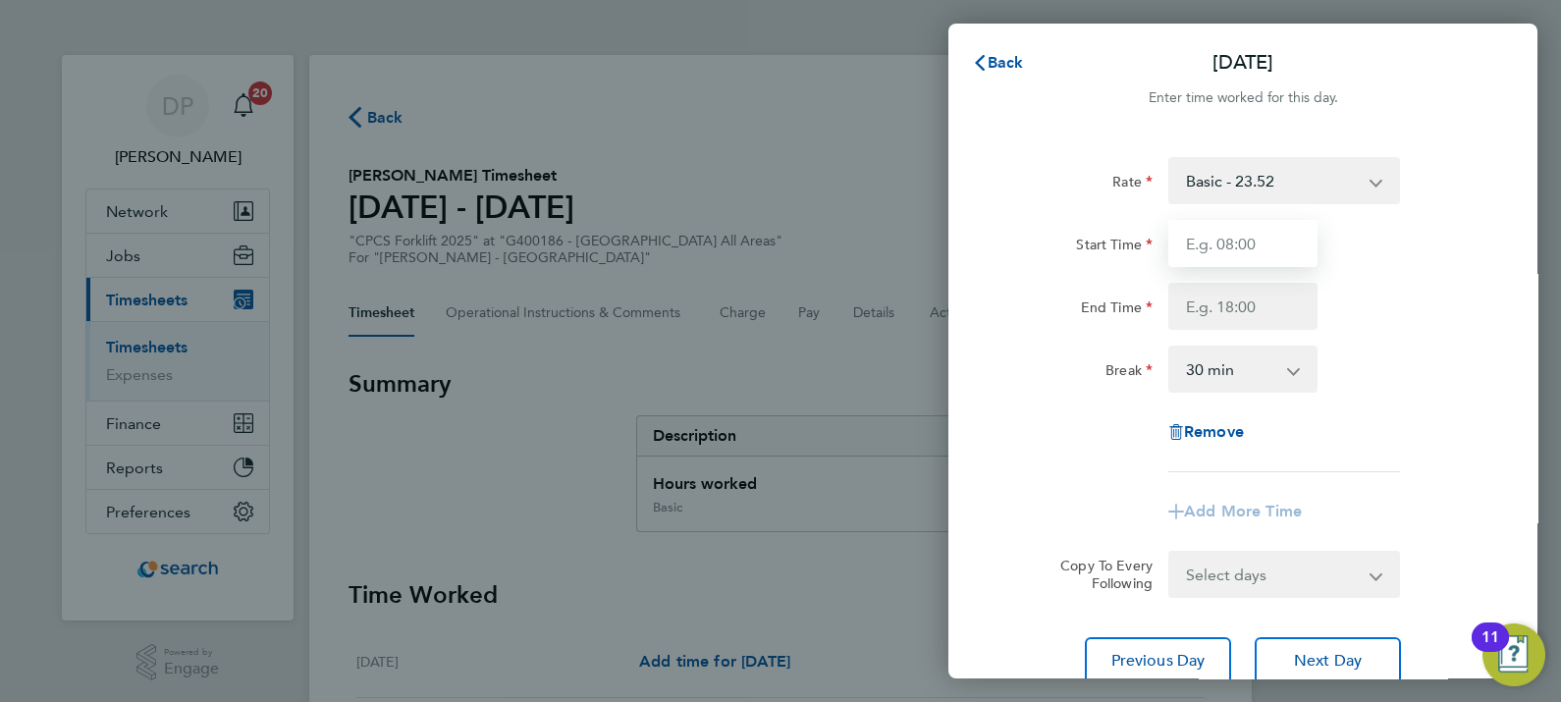
click at [1217, 258] on input "Start Time" at bounding box center [1243, 243] width 149 height 47
type input "07:30"
type input "16:30"
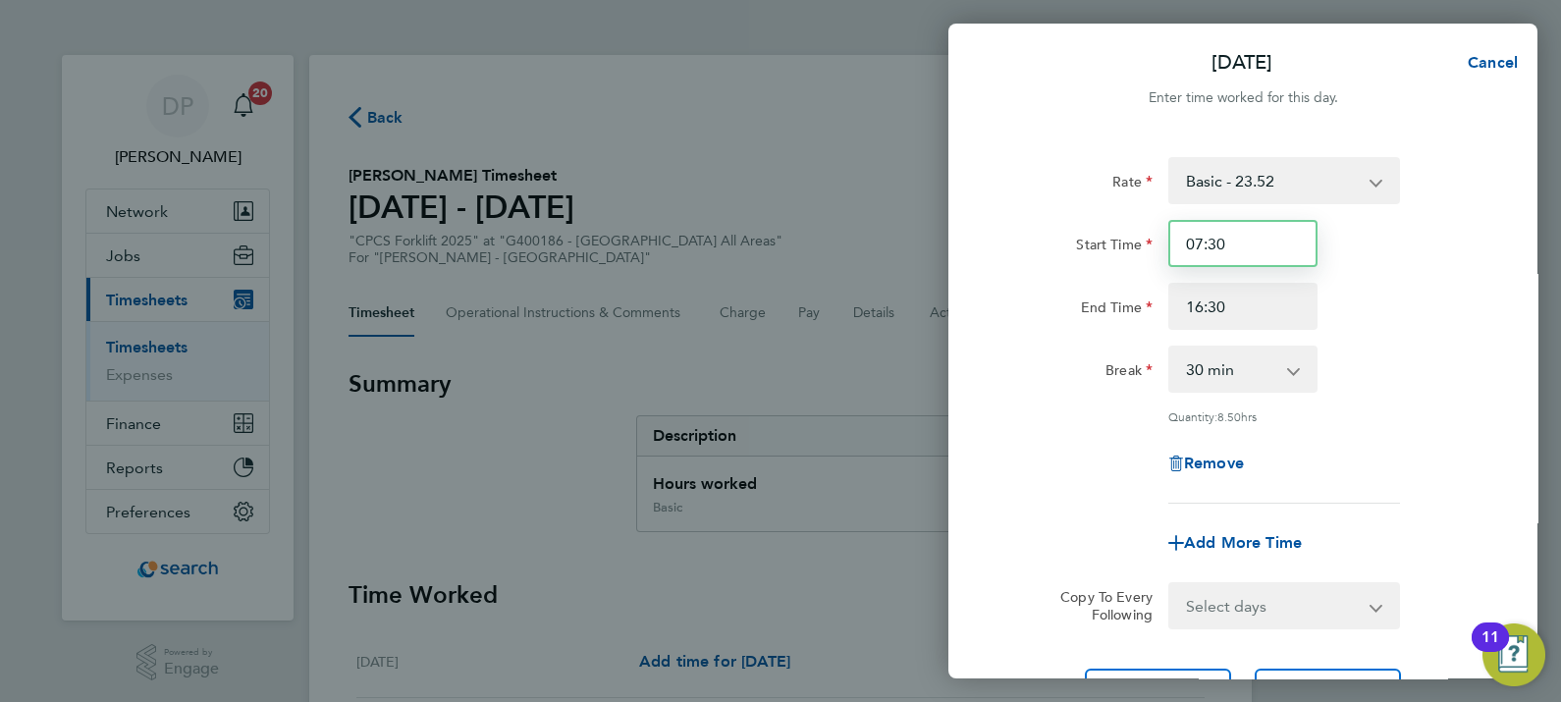
scroll to position [184, 0]
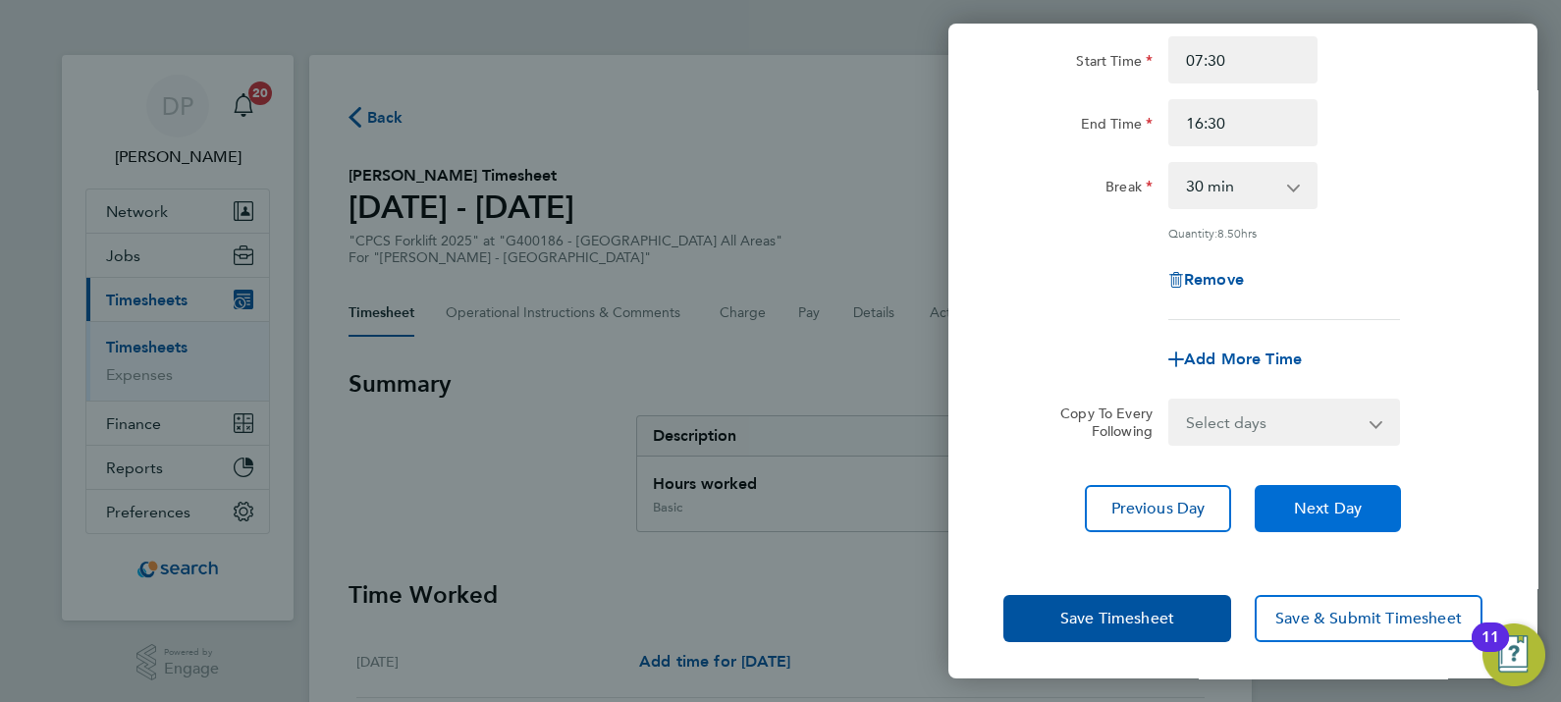
click at [1337, 506] on span "Next Day" at bounding box center [1328, 509] width 68 height 20
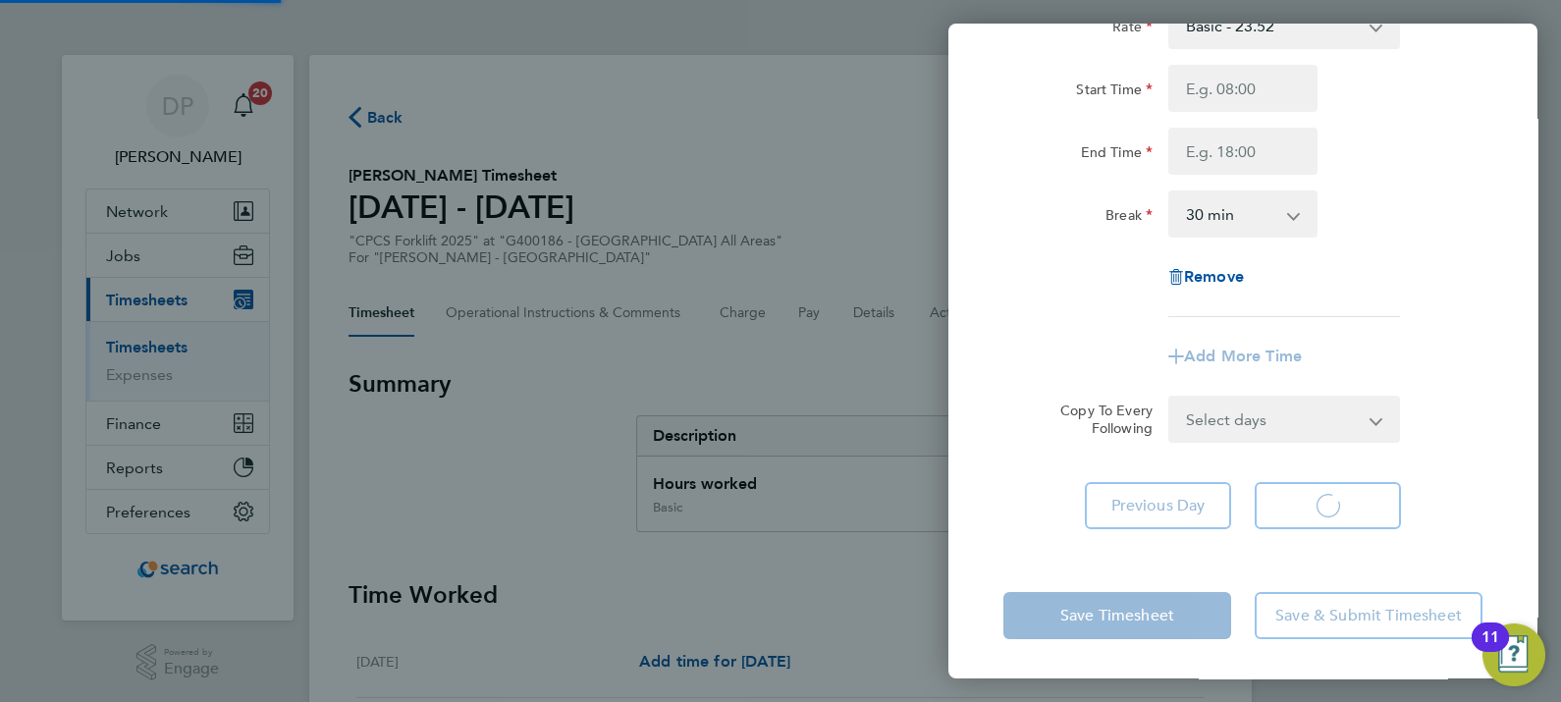
scroll to position [154, 0]
select select "30"
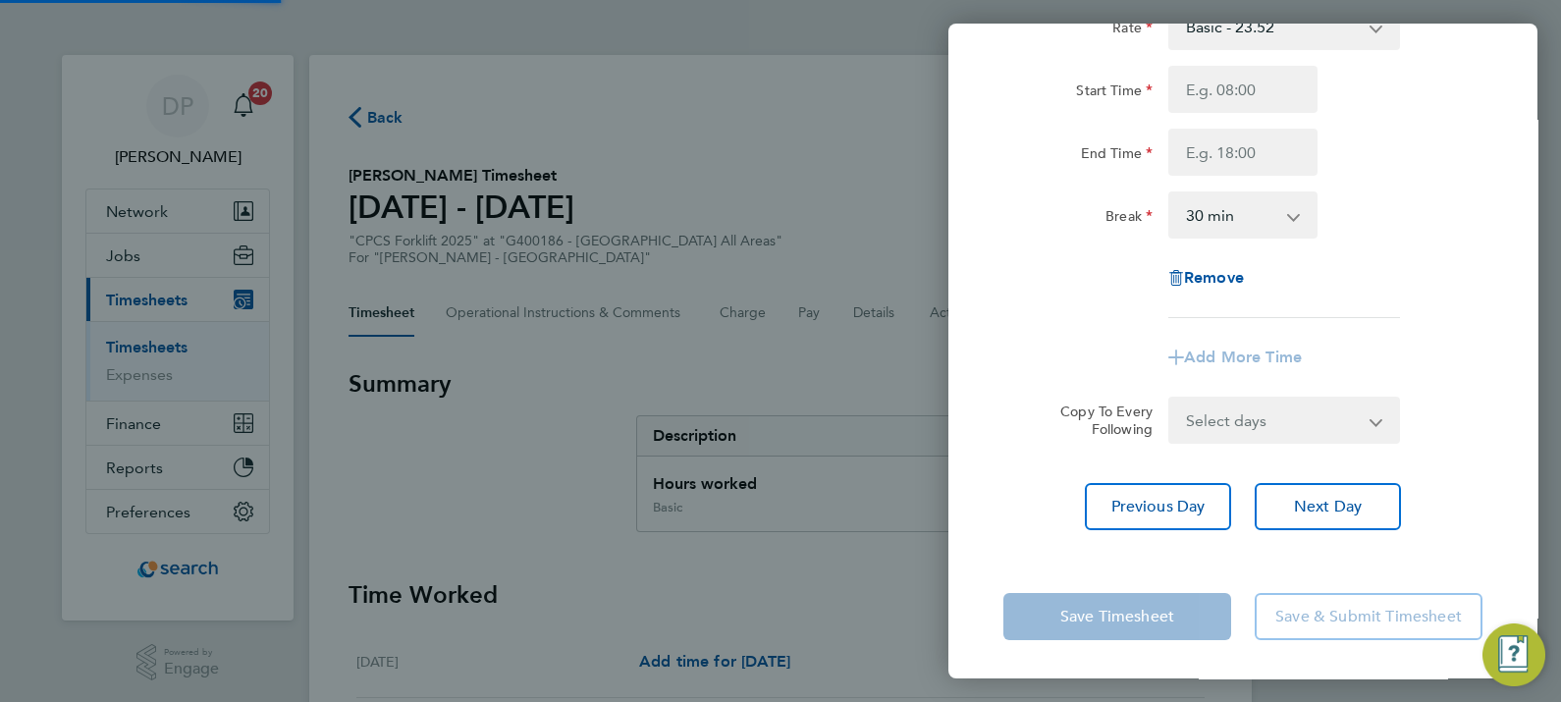
scroll to position [0, 0]
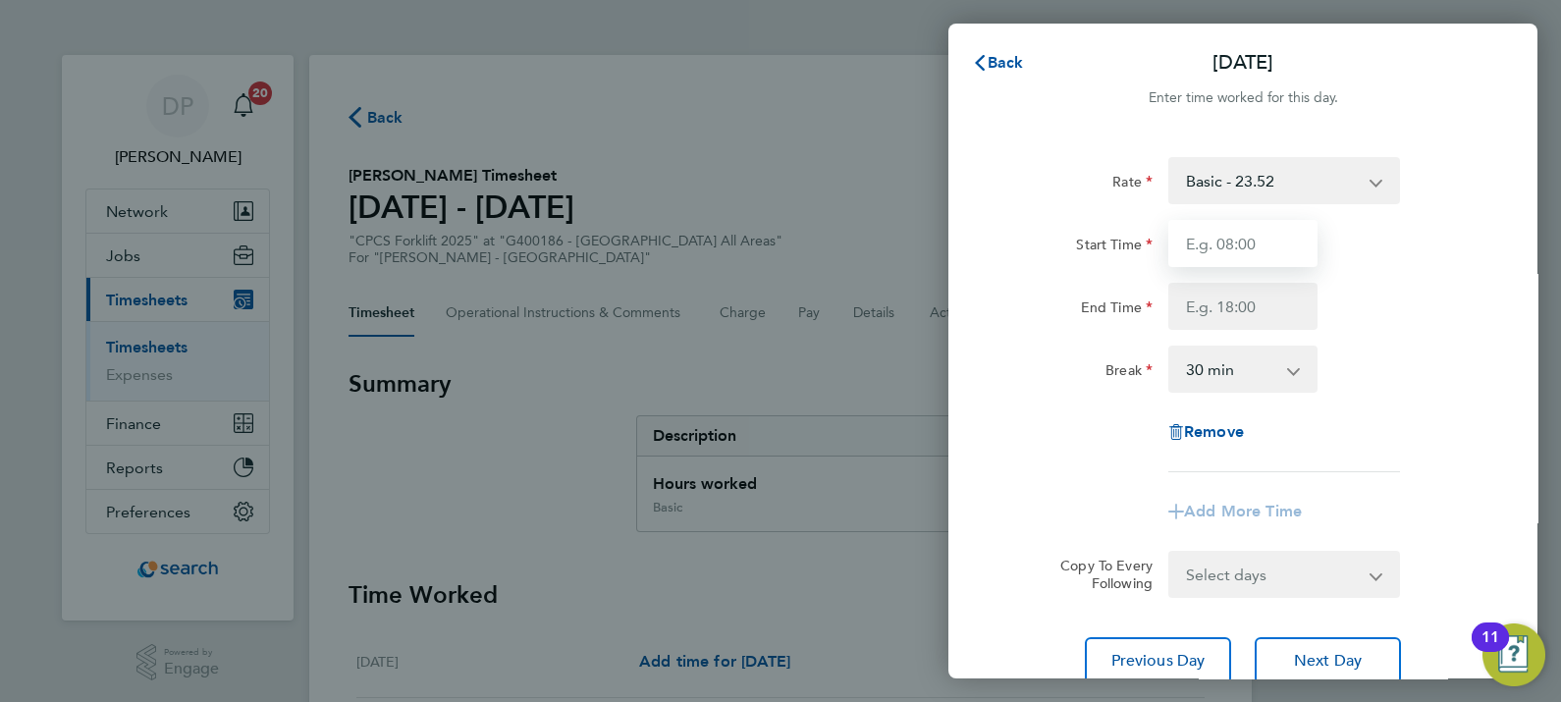
click at [1224, 237] on input "Start Time" at bounding box center [1243, 243] width 149 height 47
type input "07:30"
type input "16:30"
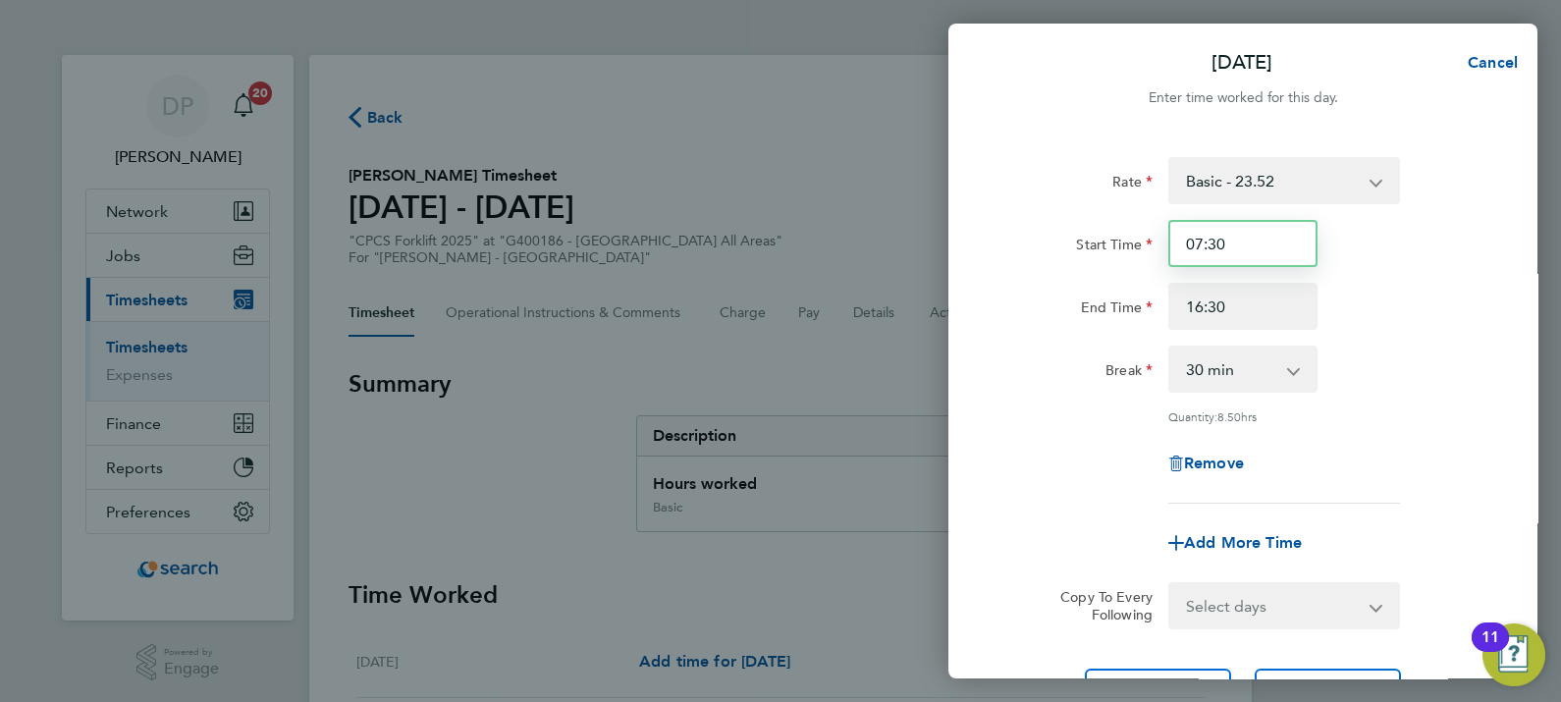
scroll to position [184, 0]
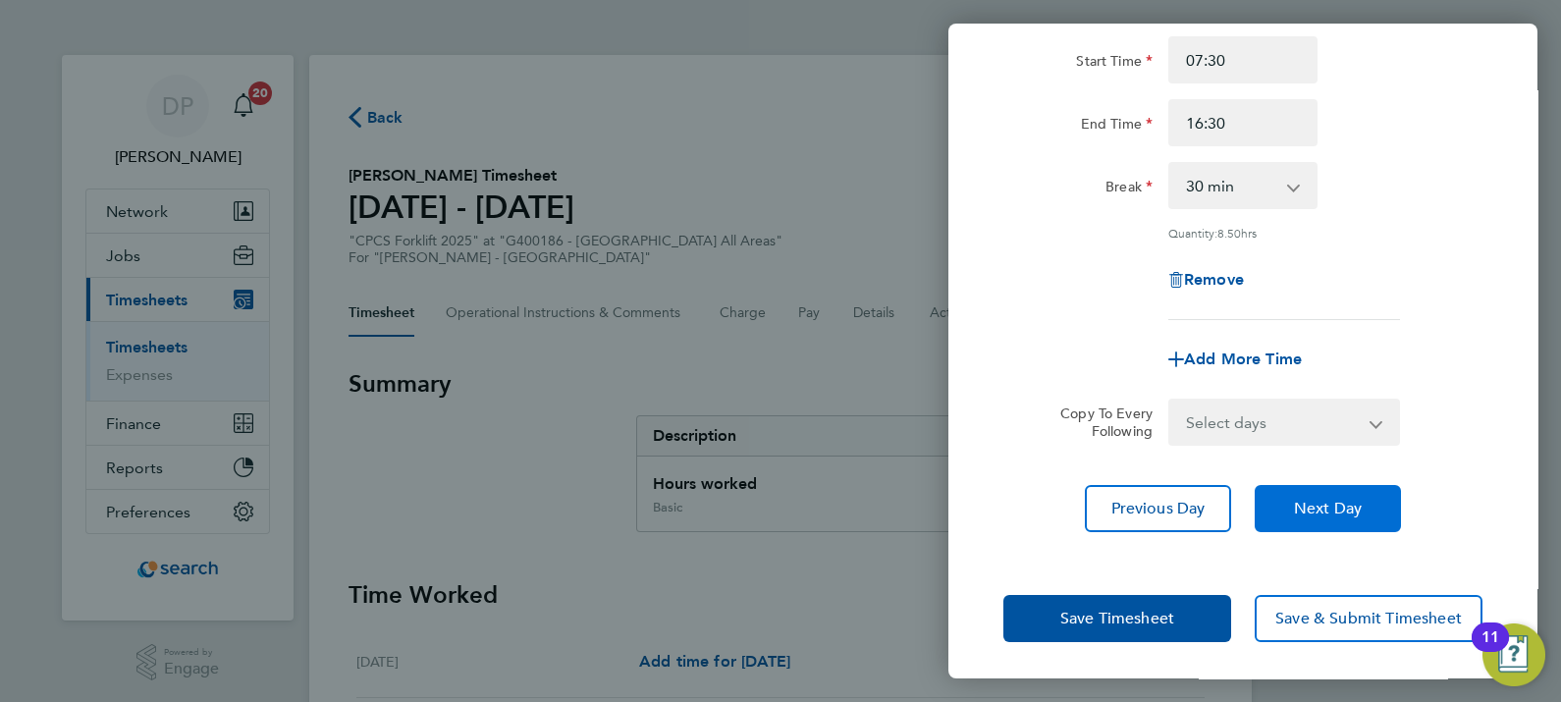
click at [1311, 499] on span "Next Day" at bounding box center [1328, 509] width 68 height 20
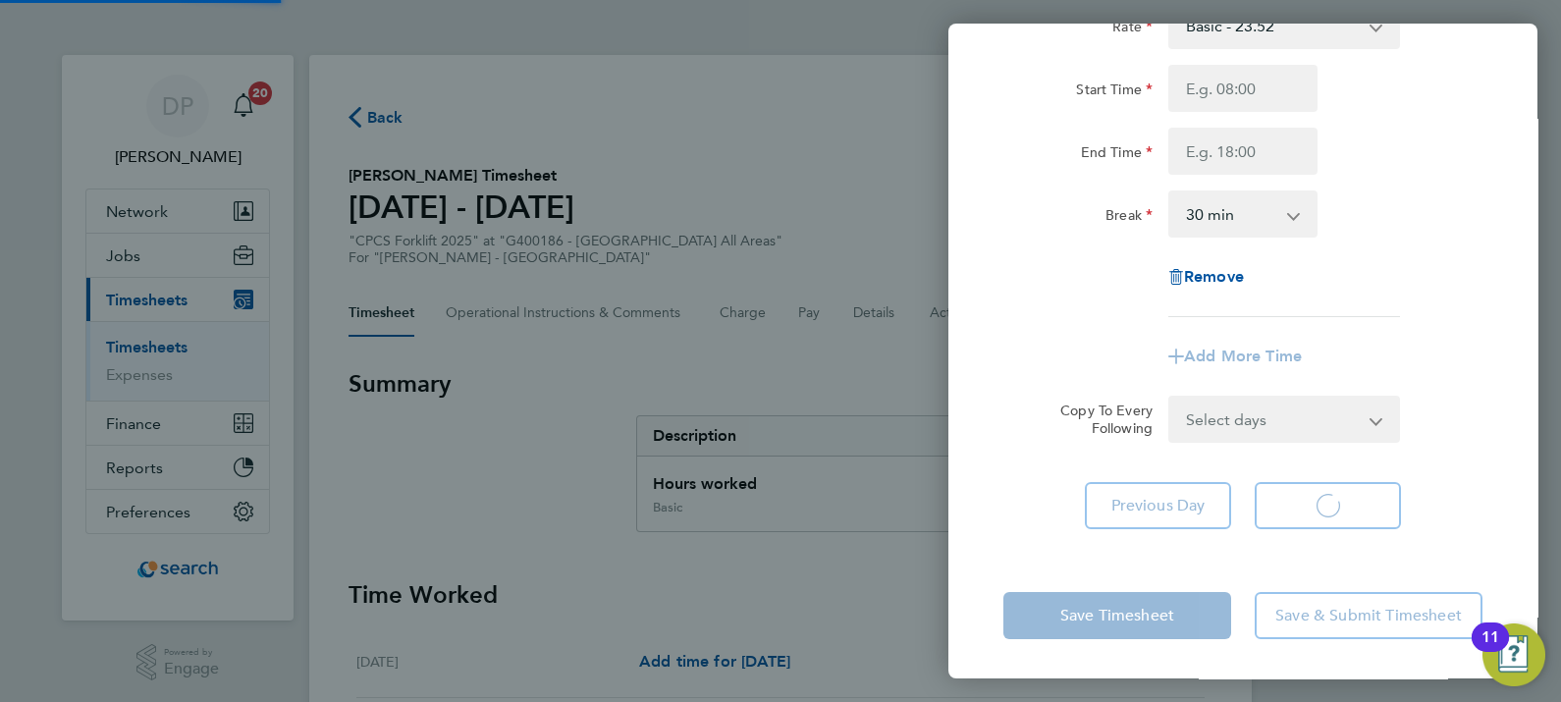
scroll to position [154, 0]
select select "30"
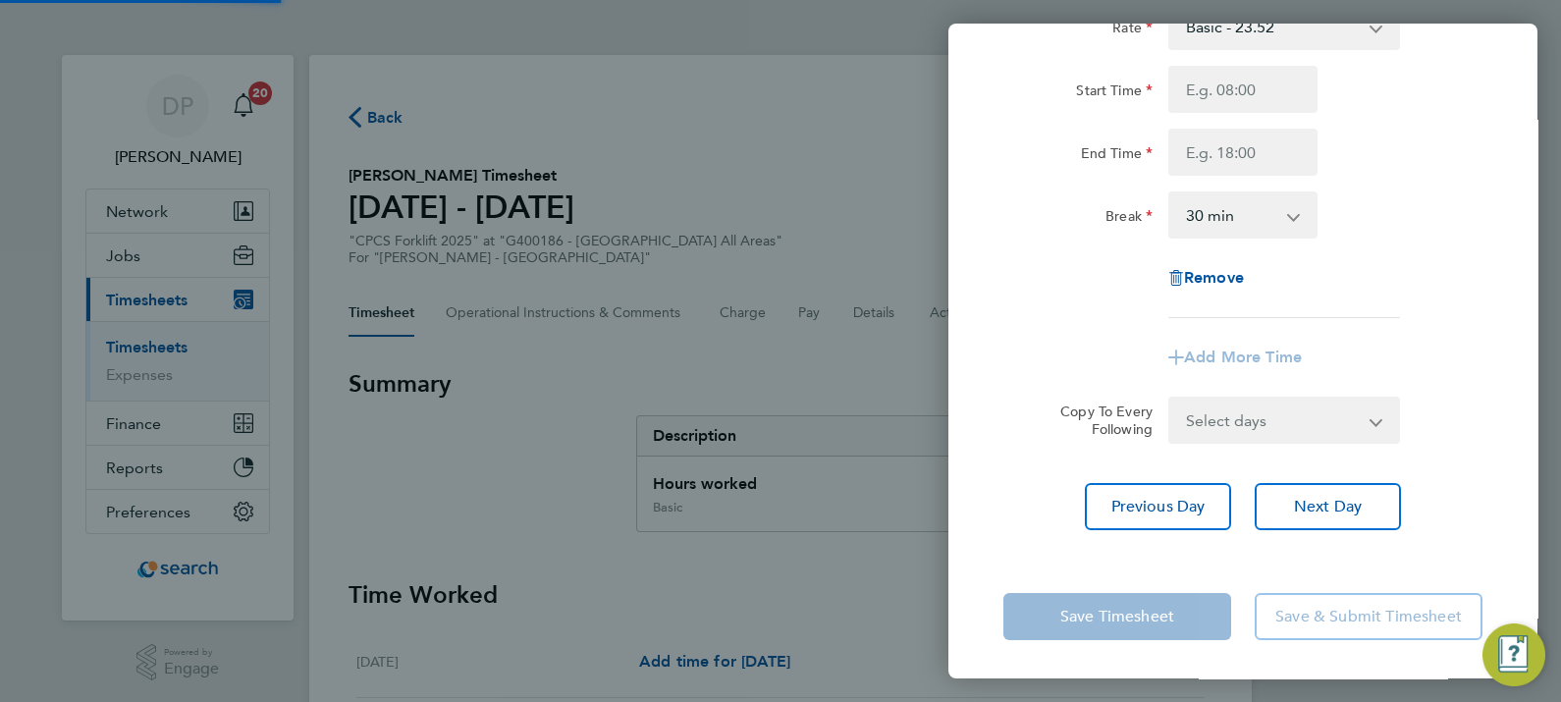
scroll to position [0, 0]
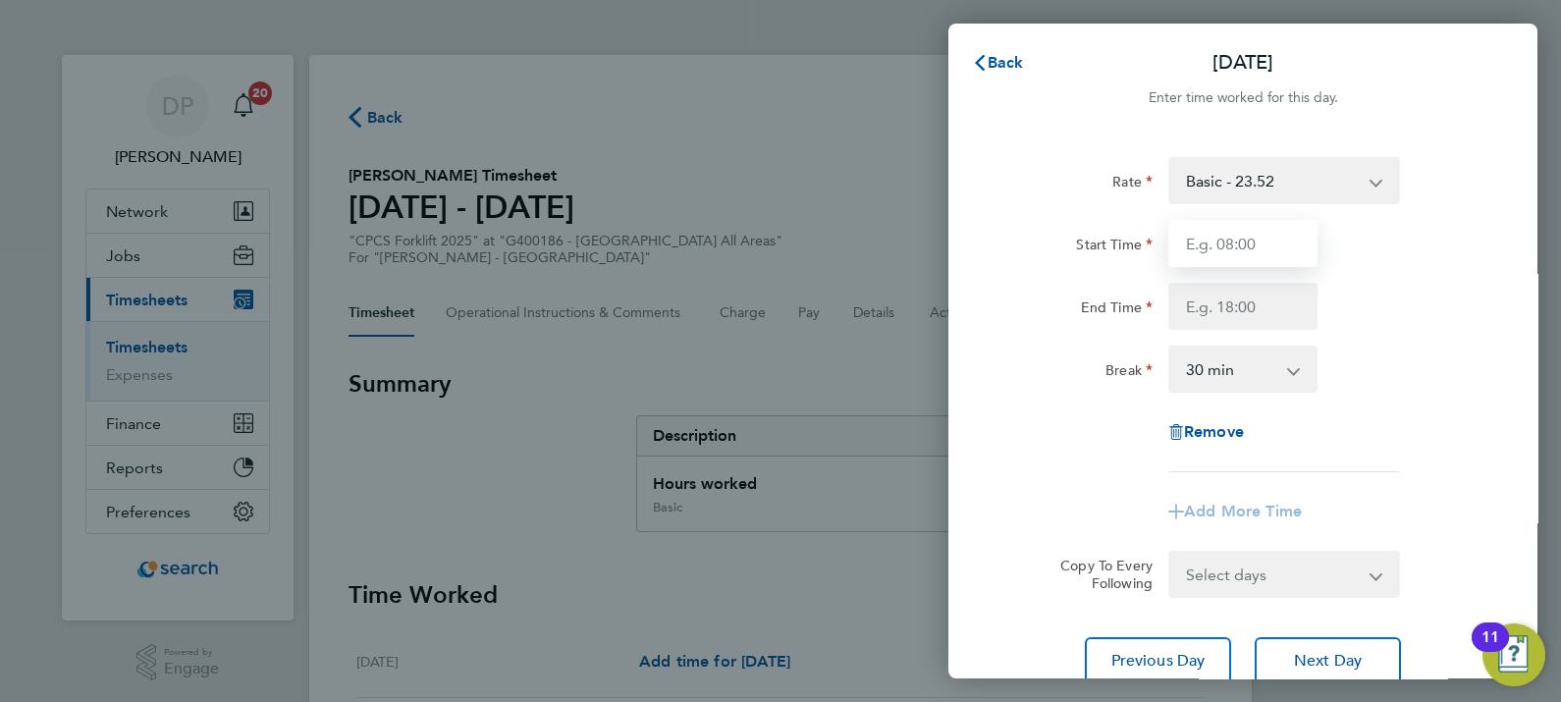
click at [1220, 251] on input "Start Time" at bounding box center [1243, 243] width 149 height 47
type input "07:30"
type input "16:30"
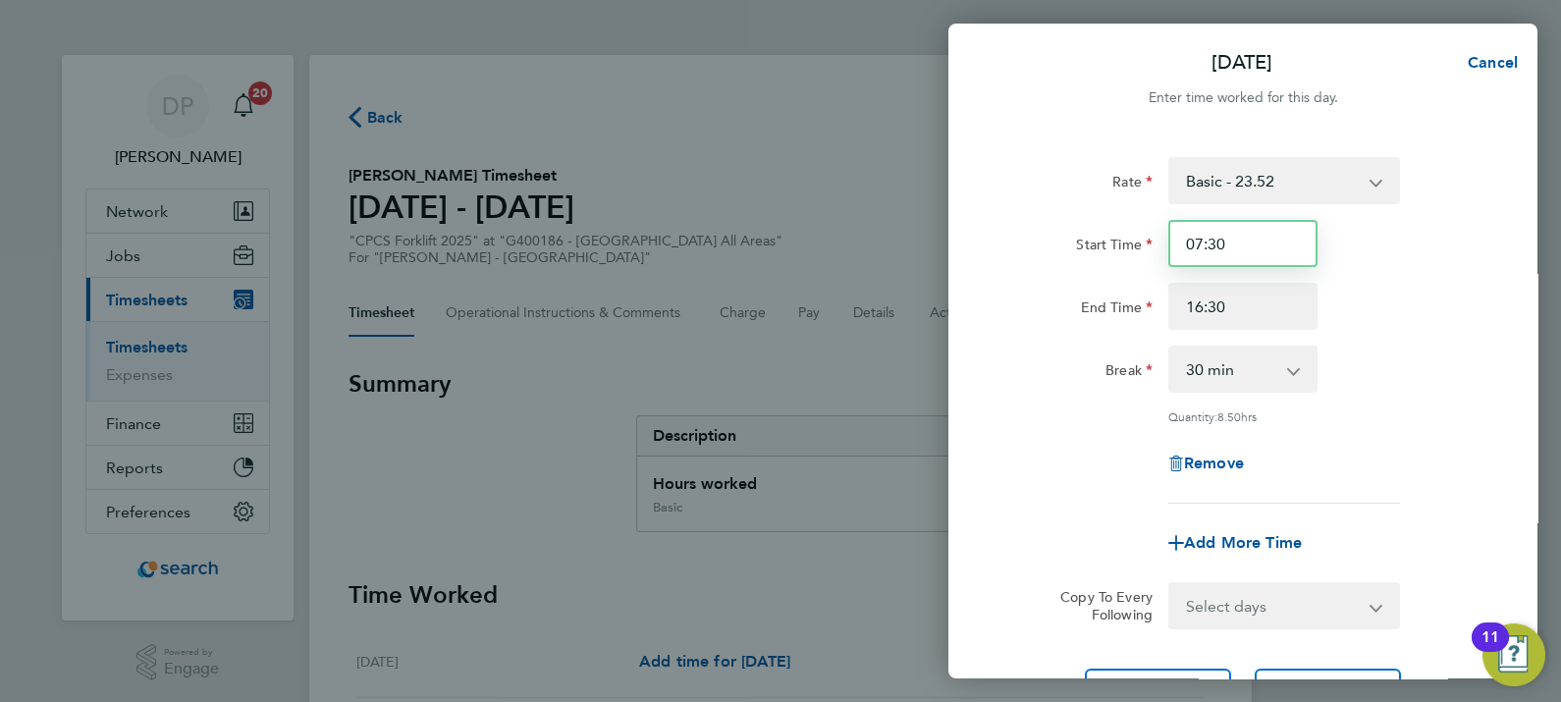
scroll to position [184, 0]
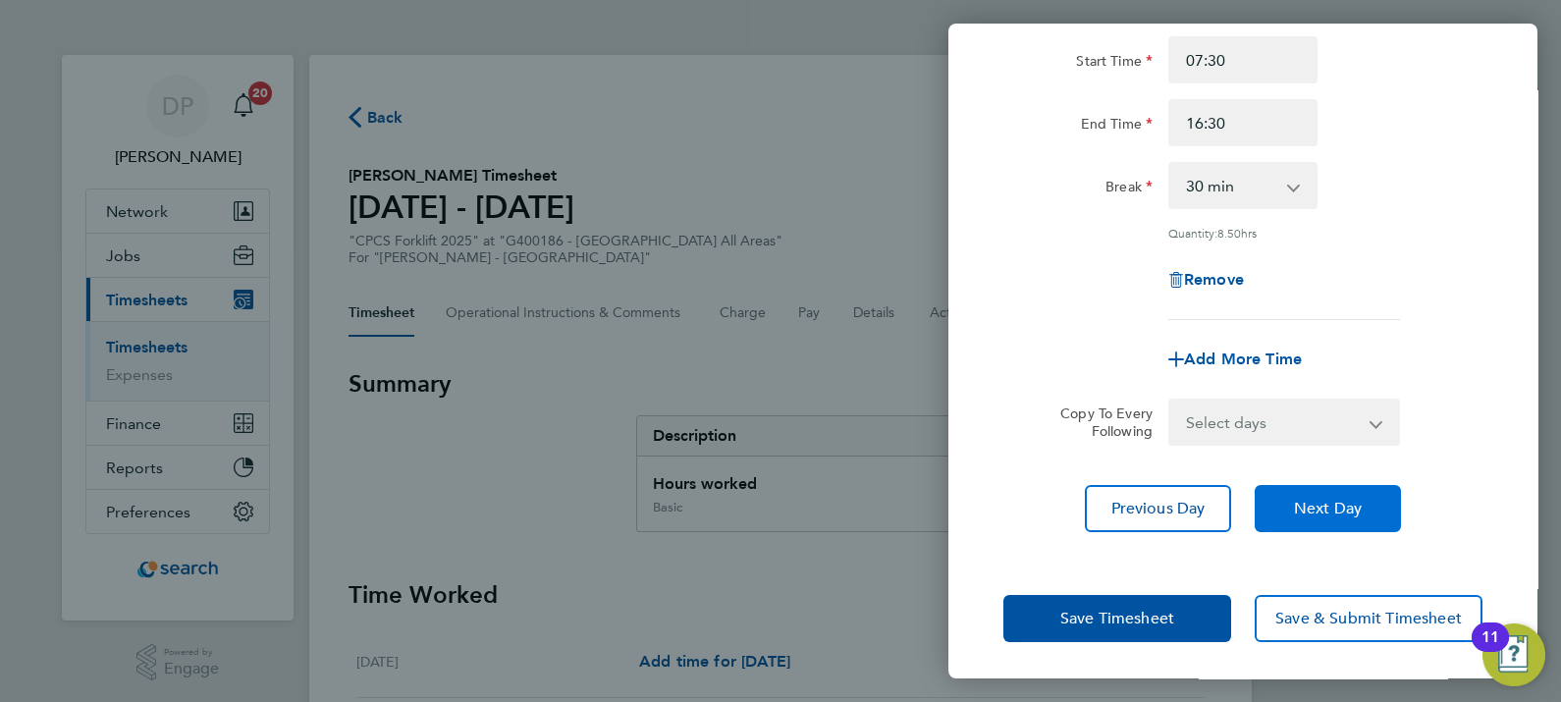
click at [1313, 517] on button "Next Day" at bounding box center [1328, 508] width 146 height 47
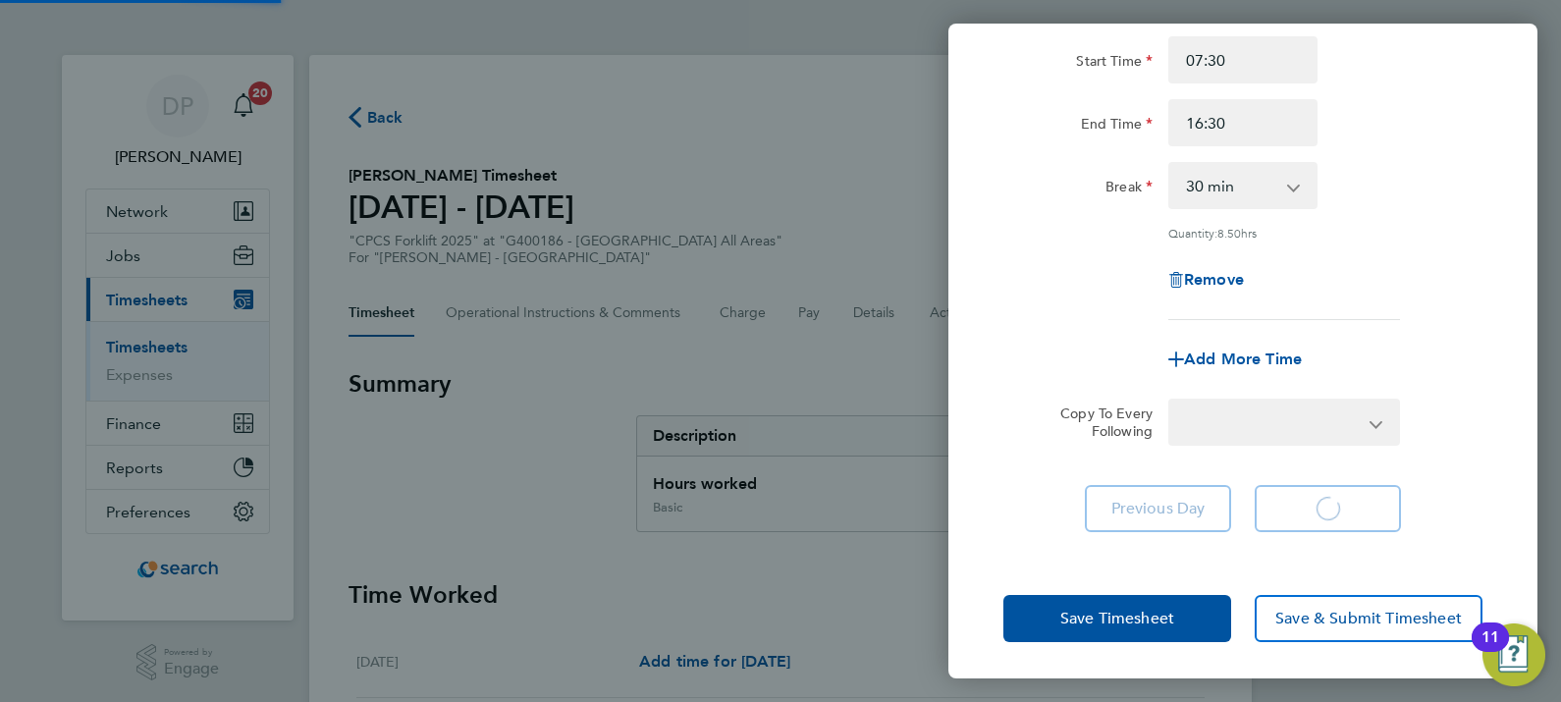
select select "30"
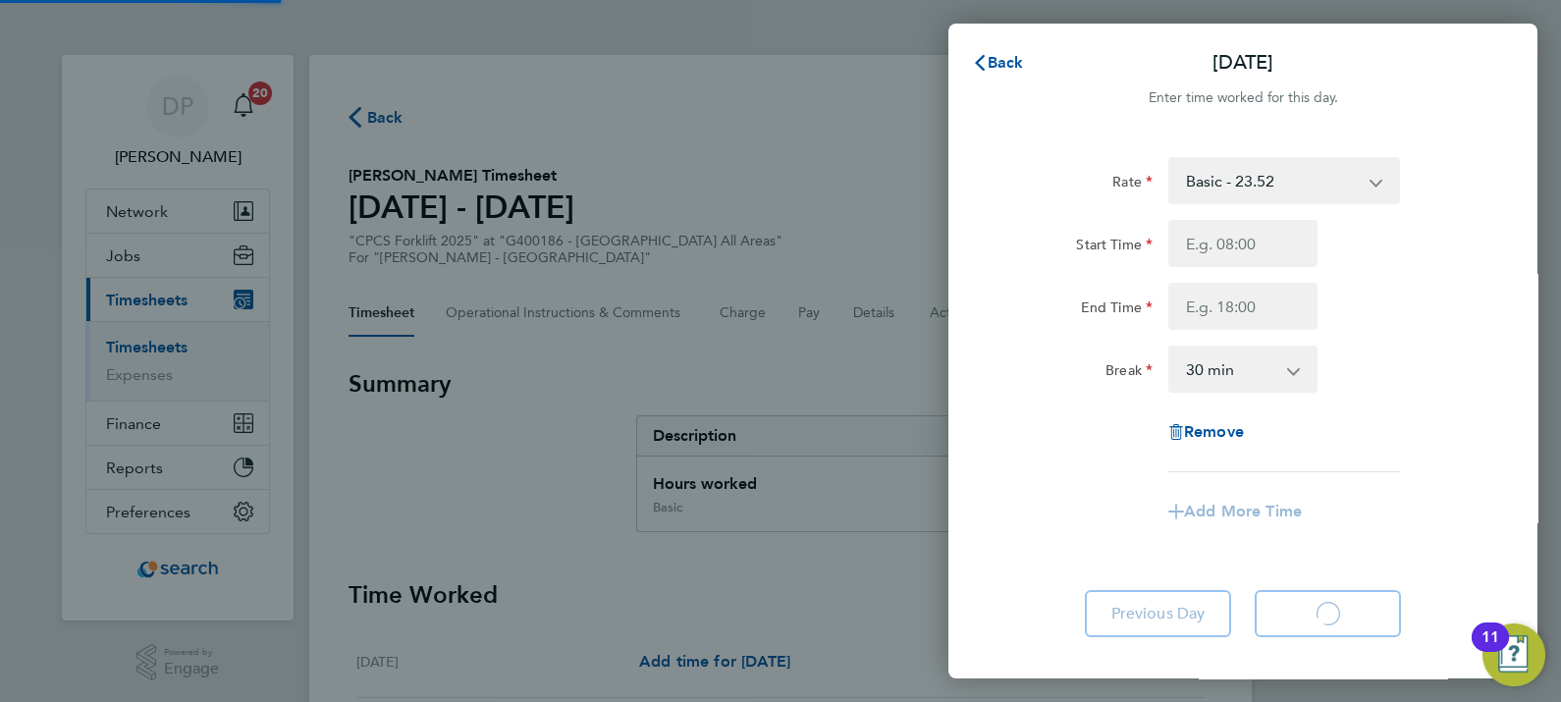
select select "30"
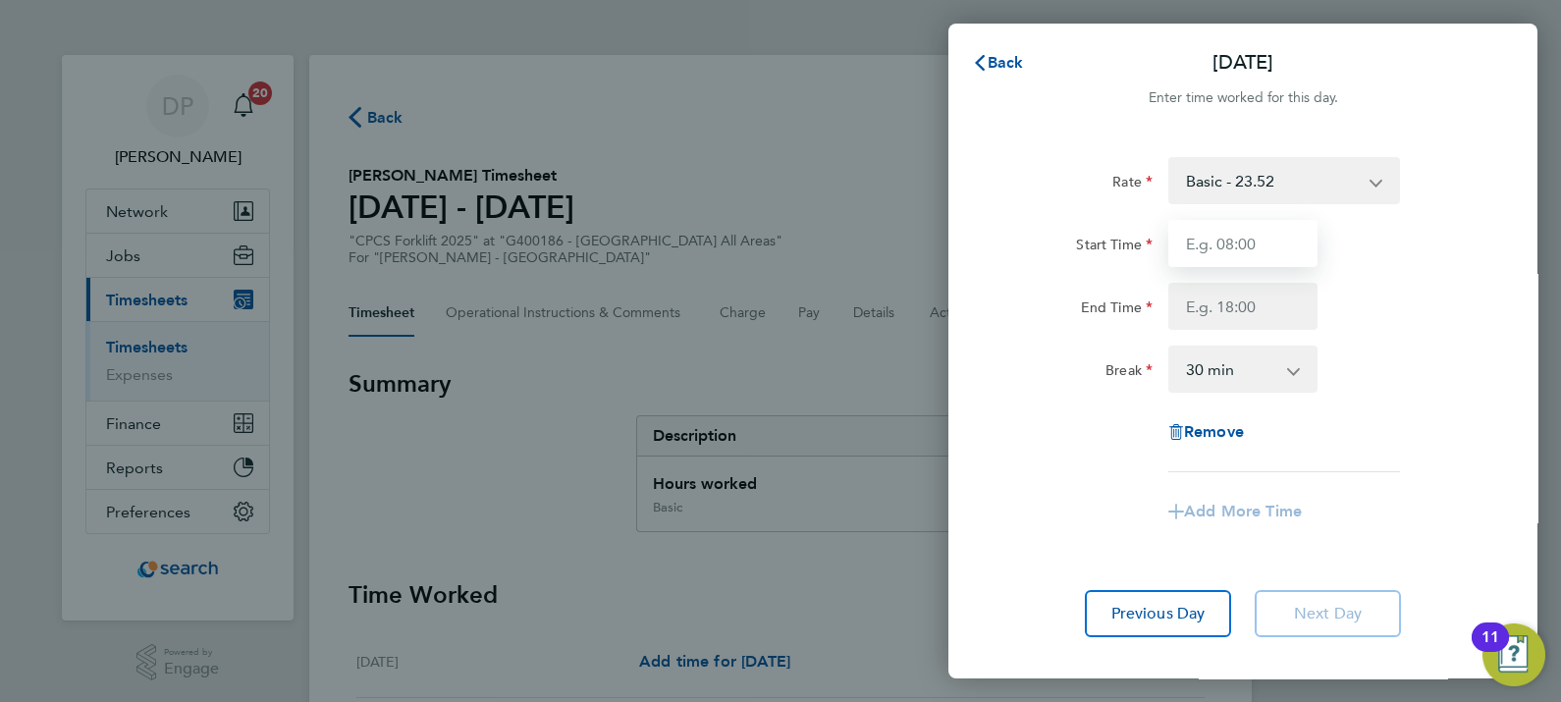
click at [1252, 254] on input "Start Time" at bounding box center [1243, 243] width 149 height 47
type input "07:30"
type input "15:30"
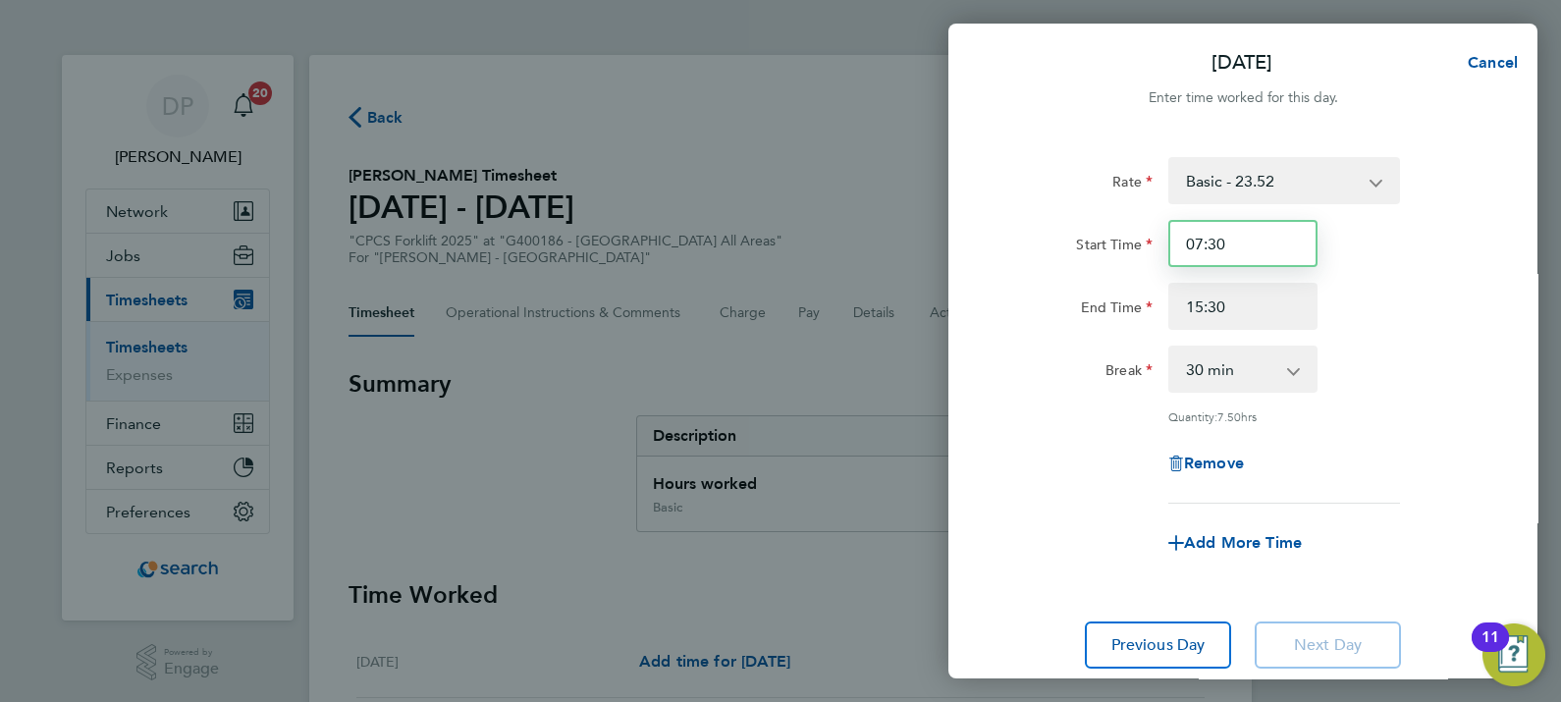
scroll to position [137, 0]
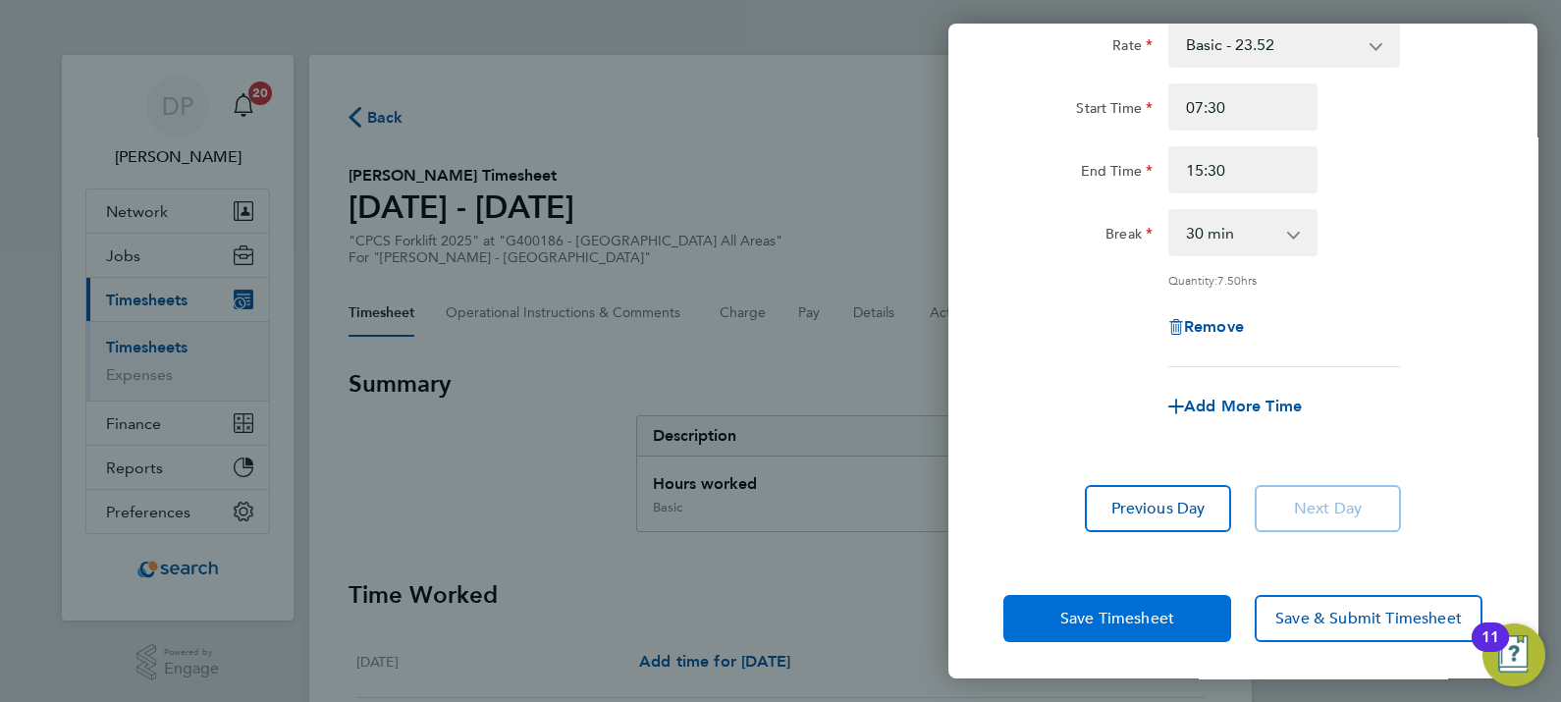
click at [1070, 629] on button "Save Timesheet" at bounding box center [1118, 618] width 228 height 47
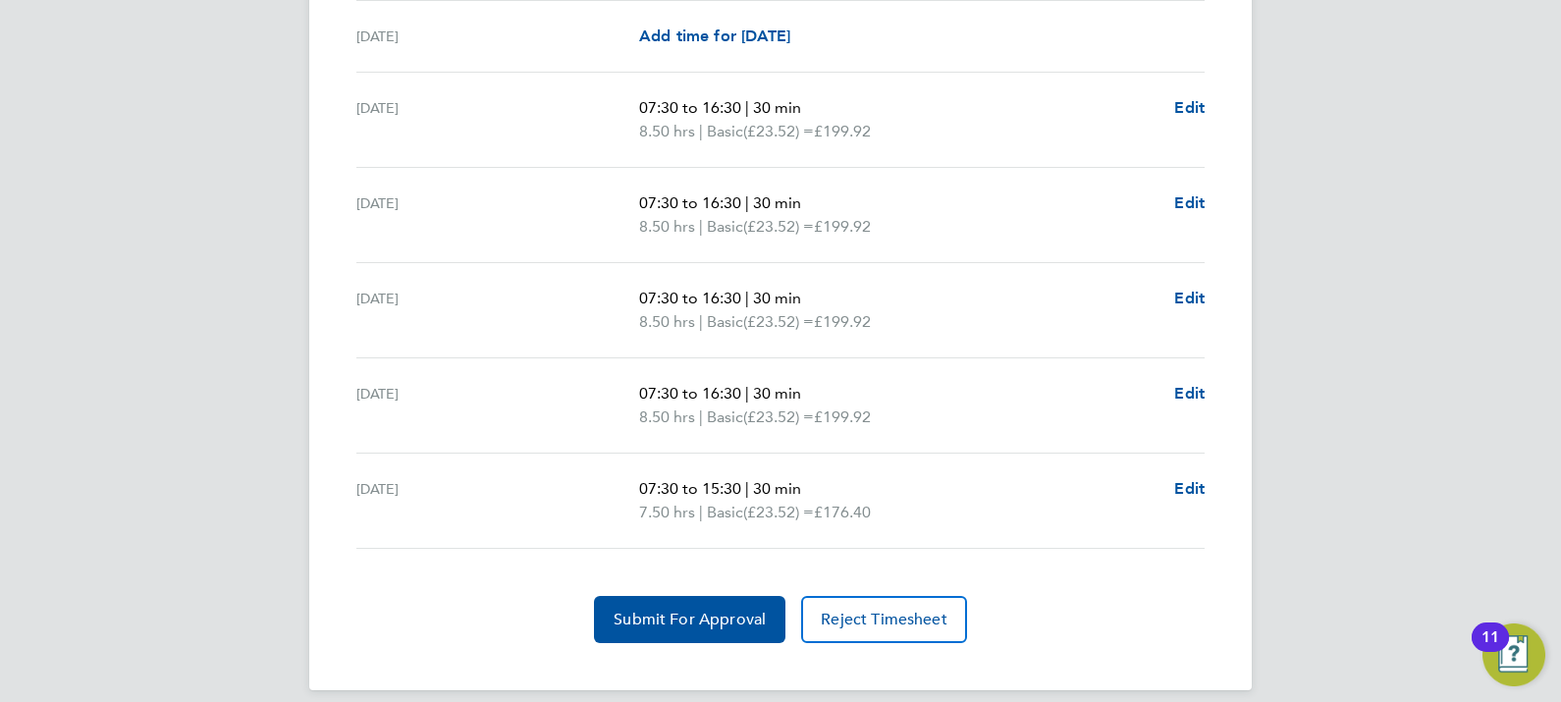
scroll to position [698, 0]
click at [712, 619] on span "Submit For Approval" at bounding box center [690, 619] width 152 height 20
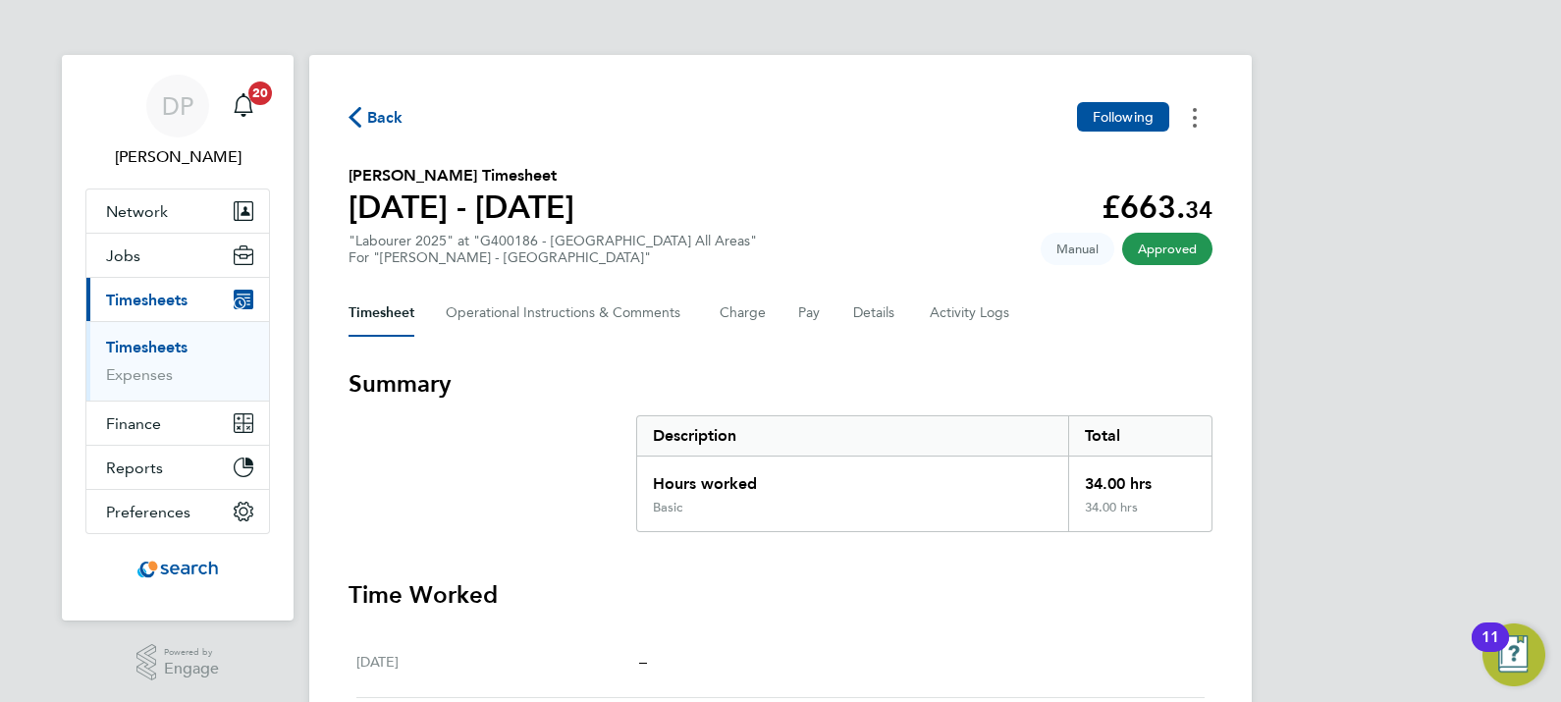
click at [1198, 108] on button "Timesheets Menu" at bounding box center [1194, 117] width 35 height 30
click at [1094, 172] on link "Download timesheet" at bounding box center [1095, 160] width 236 height 39
click at [1198, 123] on button "Timesheets Menu" at bounding box center [1194, 117] width 35 height 30
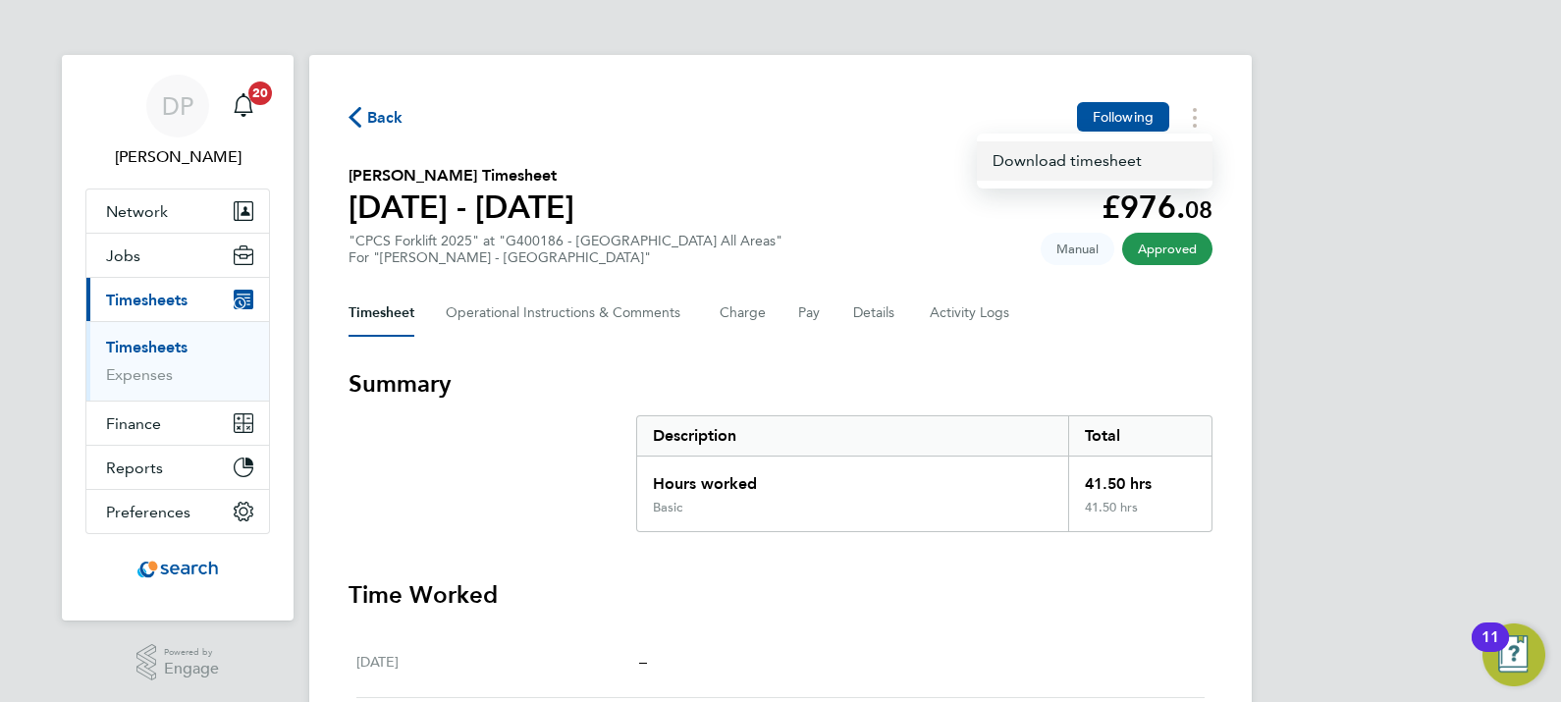
click at [1046, 176] on link "Download timesheet" at bounding box center [1095, 160] width 236 height 39
